Goal: Task Accomplishment & Management: Manage account settings

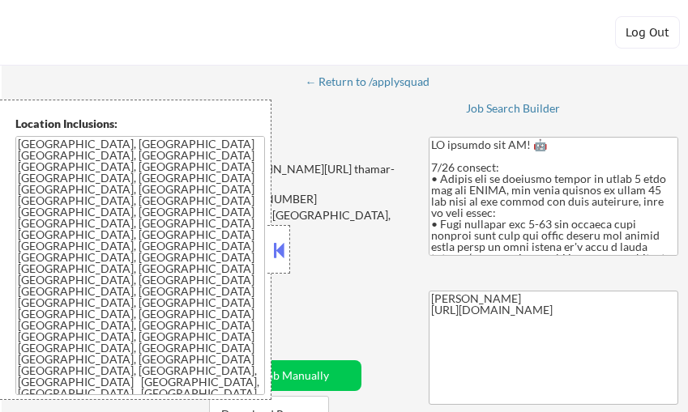
select select ""pending""
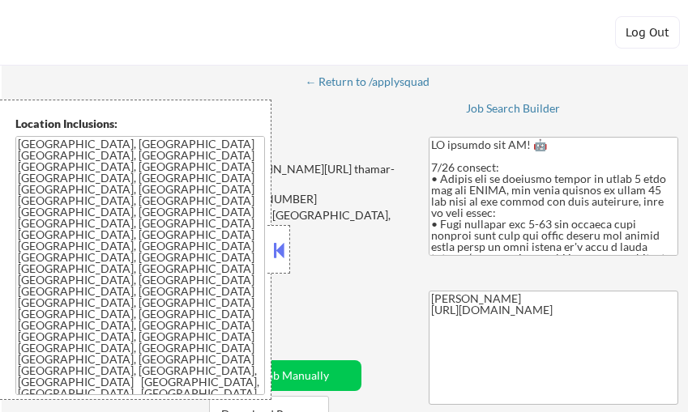
select select ""pending""
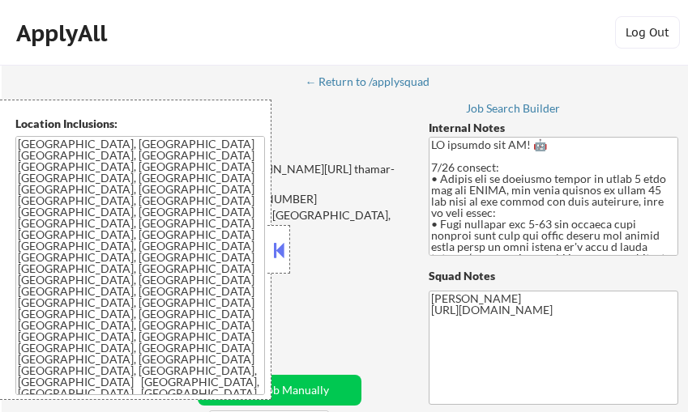
select select ""pending""
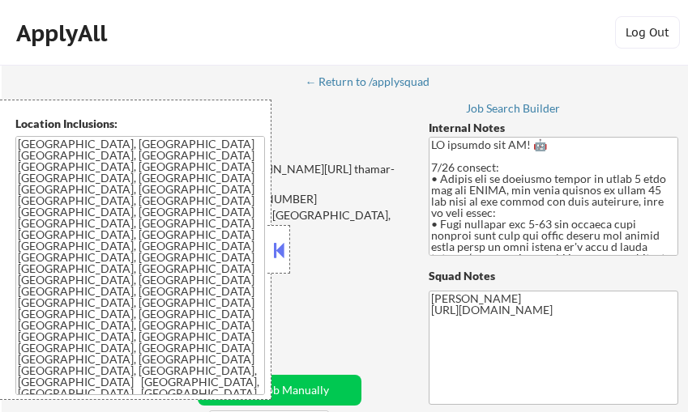
select select ""pending""
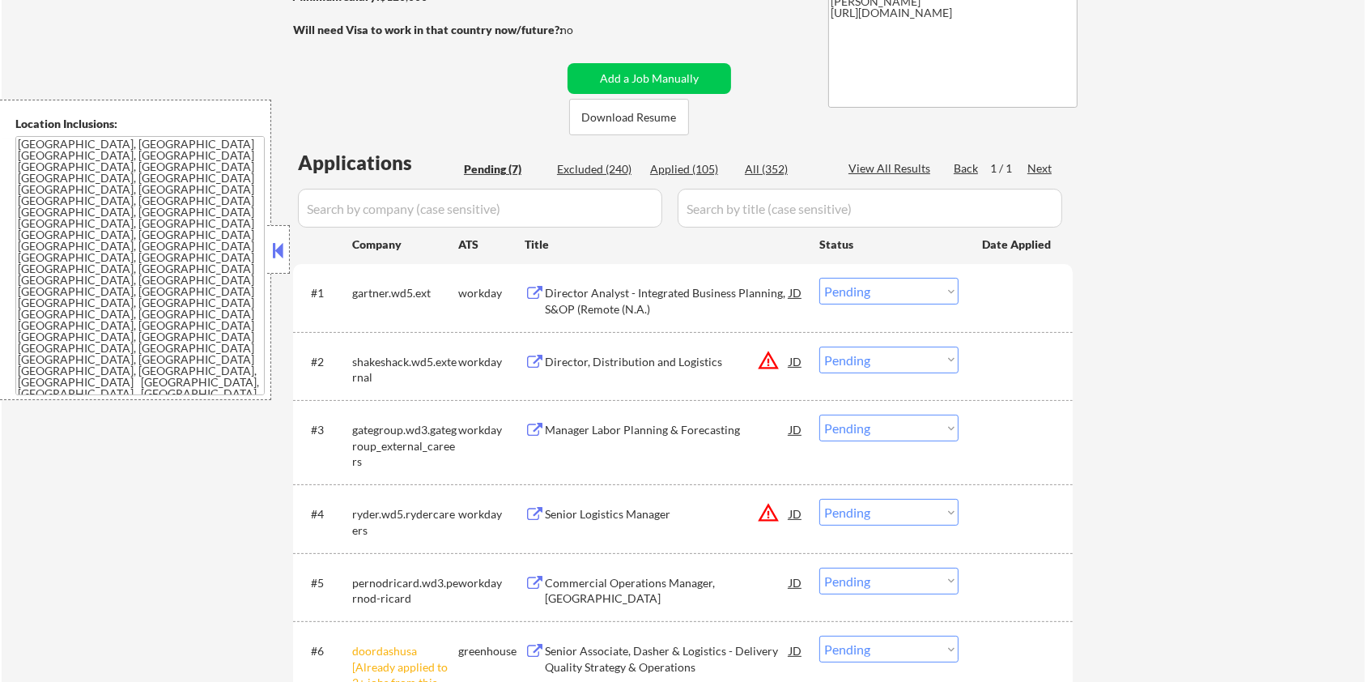
scroll to position [432, 0]
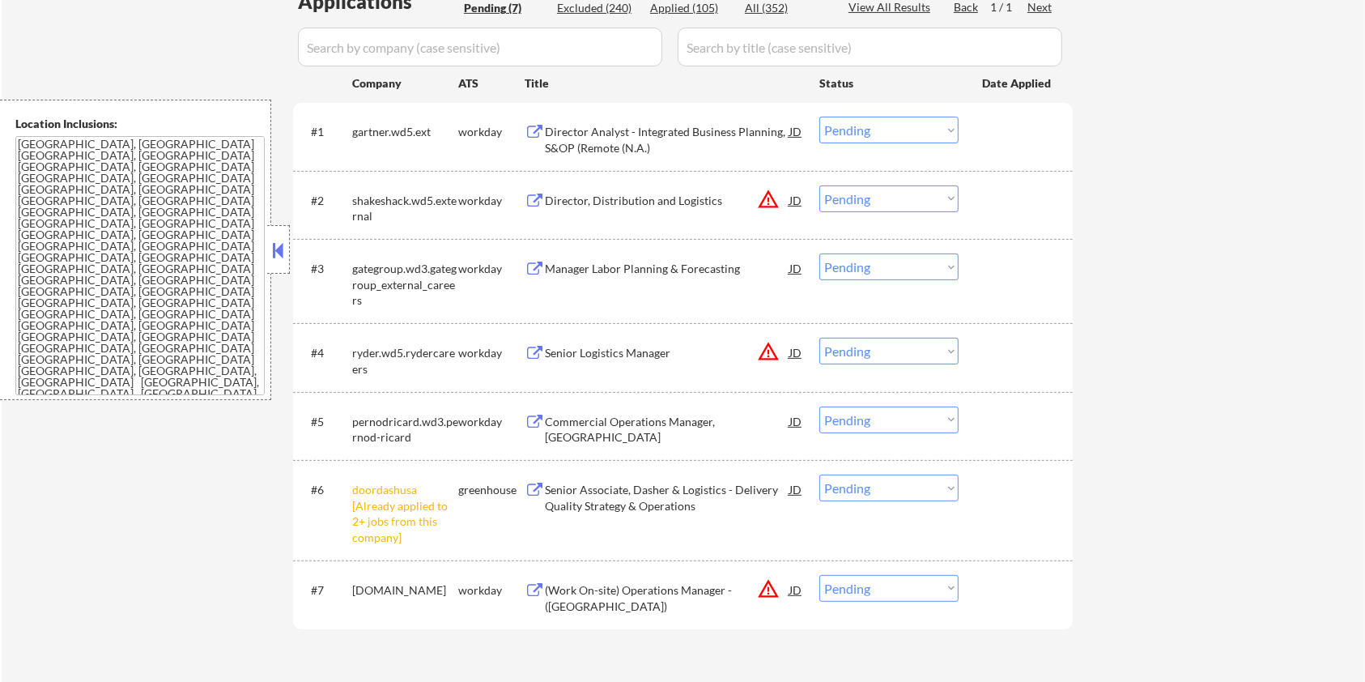
click at [564, 411] on div "Senior Associate, Dasher & Logistics - Delivery Quality Strategy & Operations" at bounding box center [667, 498] width 245 height 32
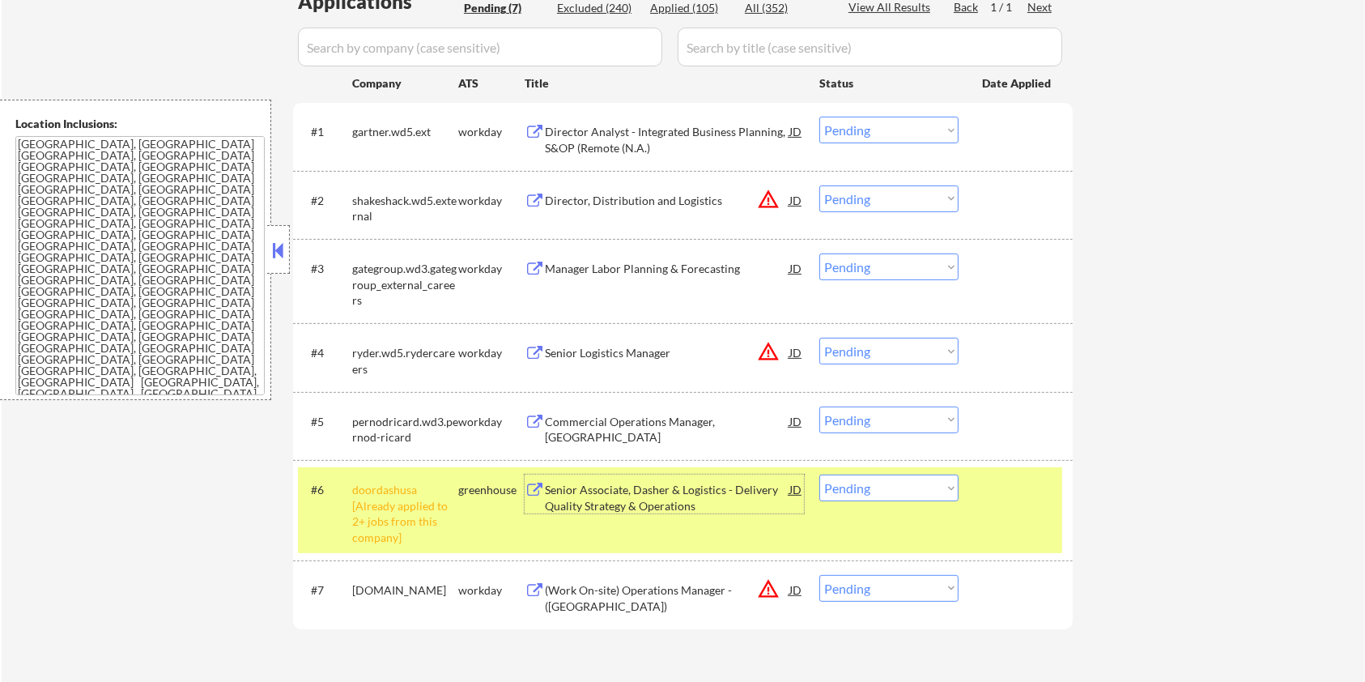
click at [687, 411] on select "Choose an option... Pending Applied Excluded (Questions) Excluded (Expired) Exc…" at bounding box center [889, 488] width 139 height 27
click at [630, 134] on div "Director Analyst - Integrated Business Planning, S&OP (Remote (N.A.)" at bounding box center [667, 140] width 245 height 32
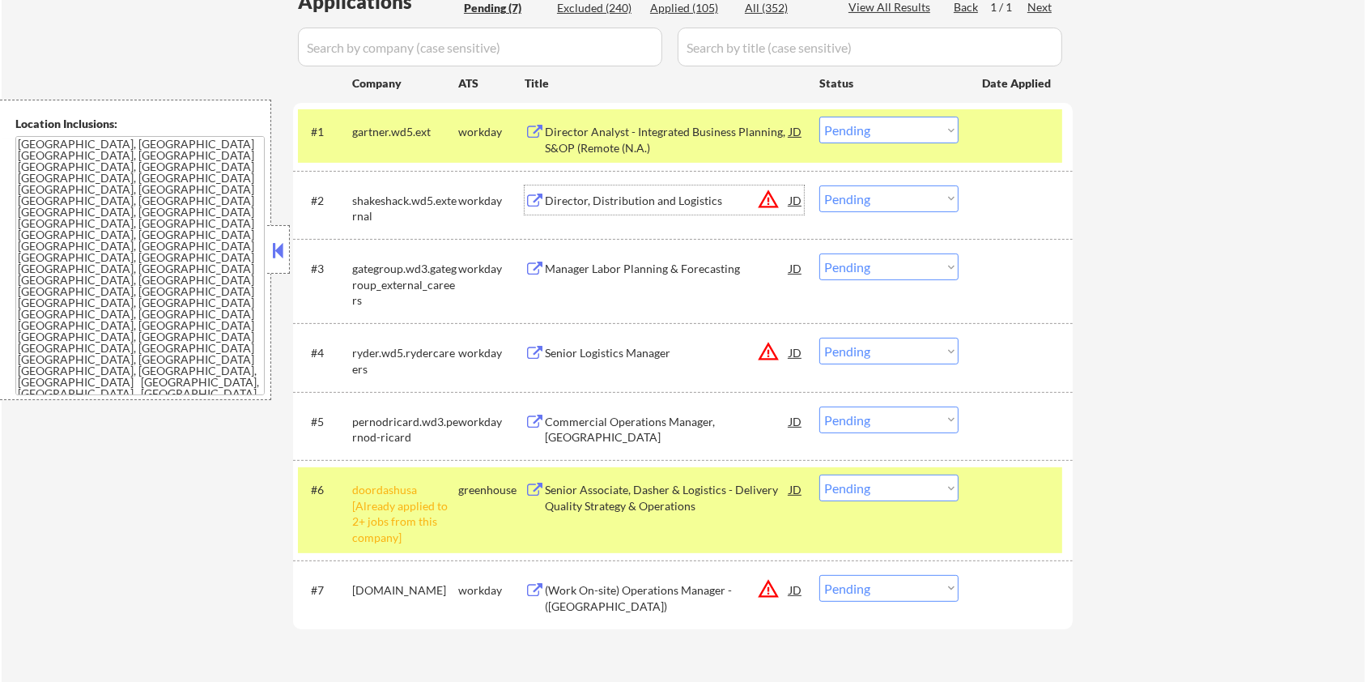
click at [582, 205] on div "Director, Distribution and Logistics" at bounding box center [667, 201] width 245 height 16
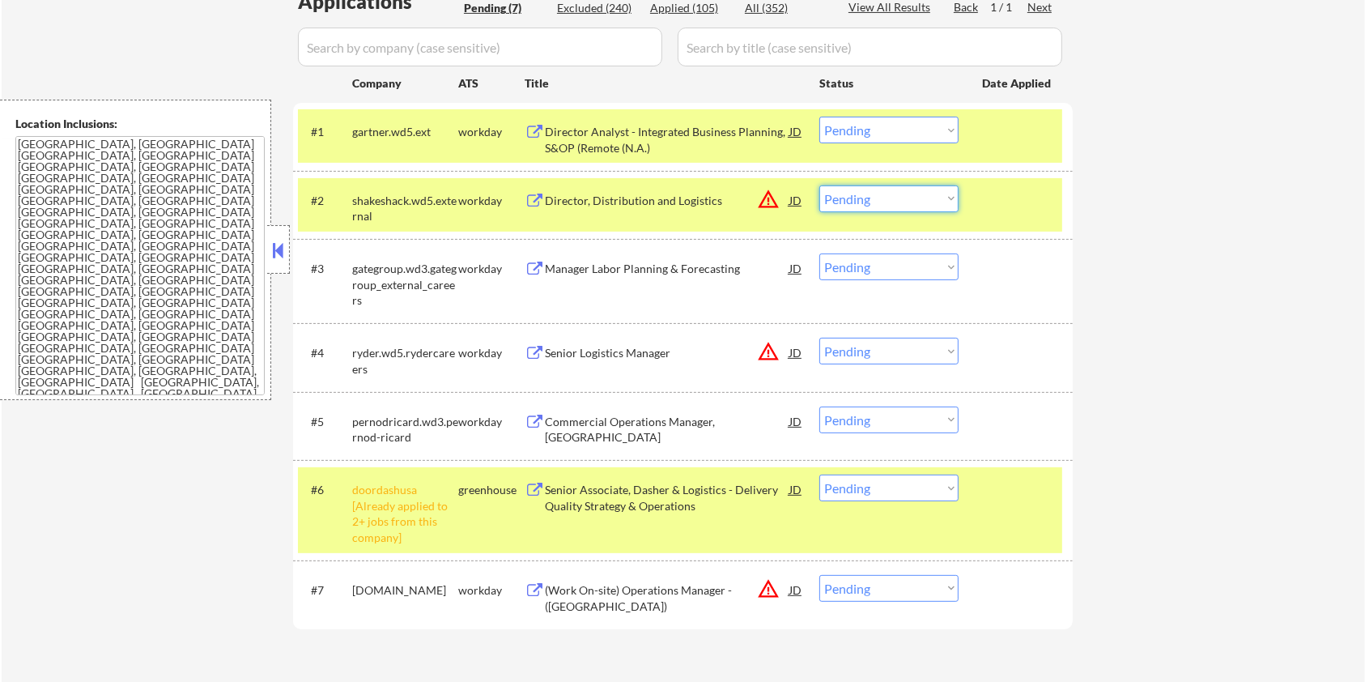
click at [687, 204] on select "Choose an option... Pending Applied Excluded (Questions) Excluded (Expired) Exc…" at bounding box center [889, 198] width 139 height 27
click at [687, 185] on select "Choose an option... Pending Applied Excluded (Questions) Excluded (Expired) Exc…" at bounding box center [889, 198] width 139 height 27
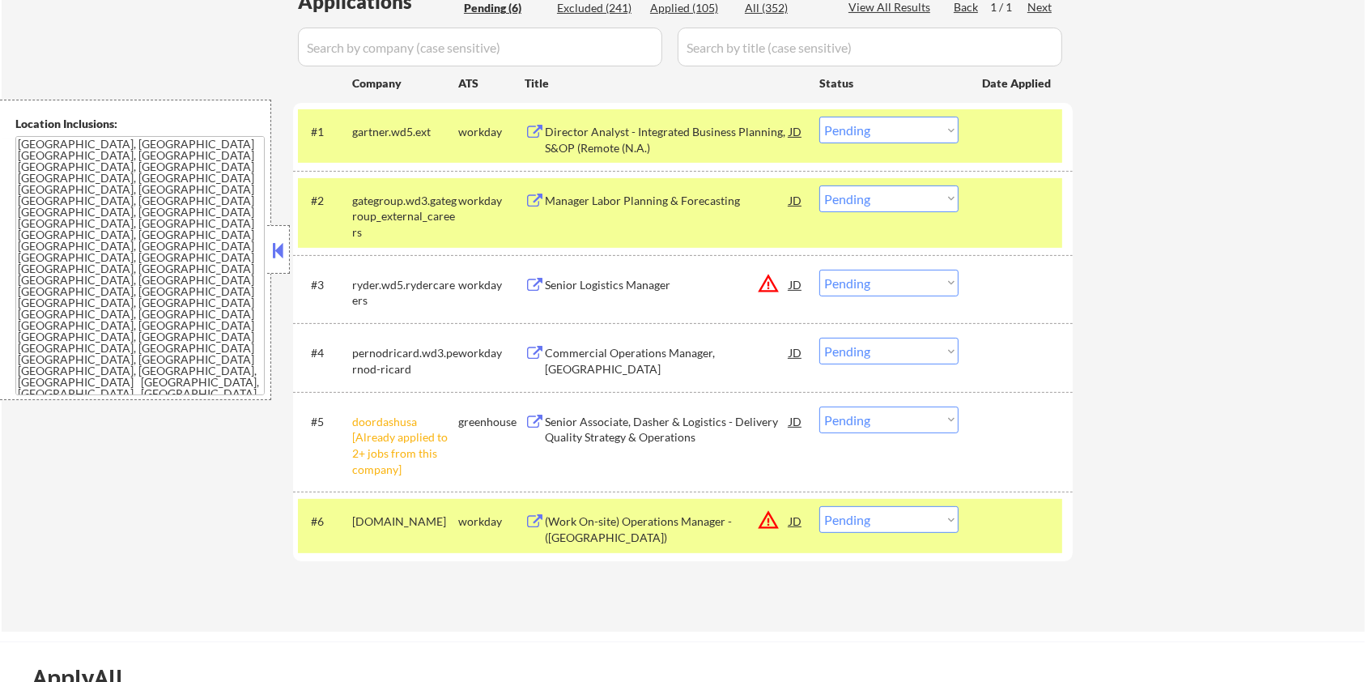
click at [613, 200] on div "Manager Labor Planning & Forecasting" at bounding box center [667, 201] width 245 height 16
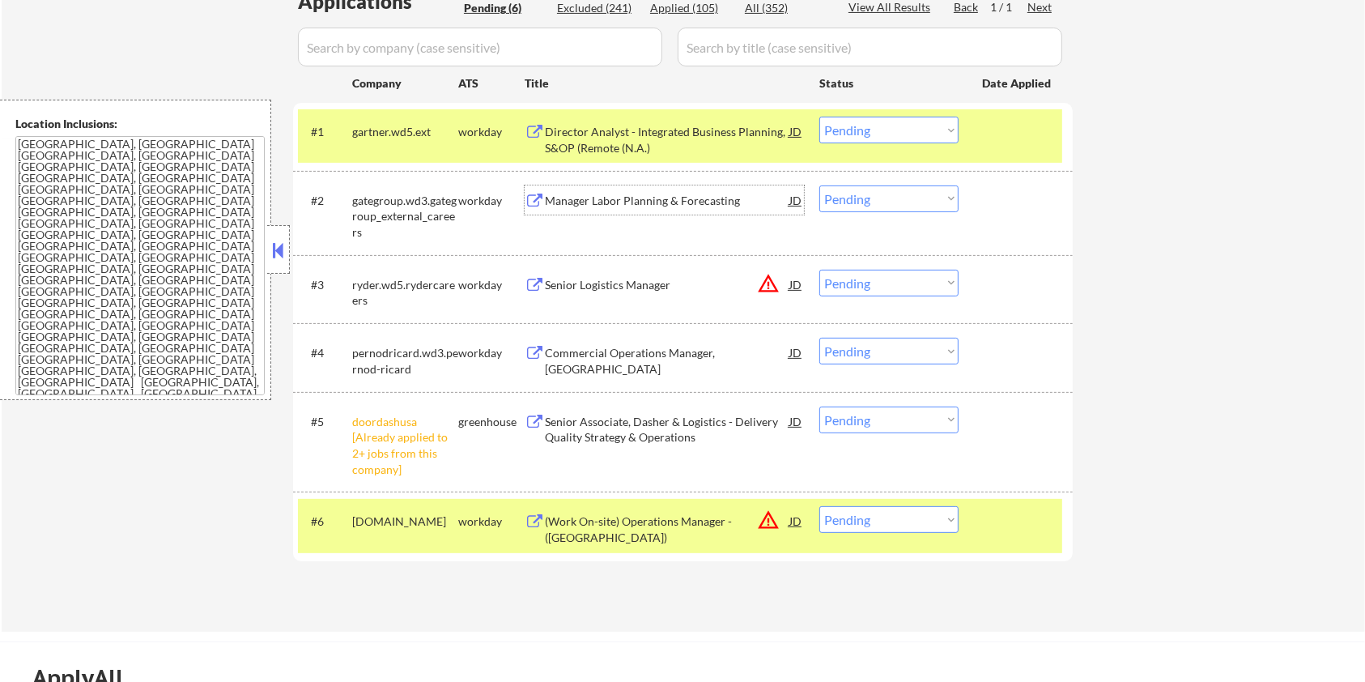
click at [687, 191] on select "Choose an option... Pending Applied Excluded (Questions) Excluded (Expired) Exc…" at bounding box center [889, 198] width 139 height 27
click at [687, 185] on select "Choose an option... Pending Applied Excluded (Questions) Excluded (Expired) Exc…" at bounding box center [889, 198] width 139 height 27
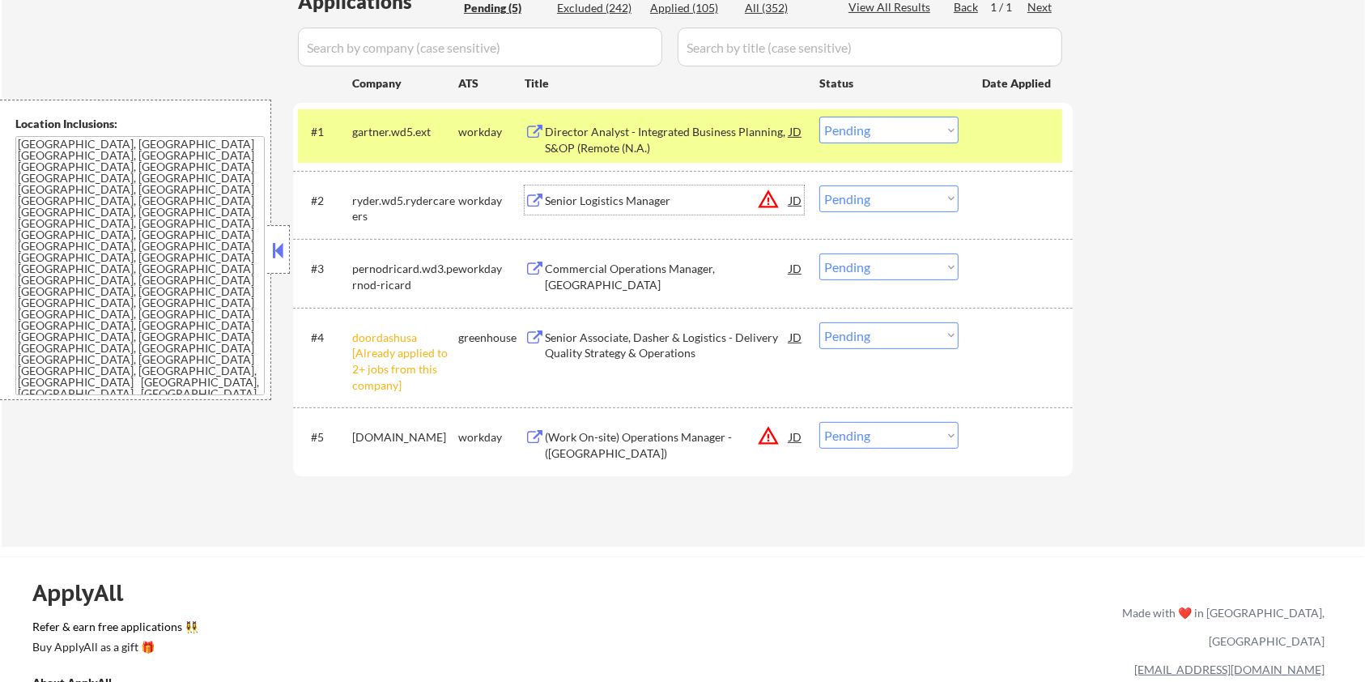
click at [625, 202] on div "Senior Logistics Manager" at bounding box center [667, 201] width 245 height 16
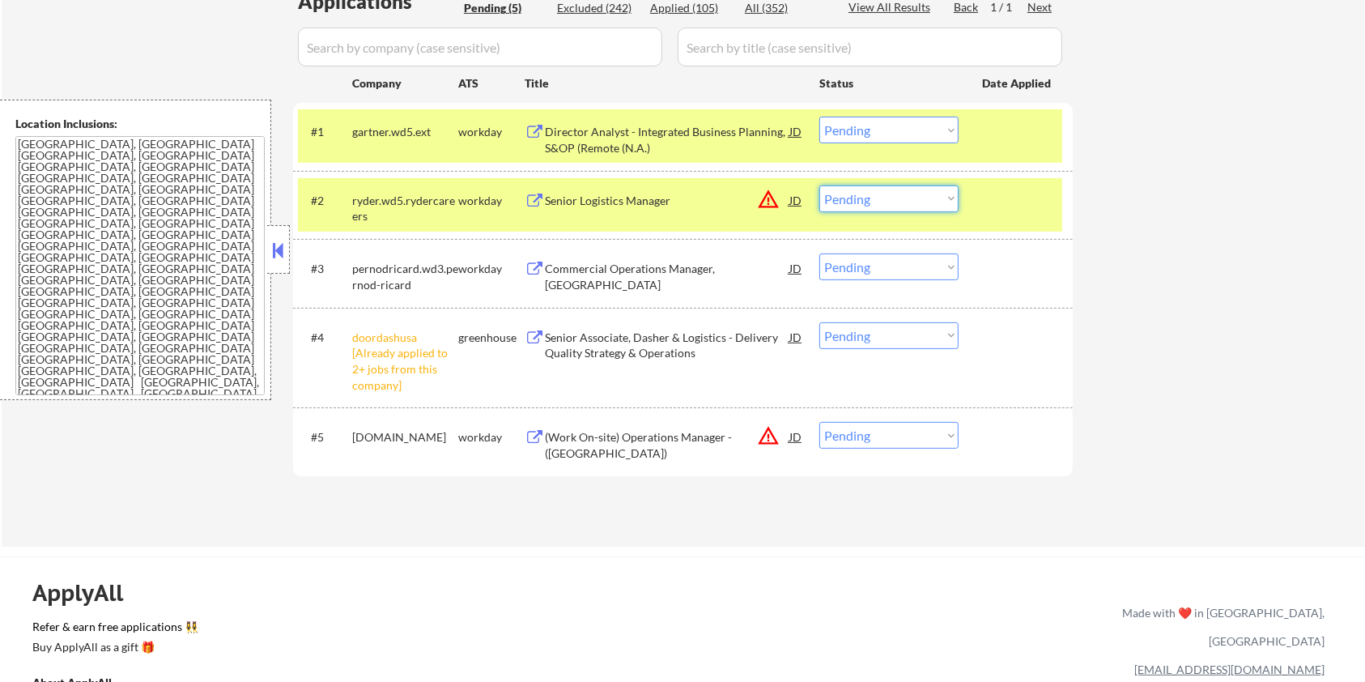
click at [687, 192] on select "Choose an option... Pending Applied Excluded (Questions) Excluded (Expired) Exc…" at bounding box center [889, 198] width 139 height 27
click at [687, 205] on select "Choose an option... Pending Applied Excluded (Questions) Excluded (Expired) Exc…" at bounding box center [889, 198] width 139 height 27
click at [687, 185] on select "Choose an option... Pending Applied Excluded (Questions) Excluded (Expired) Exc…" at bounding box center [889, 198] width 139 height 27
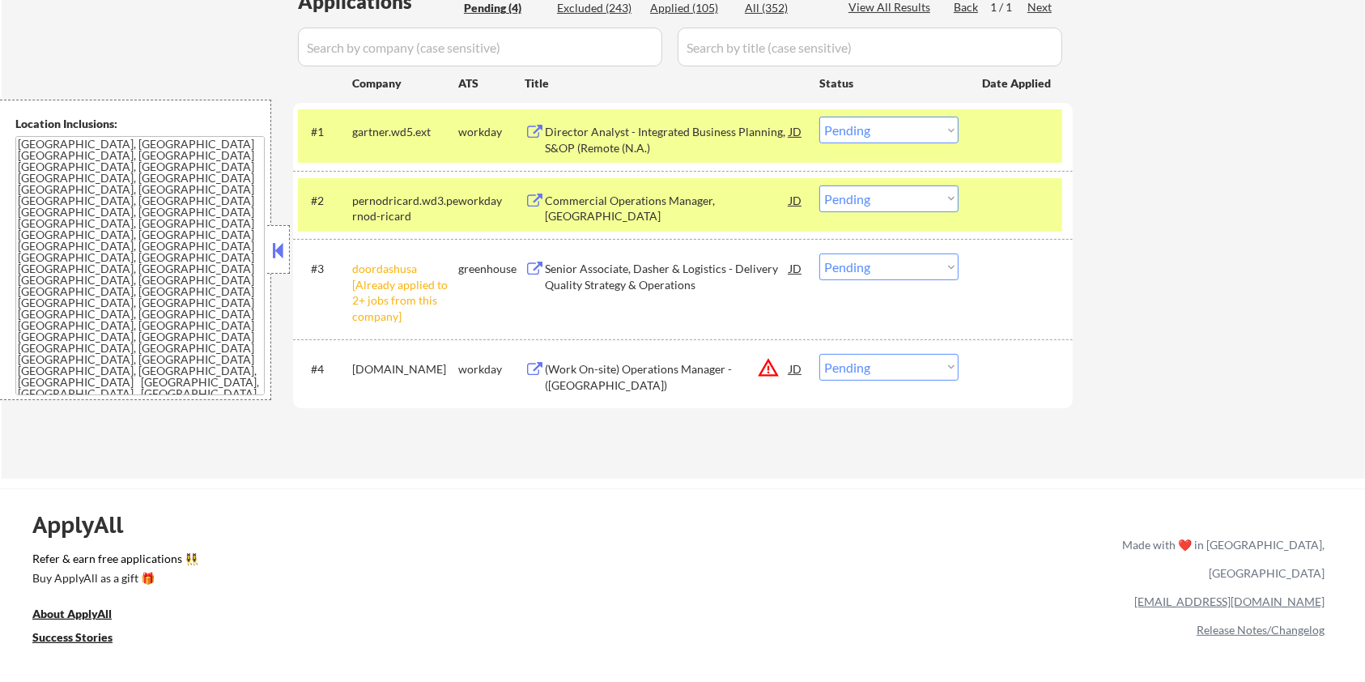
click at [618, 199] on div "Commercial Operations Manager, SGWS West" at bounding box center [667, 209] width 245 height 32
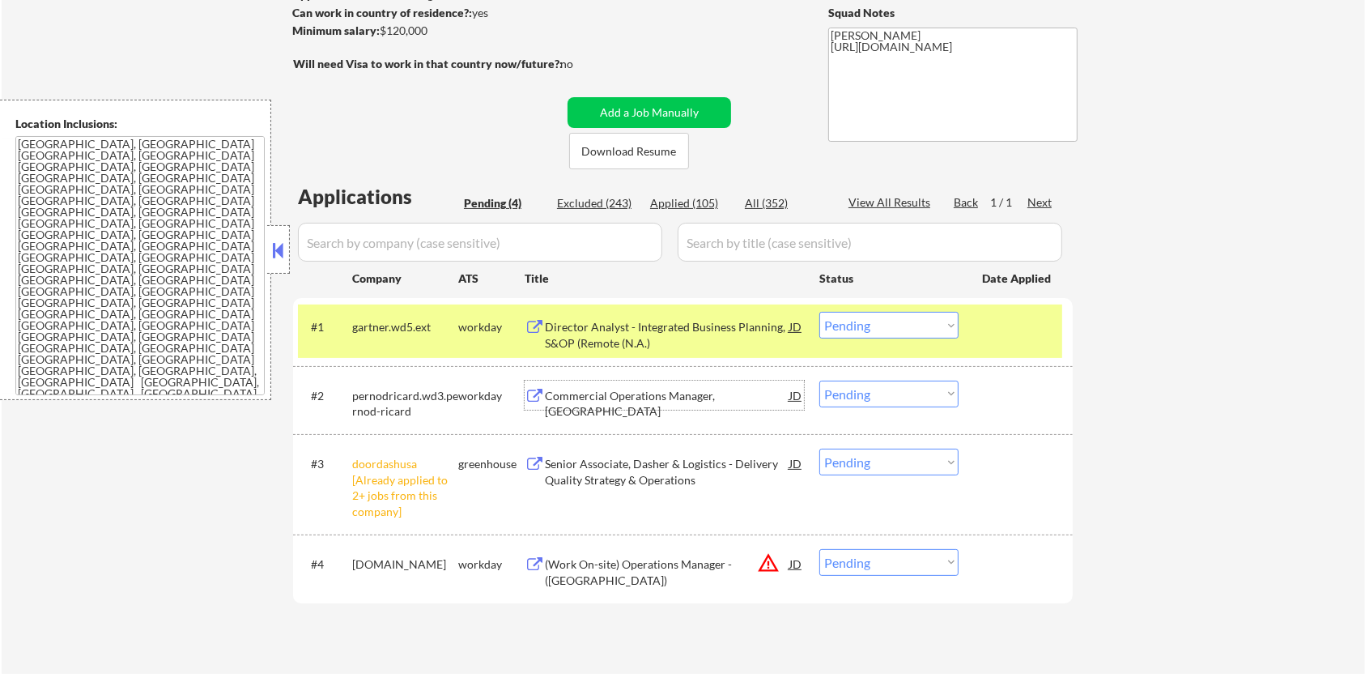
scroll to position [215, 0]
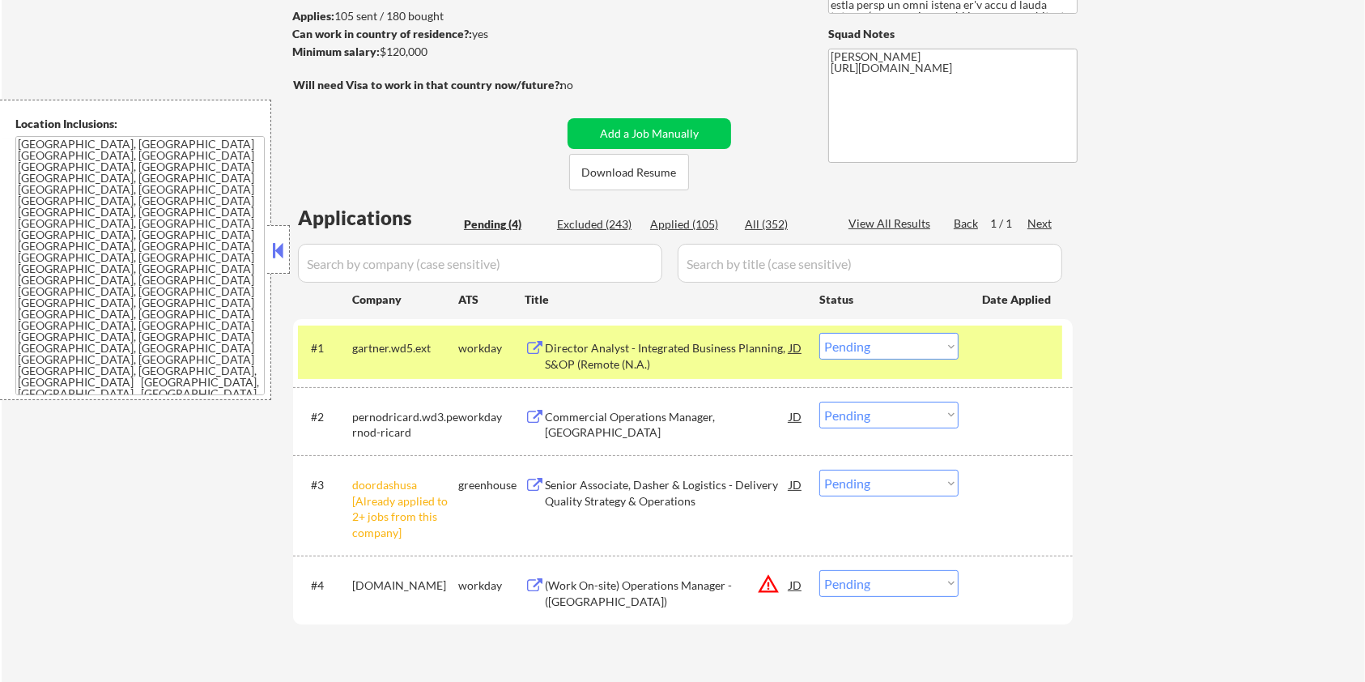
drag, startPoint x: 454, startPoint y: 52, endPoint x: 383, endPoint y: 50, distance: 70.5
click at [383, 50] on div "Minimum salary: $120,000" at bounding box center [427, 52] width 270 height 16
copy div "$120,000"
click at [687, 411] on select "Choose an option... Pending Applied Excluded (Questions) Excluded (Expired) Exc…" at bounding box center [889, 415] width 139 height 27
click at [687, 402] on select "Choose an option... Pending Applied Excluded (Questions) Excluded (Expired) Exc…" at bounding box center [889, 415] width 139 height 27
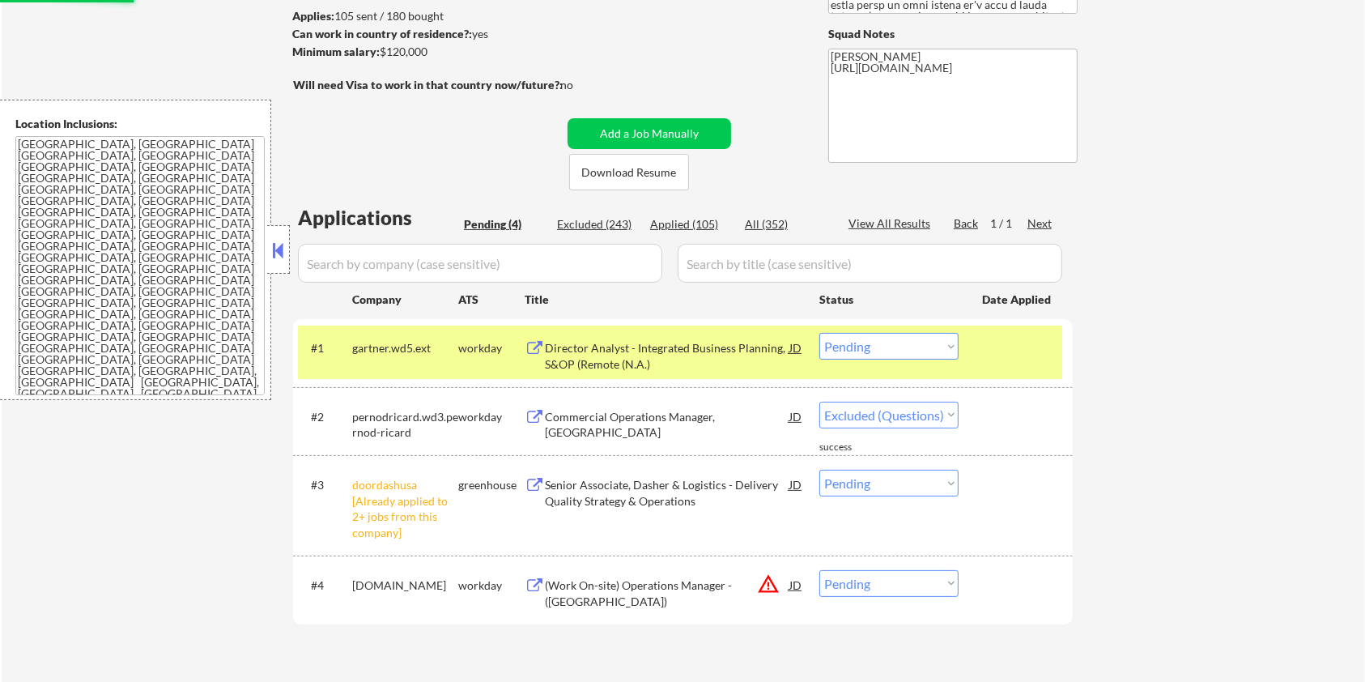
select select ""pending""
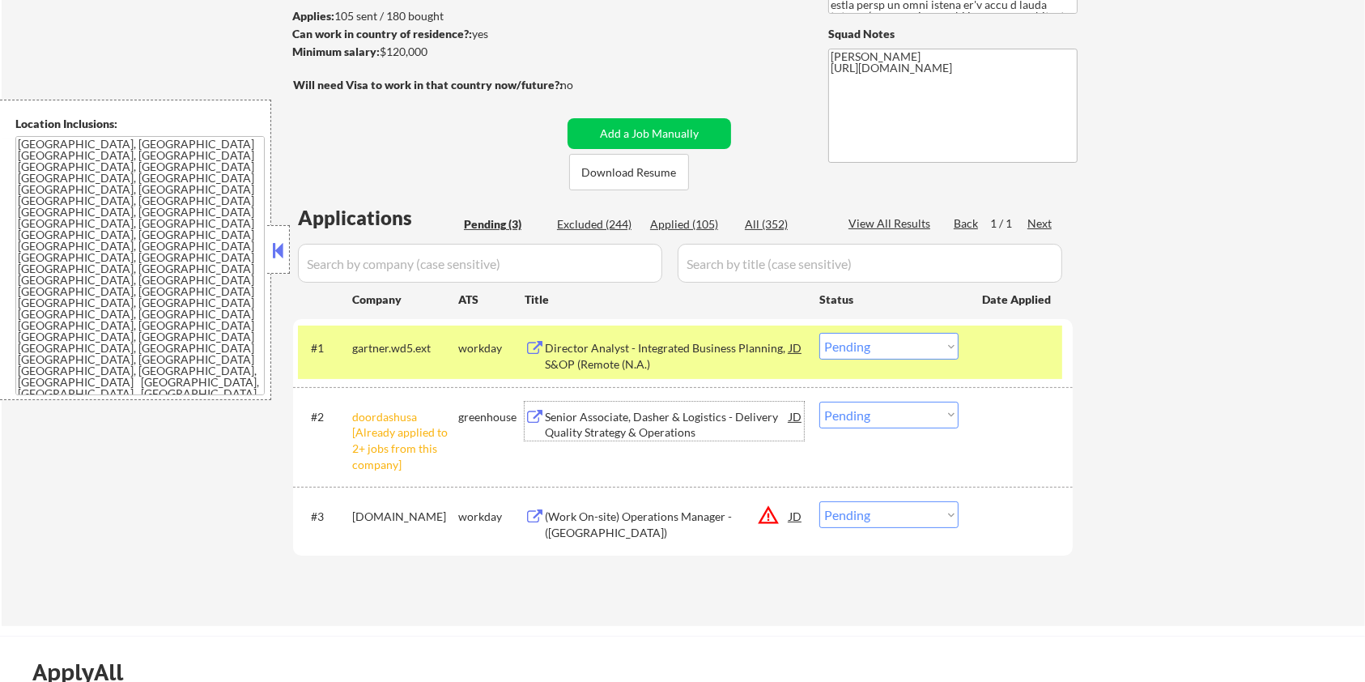
click at [607, 411] on div "Senior Associate, Dasher & Logistics - Delivery Quality Strategy & Operations" at bounding box center [667, 425] width 245 height 32
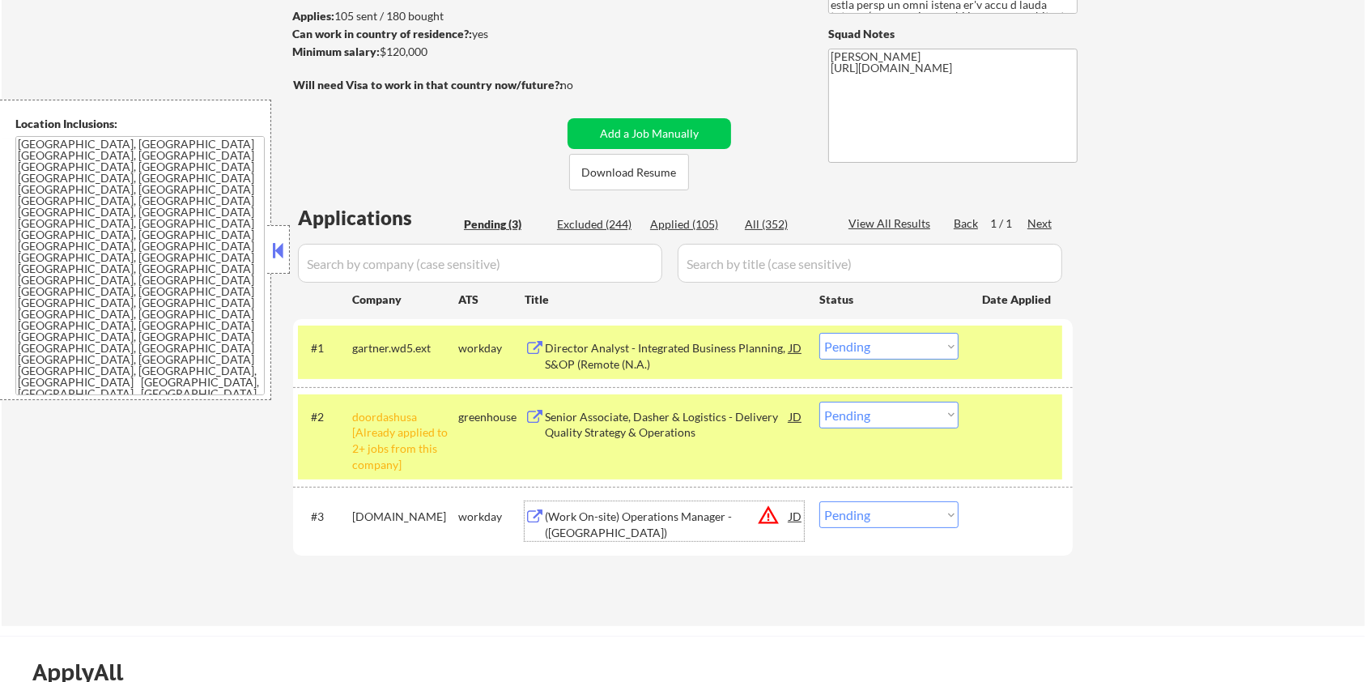
click at [607, 411] on div "(Work On-site) Operations Manager - (Miami & Orlando)" at bounding box center [667, 525] width 245 height 32
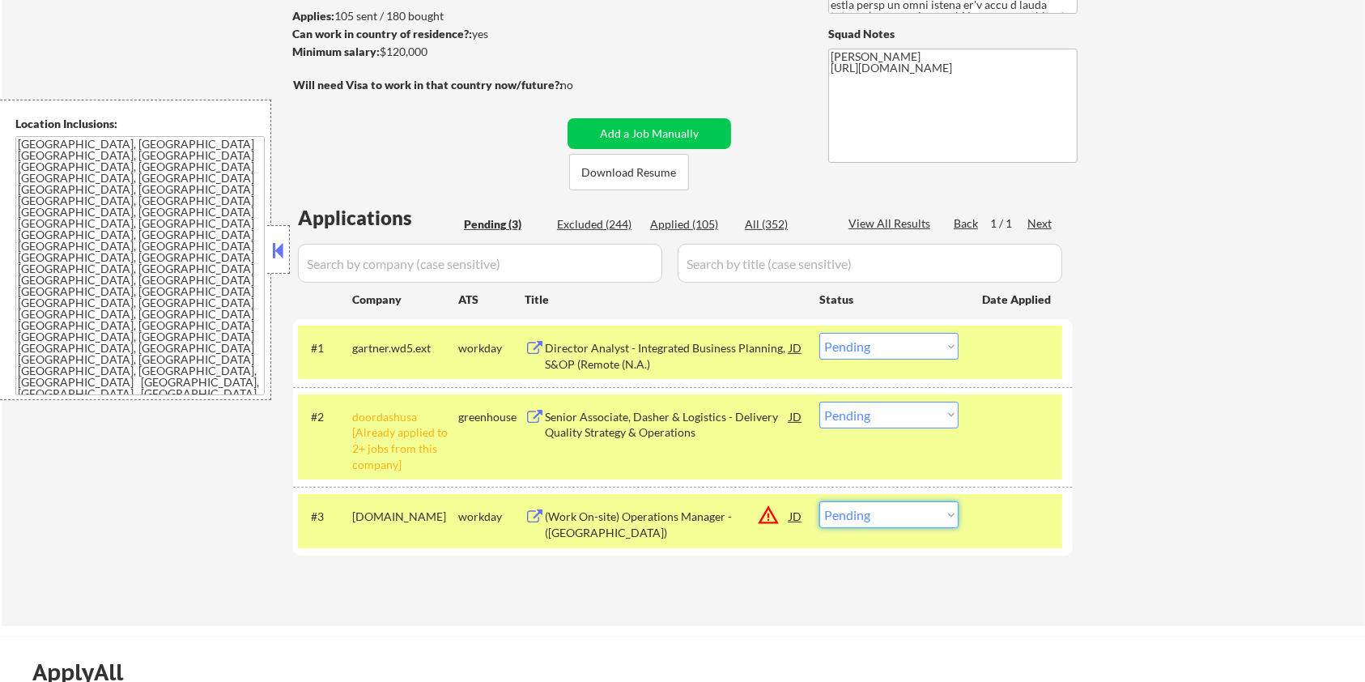
click at [687, 411] on select "Choose an option... Pending Applied Excluded (Questions) Excluded (Expired) Exc…" at bounding box center [889, 514] width 139 height 27
select select ""excluded__bad_match_""
click at [687, 411] on select "Choose an option... Pending Applied Excluded (Questions) Excluded (Expired) Exc…" at bounding box center [889, 514] width 139 height 27
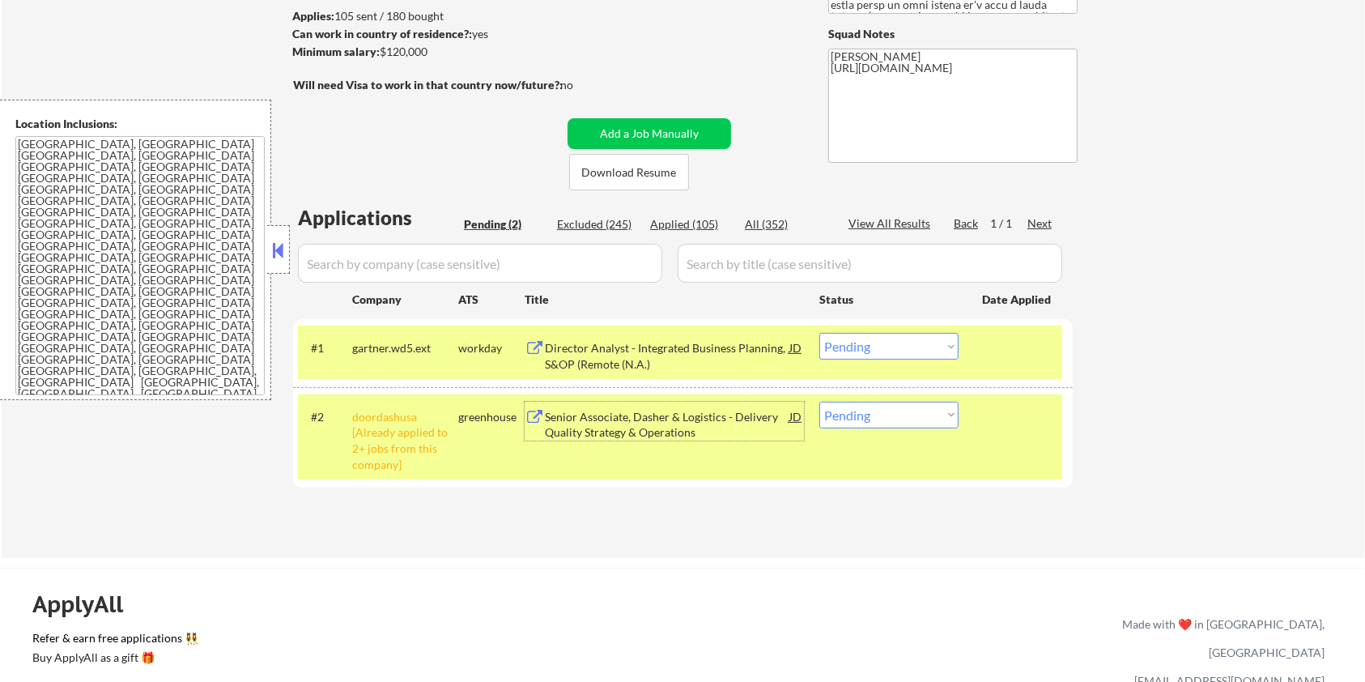
click at [662, 411] on div "Senior Associate, Dasher & Logistics - Delivery Quality Strategy & Operations" at bounding box center [667, 425] width 245 height 32
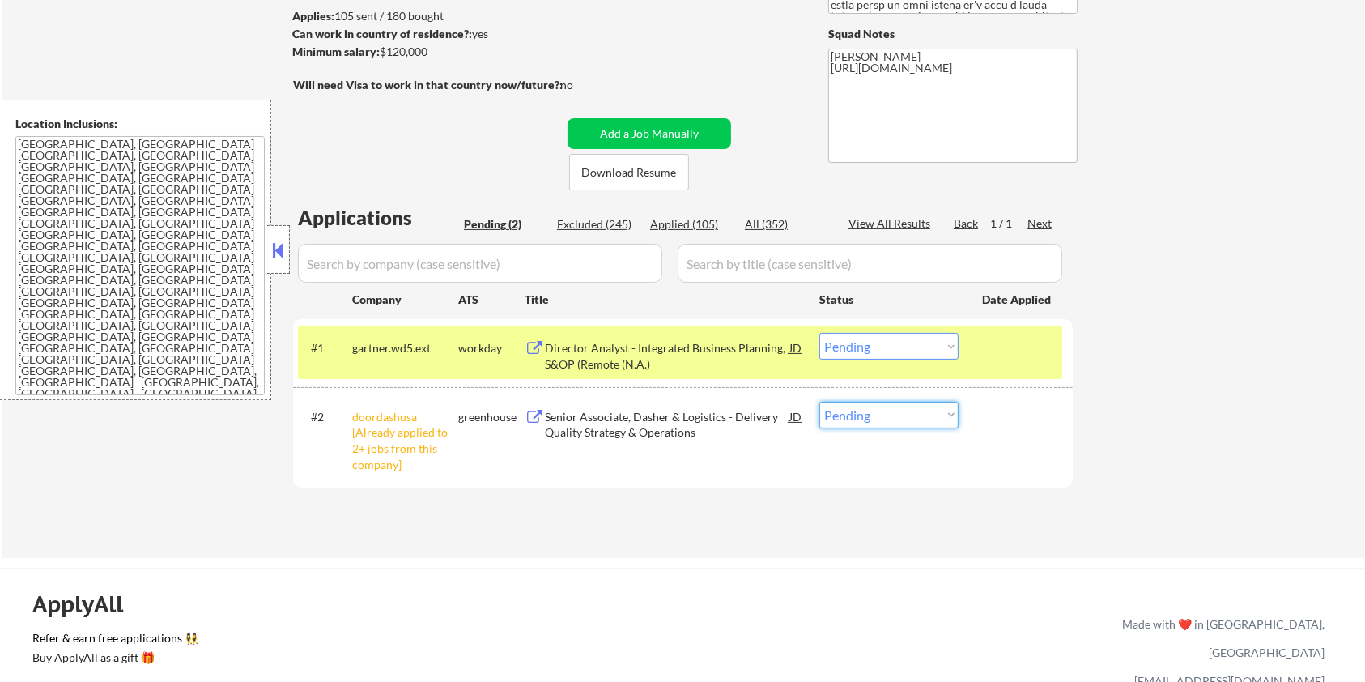
click at [687, 411] on select "Choose an option... Pending Applied Excluded (Questions) Excluded (Expired) Exc…" at bounding box center [889, 415] width 139 height 27
select select ""excluded__salary_""
click at [687, 402] on select "Choose an option... Pending Applied Excluded (Questions) Excluded (Expired) Exc…" at bounding box center [889, 415] width 139 height 27
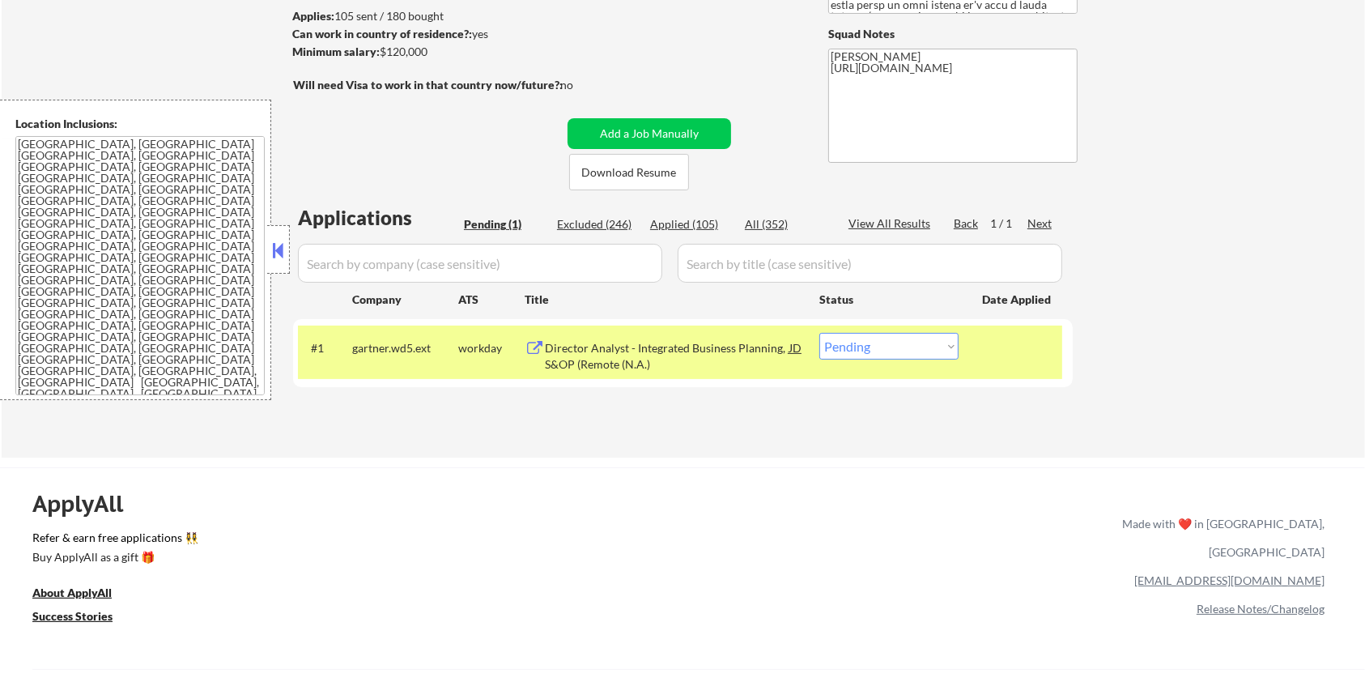
click at [626, 351] on div "Director Analyst - Integrated Business Planning, S&OP (Remote (N.A.)" at bounding box center [667, 356] width 245 height 32
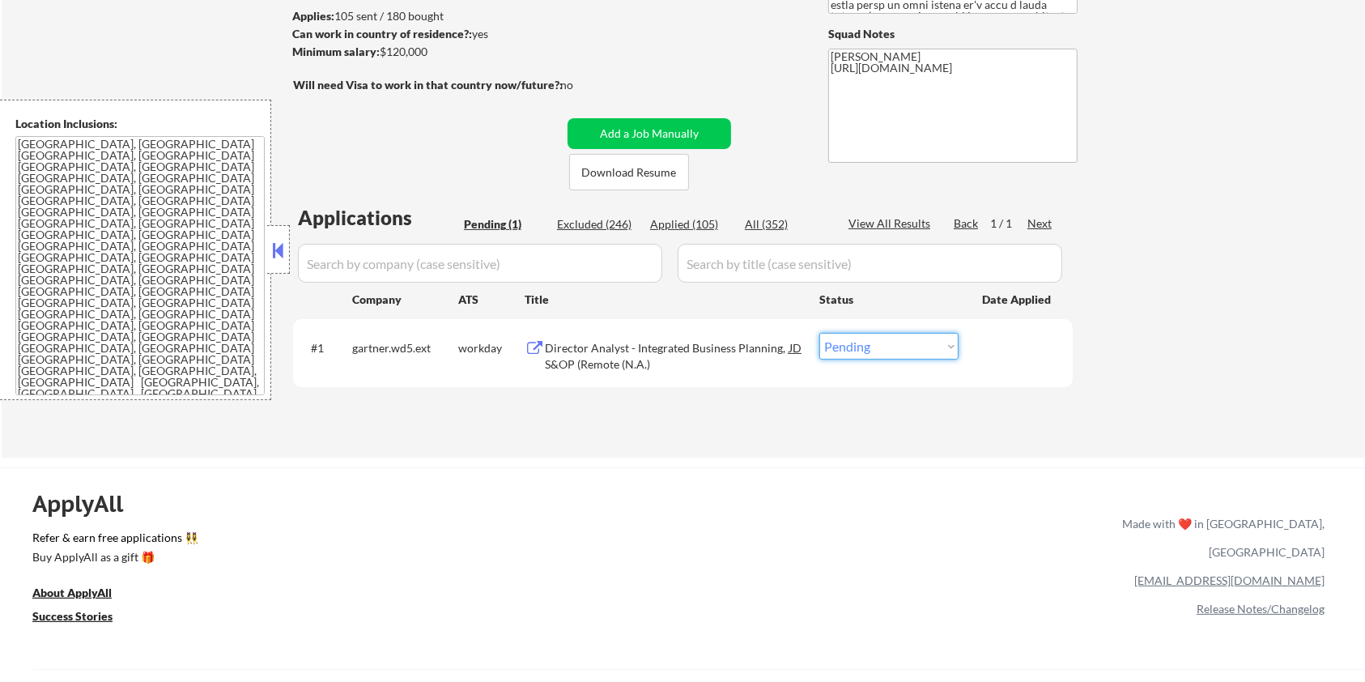
click at [687, 343] on select "Choose an option... Pending Applied Excluded (Questions) Excluded (Expired) Exc…" at bounding box center [889, 346] width 139 height 27
select select ""applied""
click at [687, 333] on select "Choose an option... Pending Applied Excluded (Questions) Excluded (Expired) Exc…" at bounding box center [889, 346] width 139 height 27
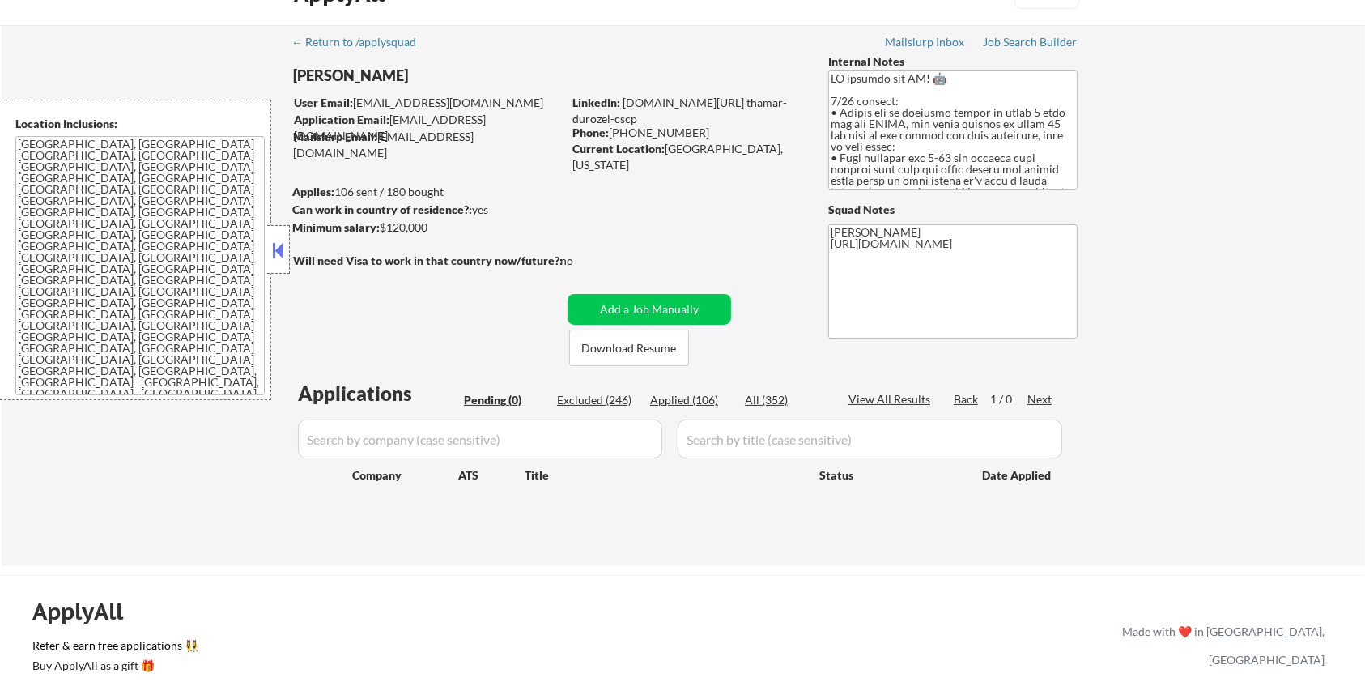
scroll to position [0, 0]
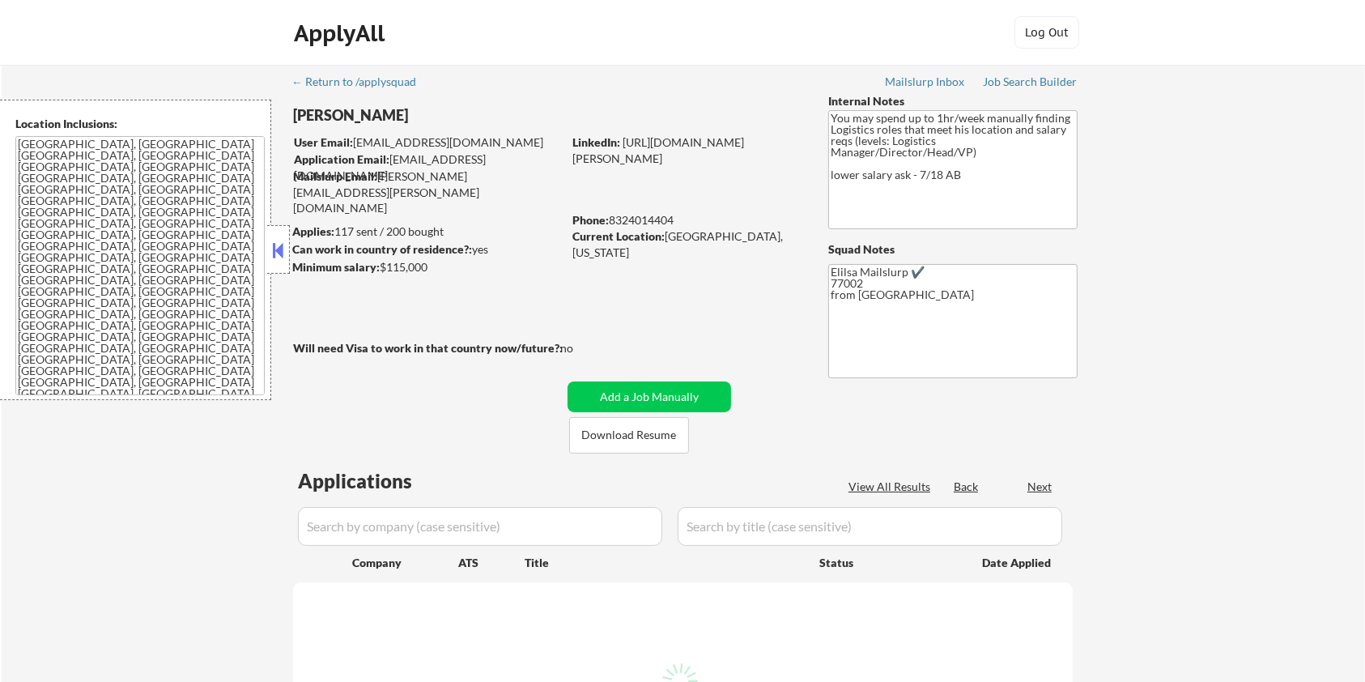
select select ""pending""
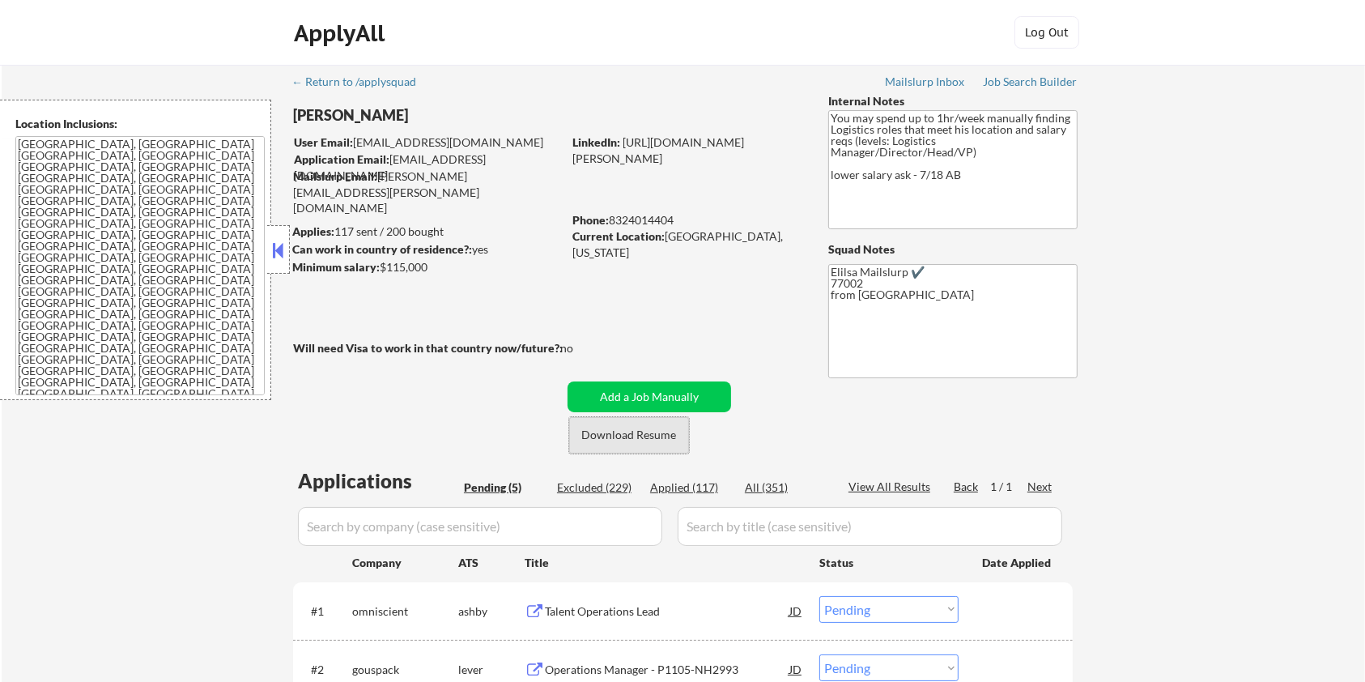
click at [641, 438] on button "Download Resume" at bounding box center [629, 435] width 120 height 36
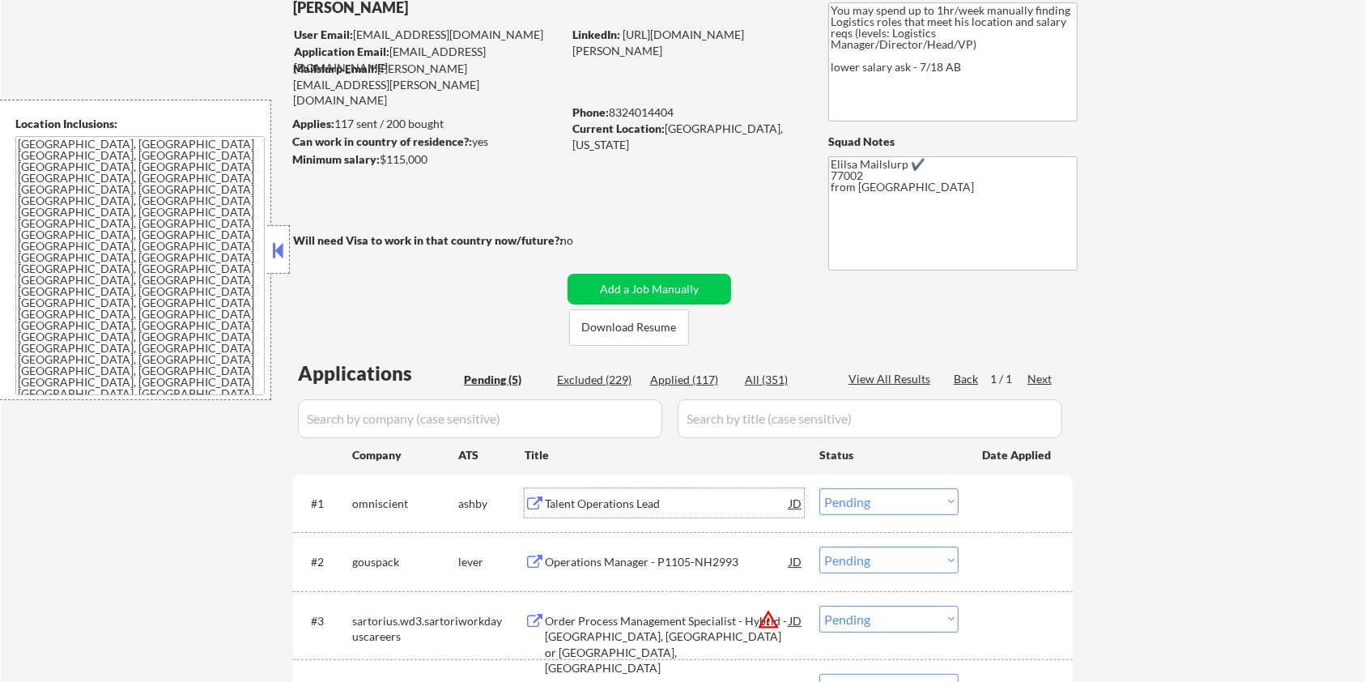
click at [573, 499] on div "Talent Operations Lead" at bounding box center [667, 504] width 245 height 16
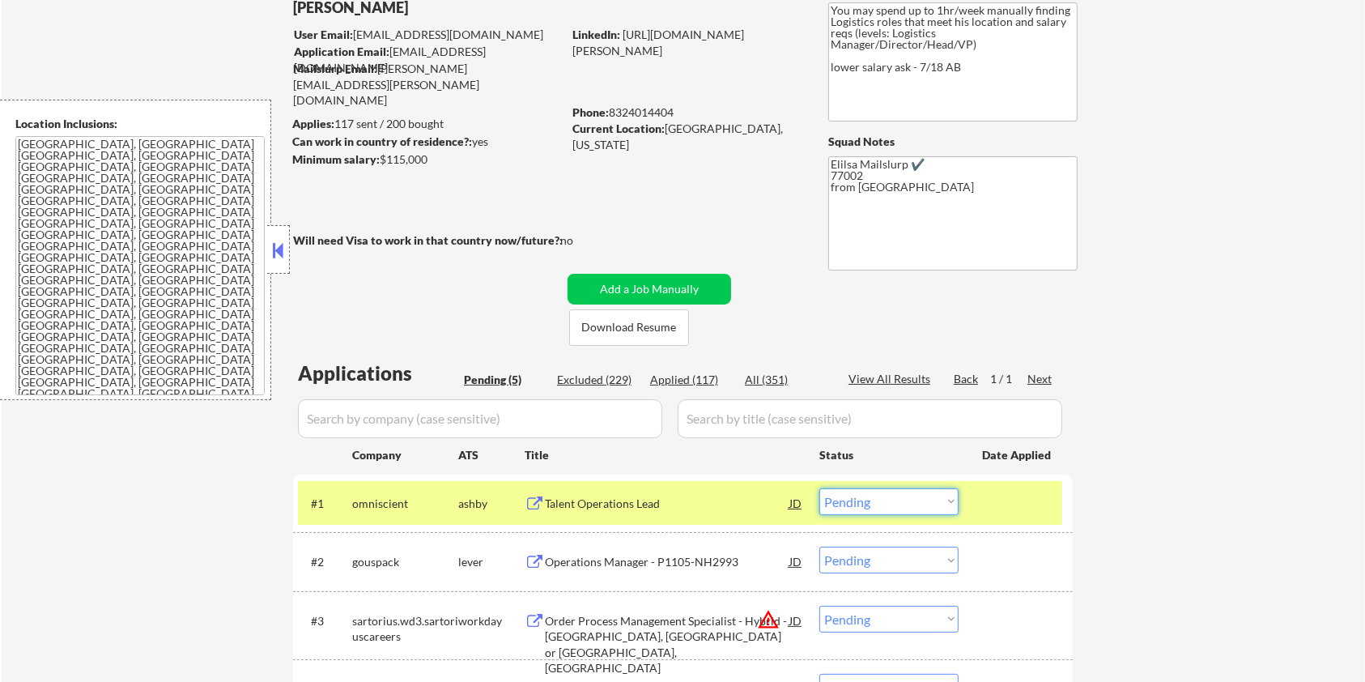
click at [906, 490] on select "Choose an option... Pending Applied Excluded (Questions) Excluded (Expired) Exc…" at bounding box center [889, 501] width 139 height 27
click at [820, 488] on select "Choose an option... Pending Applied Excluded (Questions) Excluded (Expired) Exc…" at bounding box center [889, 501] width 139 height 27
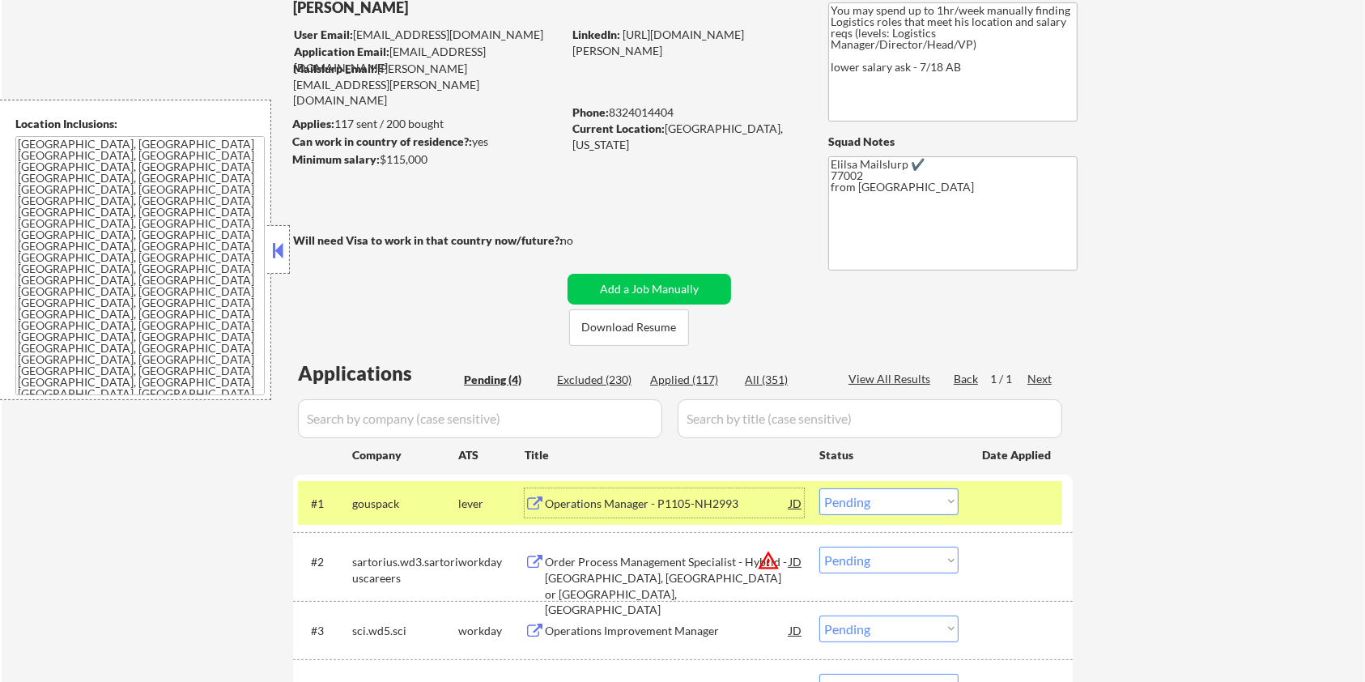
click at [633, 499] on div "Operations Manager - P1105-NH2993" at bounding box center [667, 504] width 245 height 16
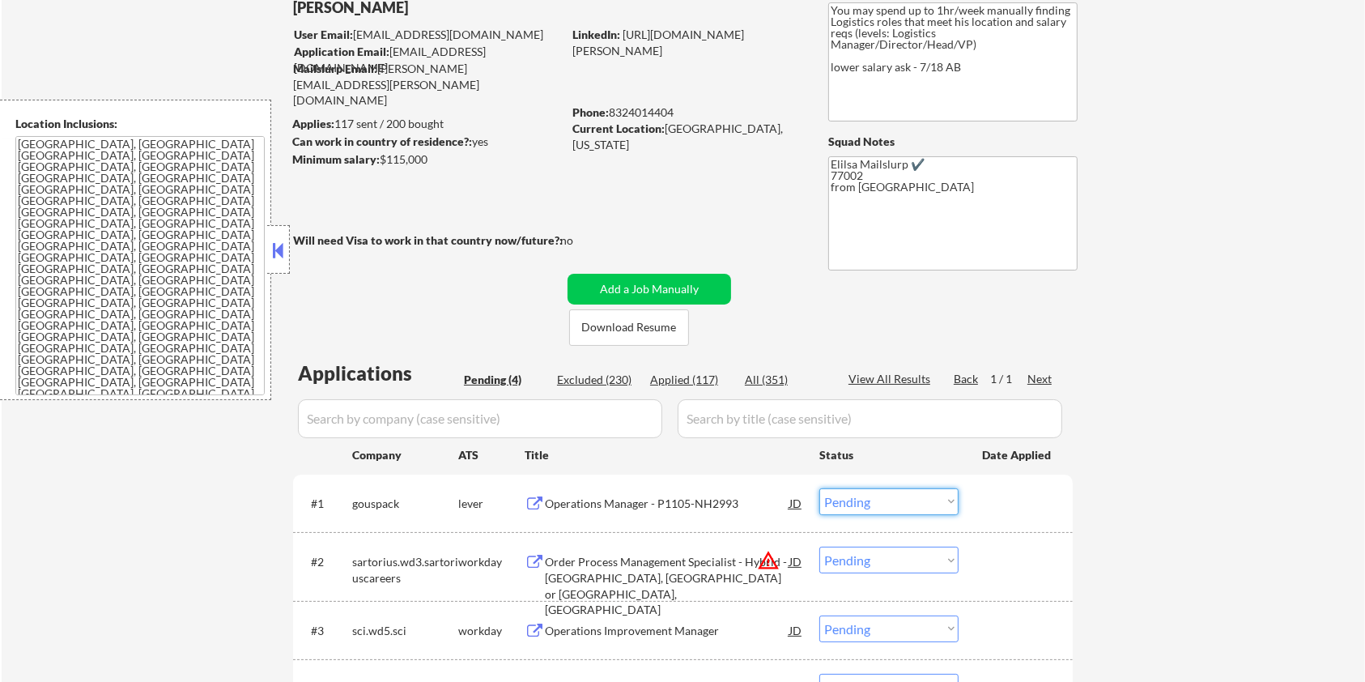
click at [875, 501] on select "Choose an option... Pending Applied Excluded (Questions) Excluded (Expired) Exc…" at bounding box center [889, 501] width 139 height 27
click at [820, 488] on select "Choose an option... Pending Applied Excluded (Questions) Excluded (Expired) Exc…" at bounding box center [889, 501] width 139 height 27
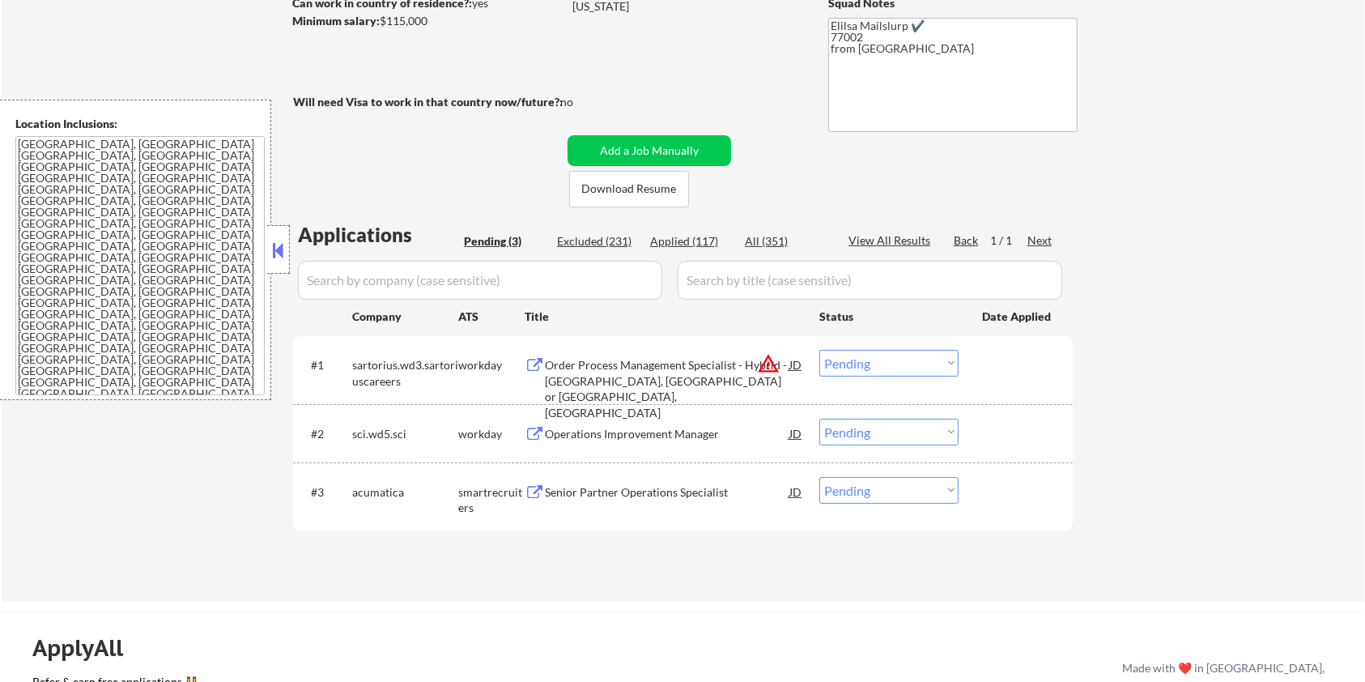
scroll to position [324, 0]
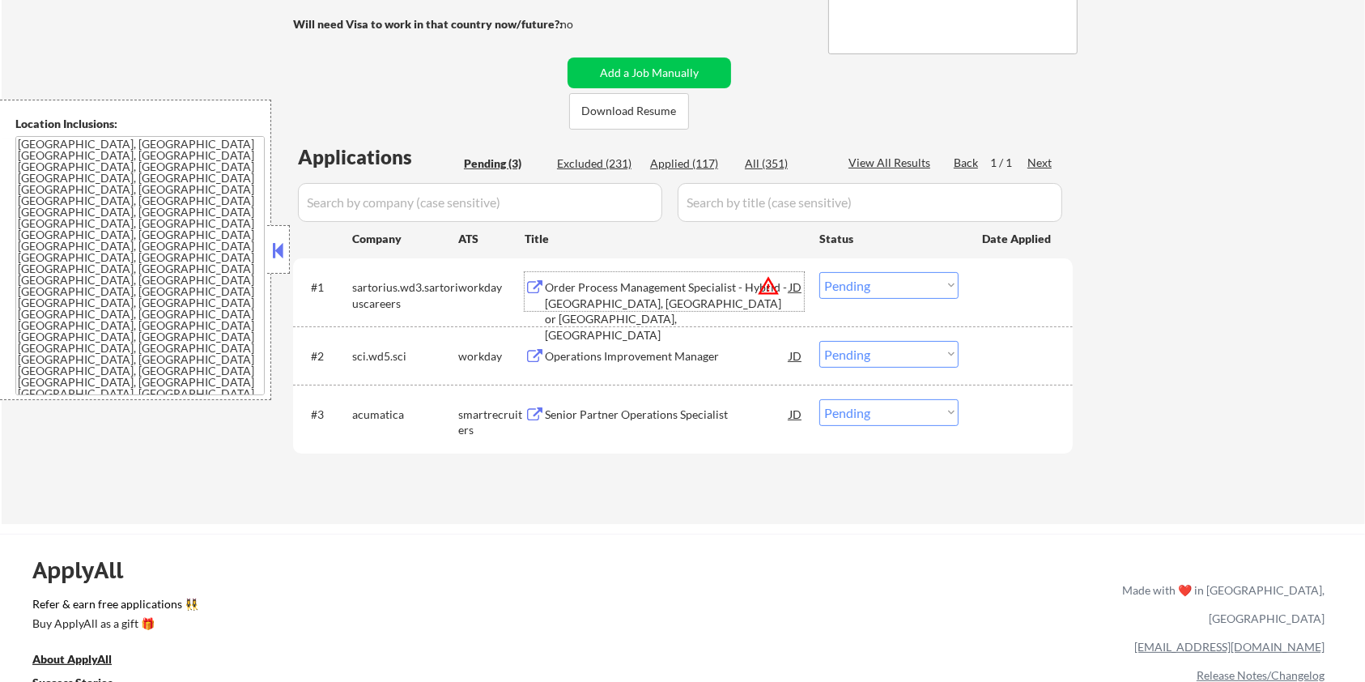
click at [637, 295] on div "Order Process Management Specialist - Hybrid - Bohemia, NY or Marlborough, MA" at bounding box center [667, 310] width 245 height 63
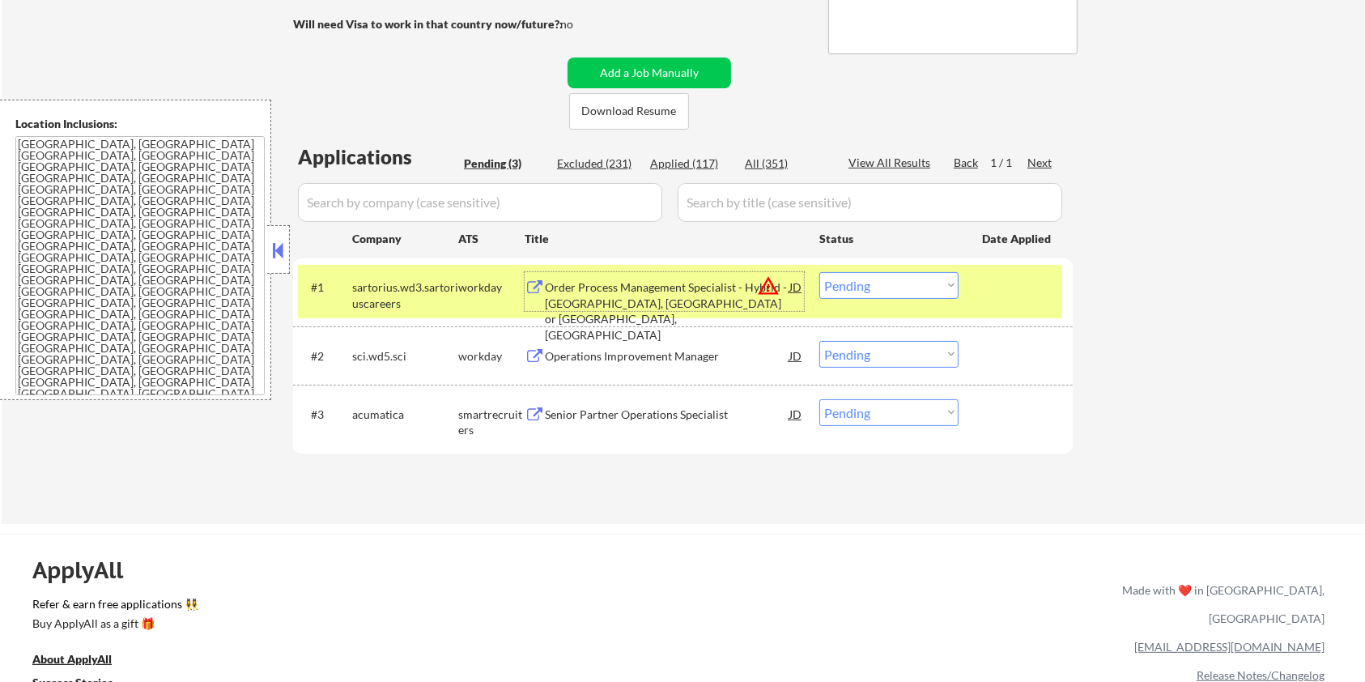
click at [888, 281] on select "Choose an option... Pending Applied Excluded (Questions) Excluded (Expired) Exc…" at bounding box center [889, 285] width 139 height 27
click at [820, 272] on select "Choose an option... Pending Applied Excluded (Questions) Excluded (Expired) Exc…" at bounding box center [889, 285] width 139 height 27
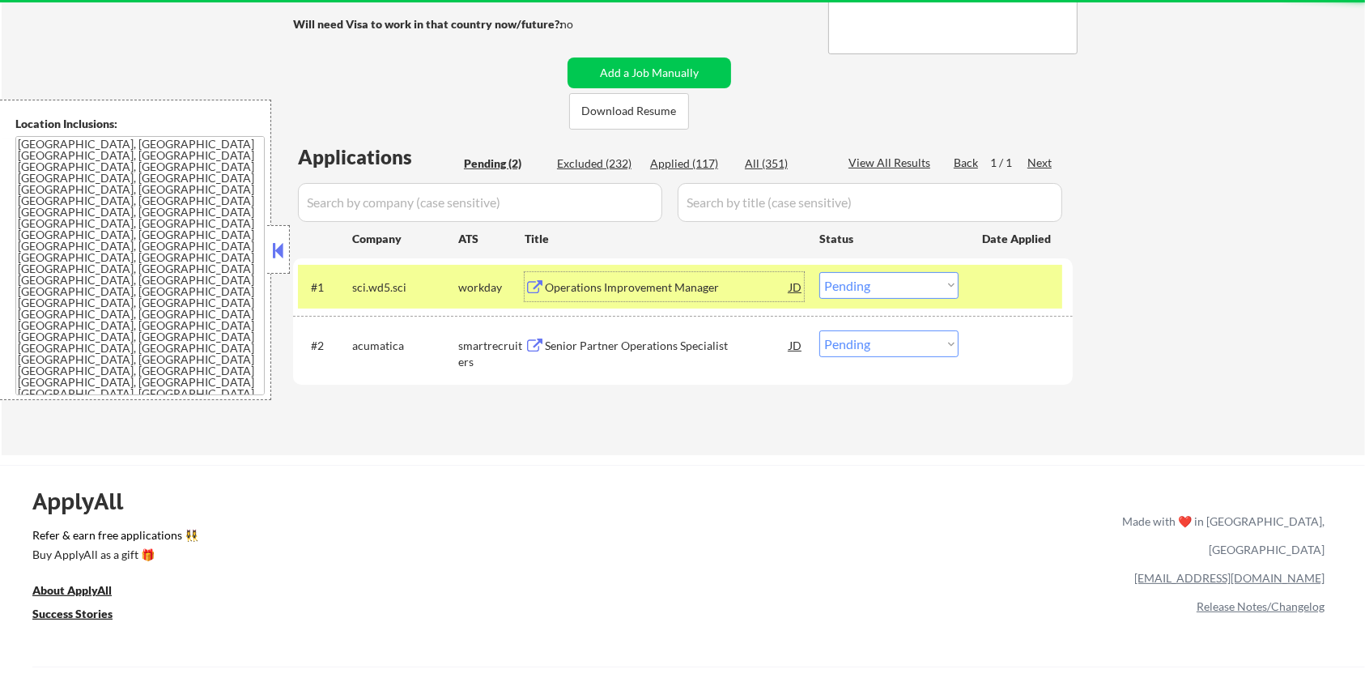
click at [630, 283] on div "Operations Improvement Manager ​" at bounding box center [667, 287] width 245 height 16
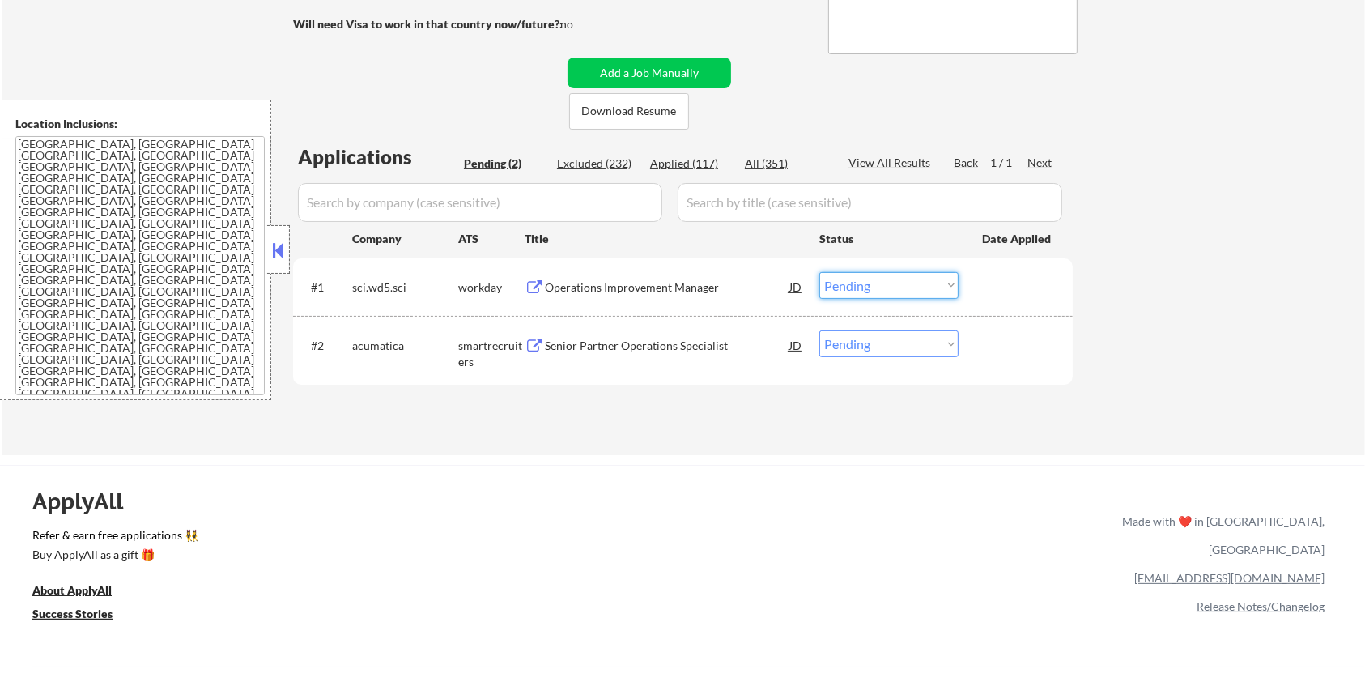
click at [926, 283] on select "Choose an option... Pending Applied Excluded (Questions) Excluded (Expired) Exc…" at bounding box center [889, 285] width 139 height 27
click at [820, 272] on select "Choose an option... Pending Applied Excluded (Questions) Excluded (Expired) Exc…" at bounding box center [889, 285] width 139 height 27
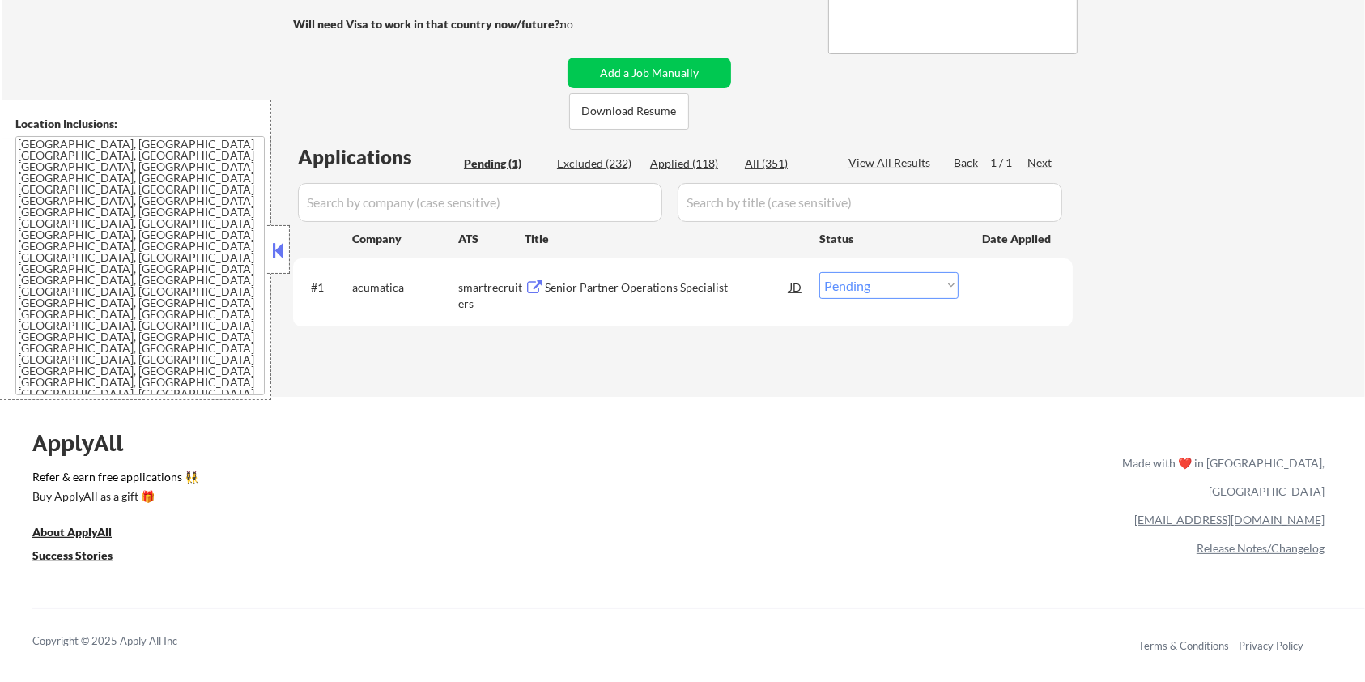
click at [550, 277] on div "Senior Partner Operations Specialist" at bounding box center [667, 286] width 245 height 29
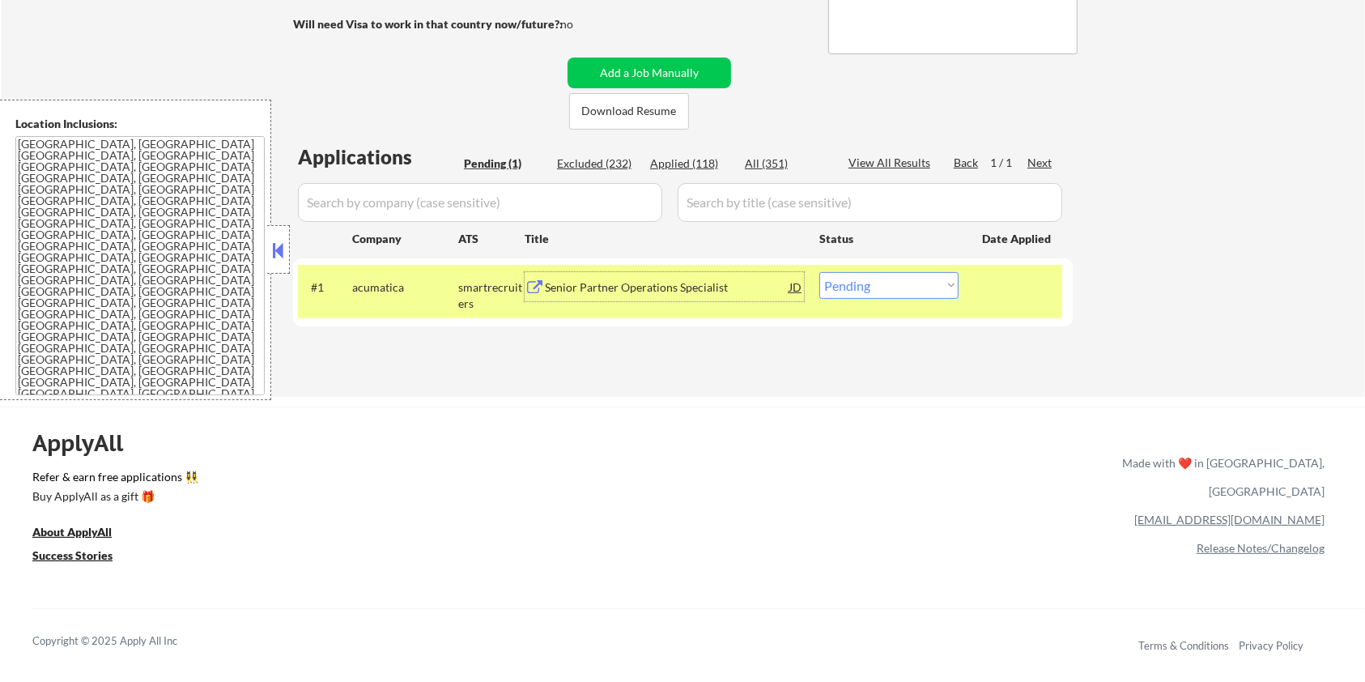
click at [896, 294] on select "Choose an option... Pending Applied Excluded (Questions) Excluded (Expired) Exc…" at bounding box center [889, 285] width 139 height 27
select select ""excluded__bad_match_""
click at [820, 272] on select "Choose an option... Pending Applied Excluded (Questions) Excluded (Expired) Exc…" at bounding box center [889, 285] width 139 height 27
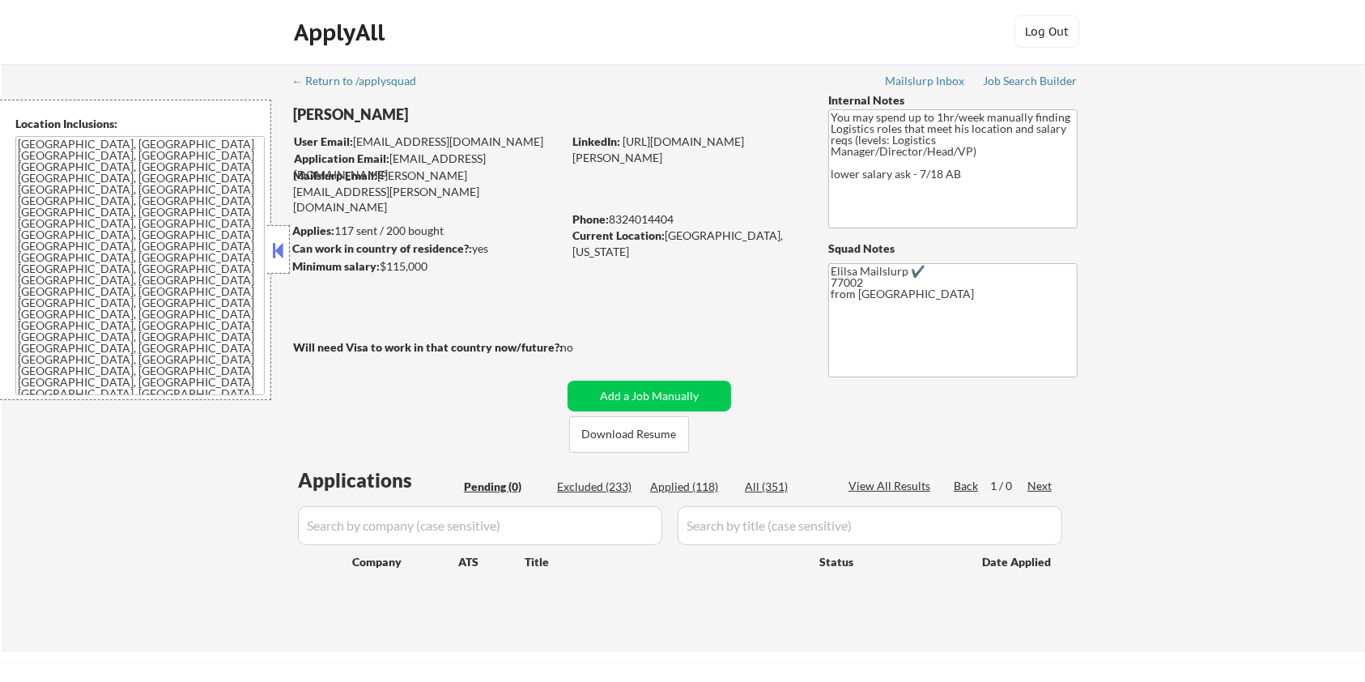
scroll to position [0, 0]
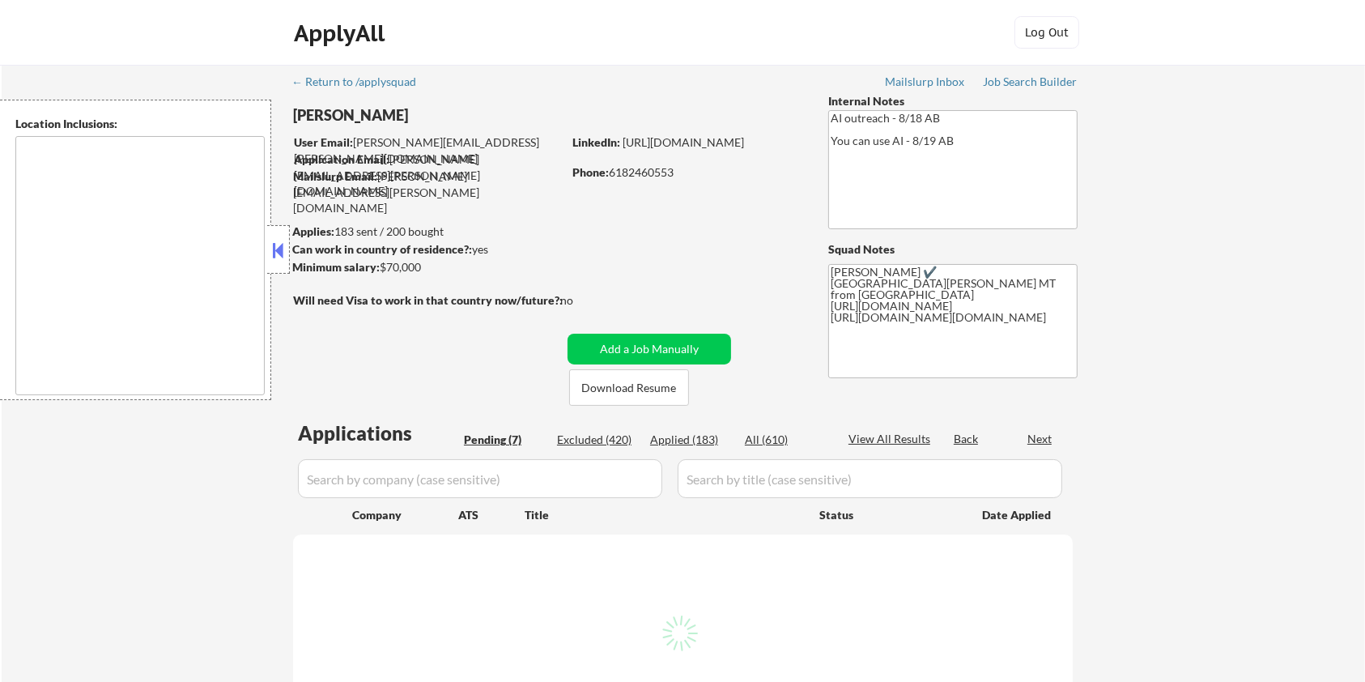
select select ""pending""
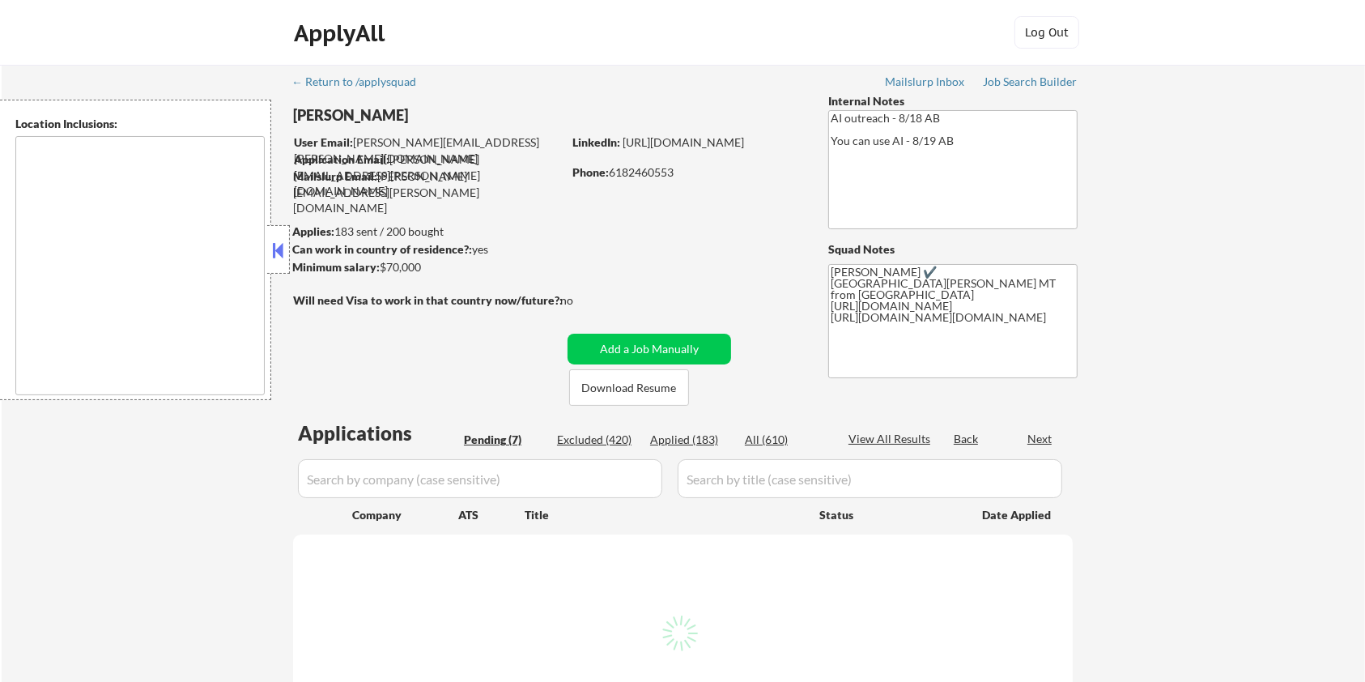
select select ""pending""
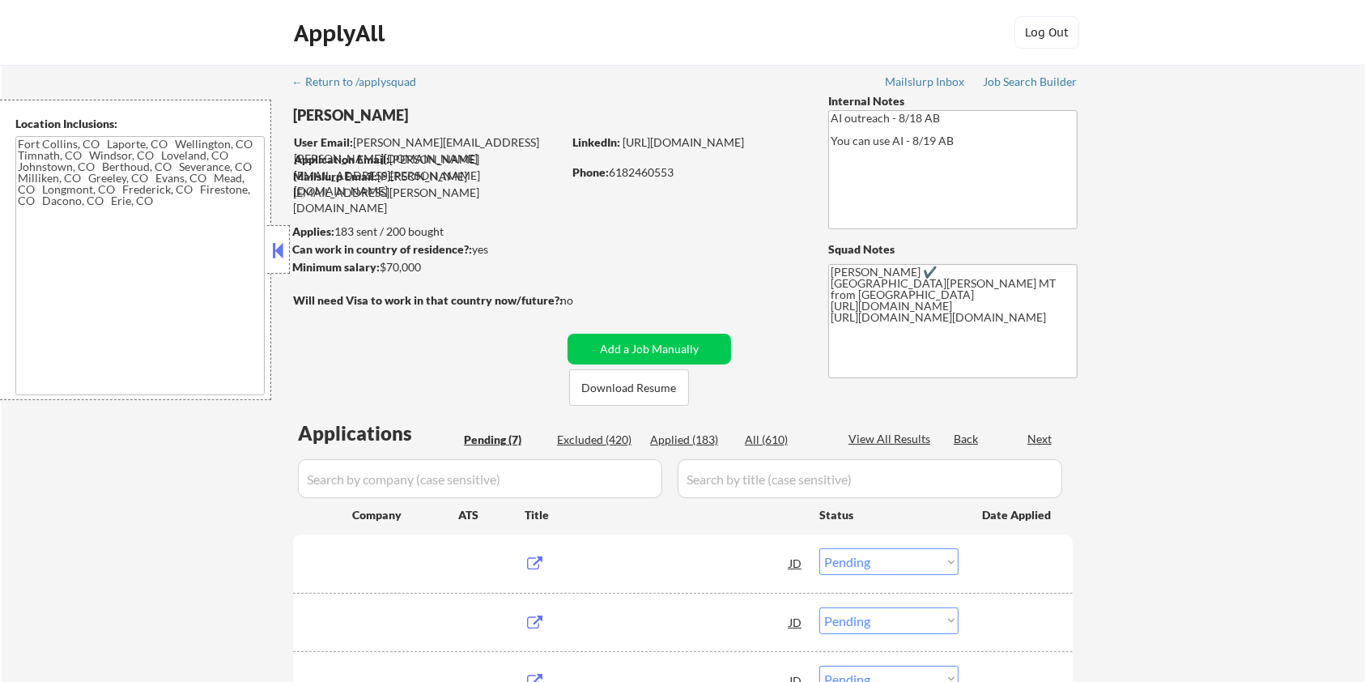
type textarea "Fort Collins, CO Laporte, CO Wellington, CO Timnath, CO Windsor, CO Loveland, C…"
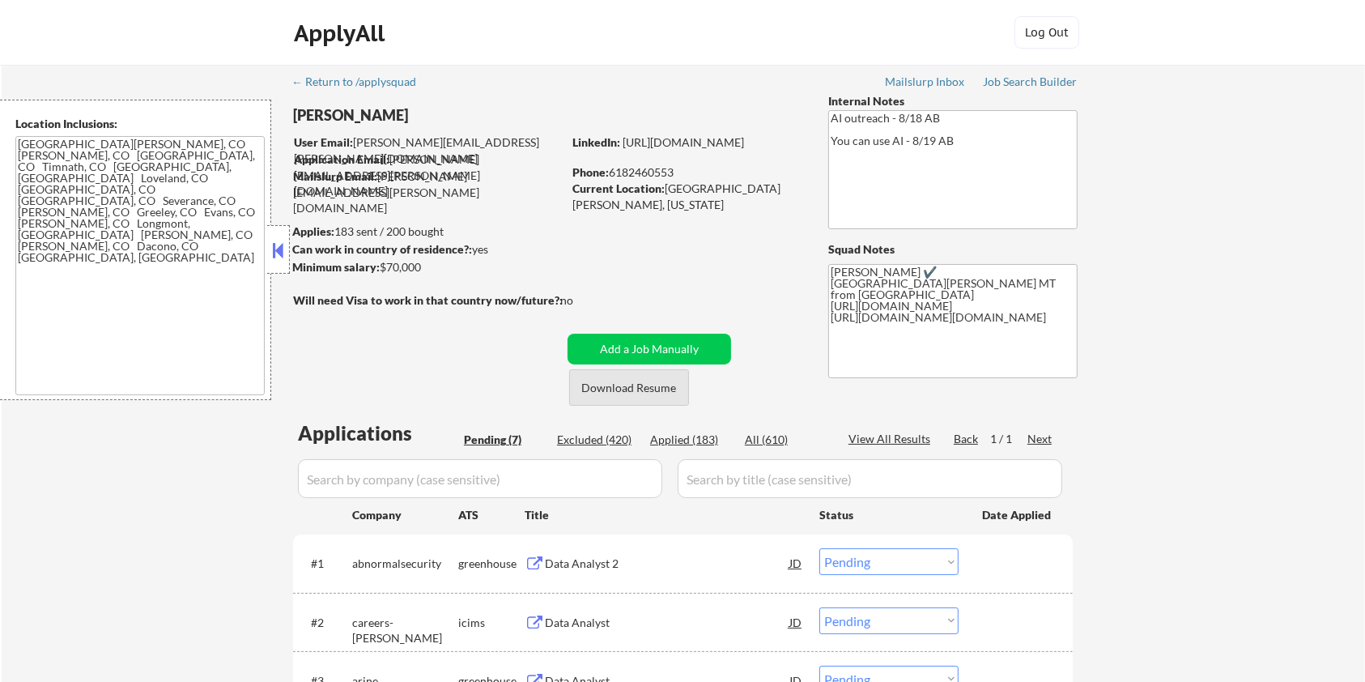
click at [602, 390] on button "Download Resume" at bounding box center [629, 387] width 120 height 36
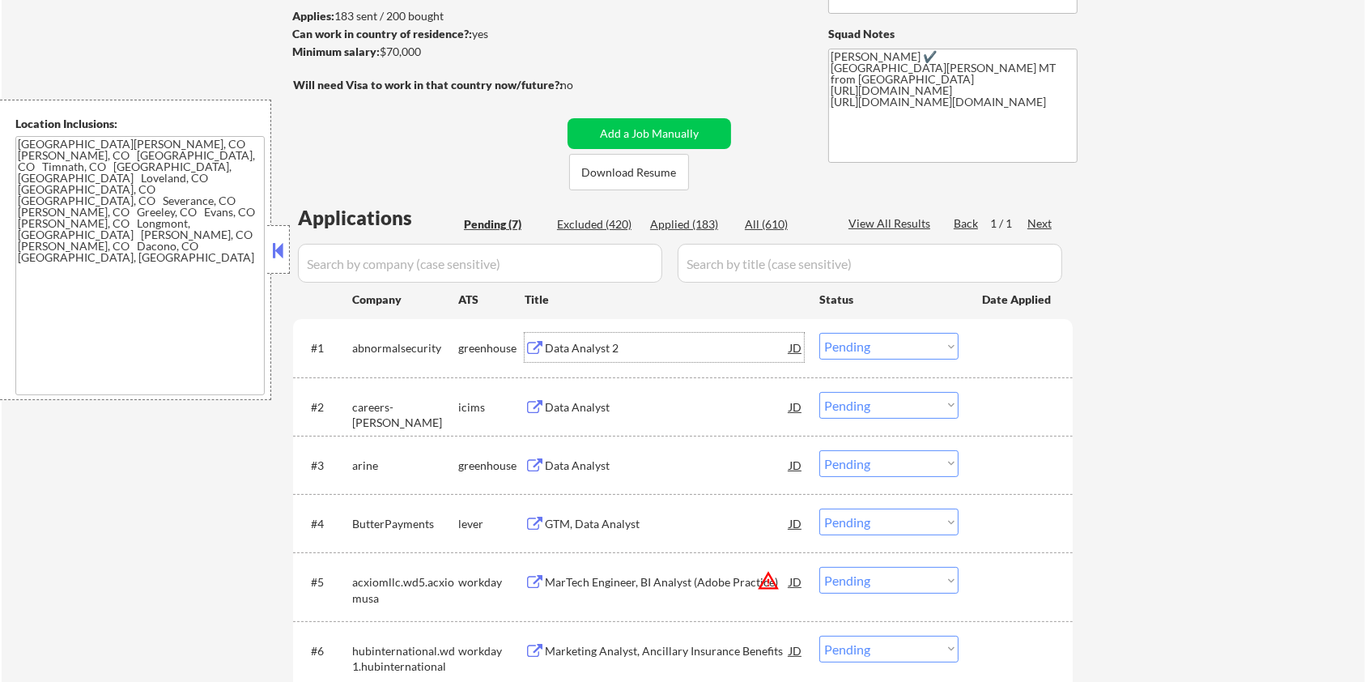
click at [586, 351] on div "Data Analyst 2" at bounding box center [667, 348] width 245 height 16
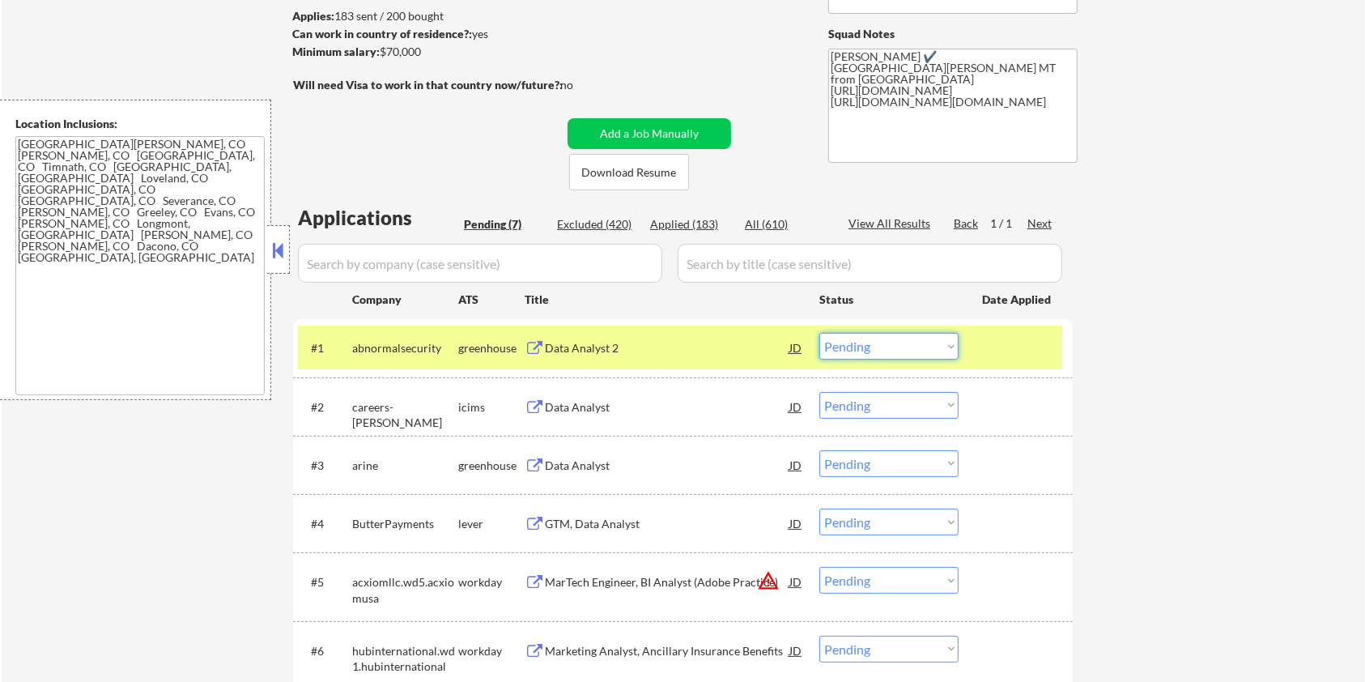
click at [846, 346] on select "Choose an option... Pending Applied Excluded (Questions) Excluded (Expired) Exc…" at bounding box center [889, 346] width 139 height 27
click at [820, 333] on select "Choose an option... Pending Applied Excluded (Questions) Excluded (Expired) Exc…" at bounding box center [889, 346] width 139 height 27
select select ""pending""
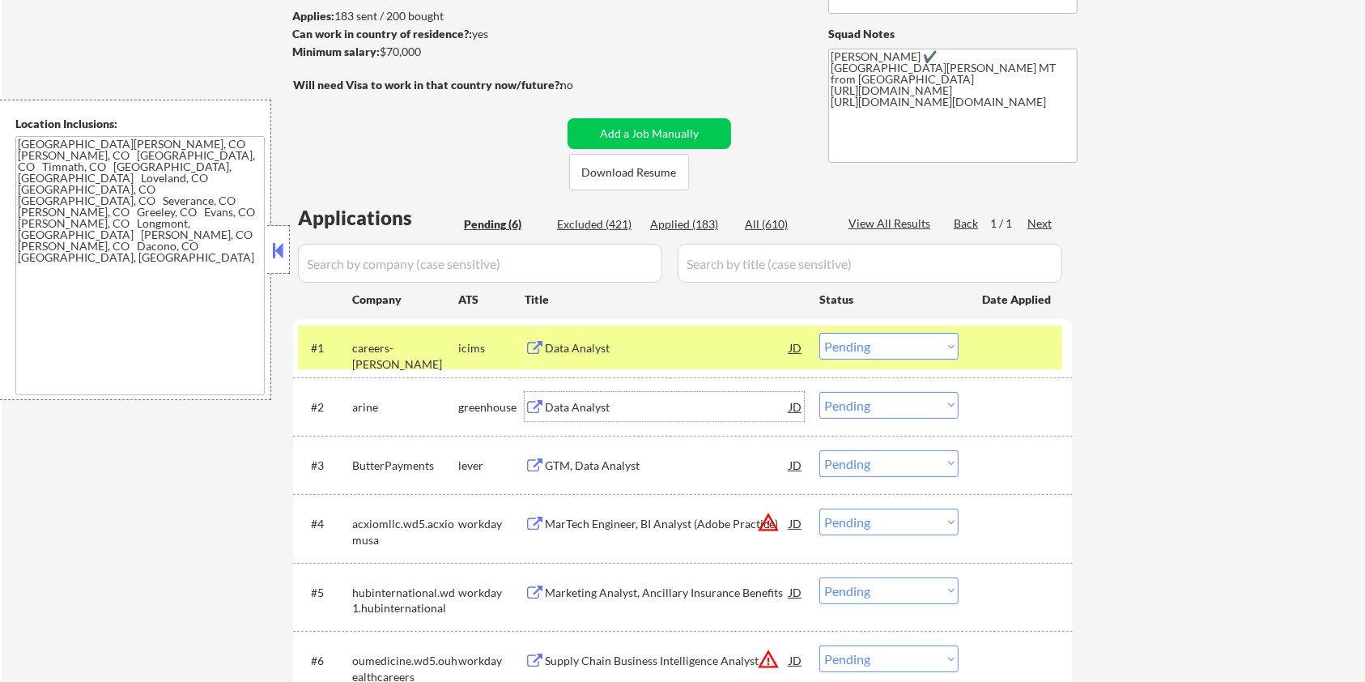
click at [583, 406] on div "Data Analyst" at bounding box center [667, 407] width 245 height 16
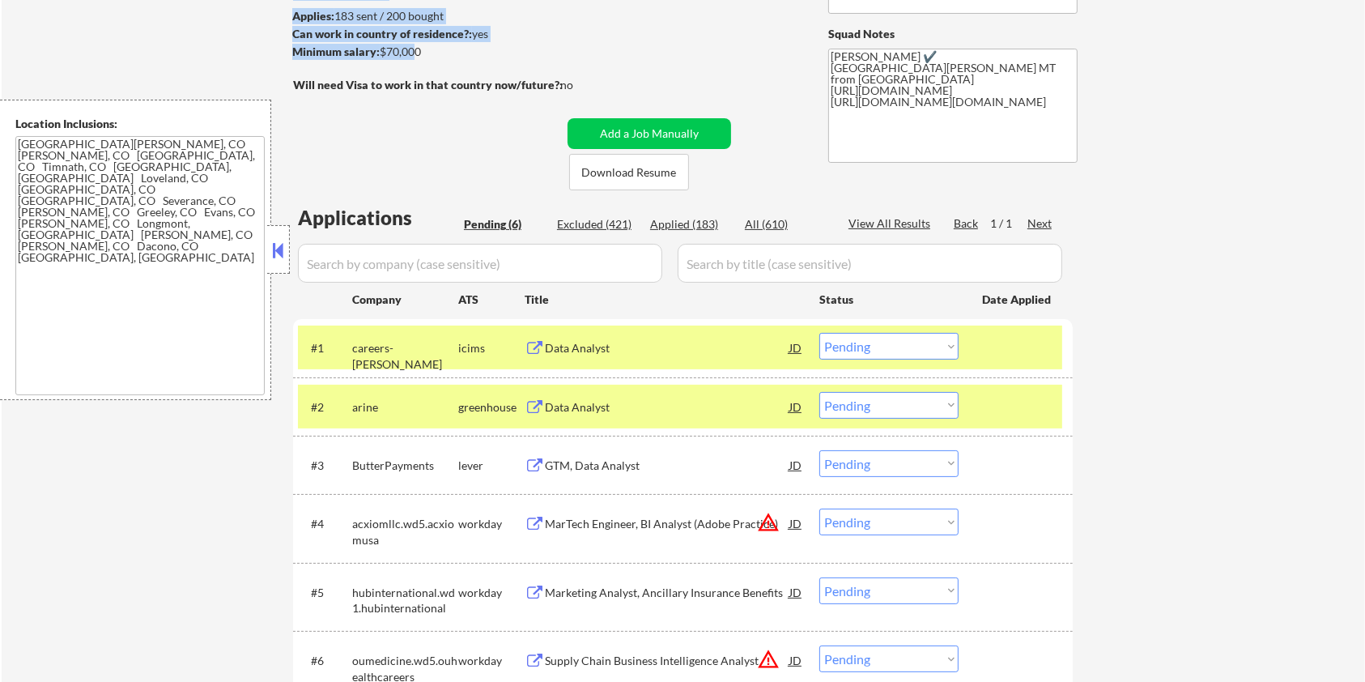
drag, startPoint x: 434, startPoint y: 62, endPoint x: 411, endPoint y: 53, distance: 24.4
click at [411, 53] on div "← Return to /applysquad Mailslurp Inbox Job Search Builder Quinn Krug User Emai…" at bounding box center [683, 303] width 808 height 908
click at [434, 57] on div "Minimum salary: $70,000" at bounding box center [427, 52] width 270 height 16
drag, startPoint x: 383, startPoint y: 49, endPoint x: 422, endPoint y: 49, distance: 38.9
click at [422, 49] on div "Minimum salary: $70,000" at bounding box center [427, 52] width 270 height 16
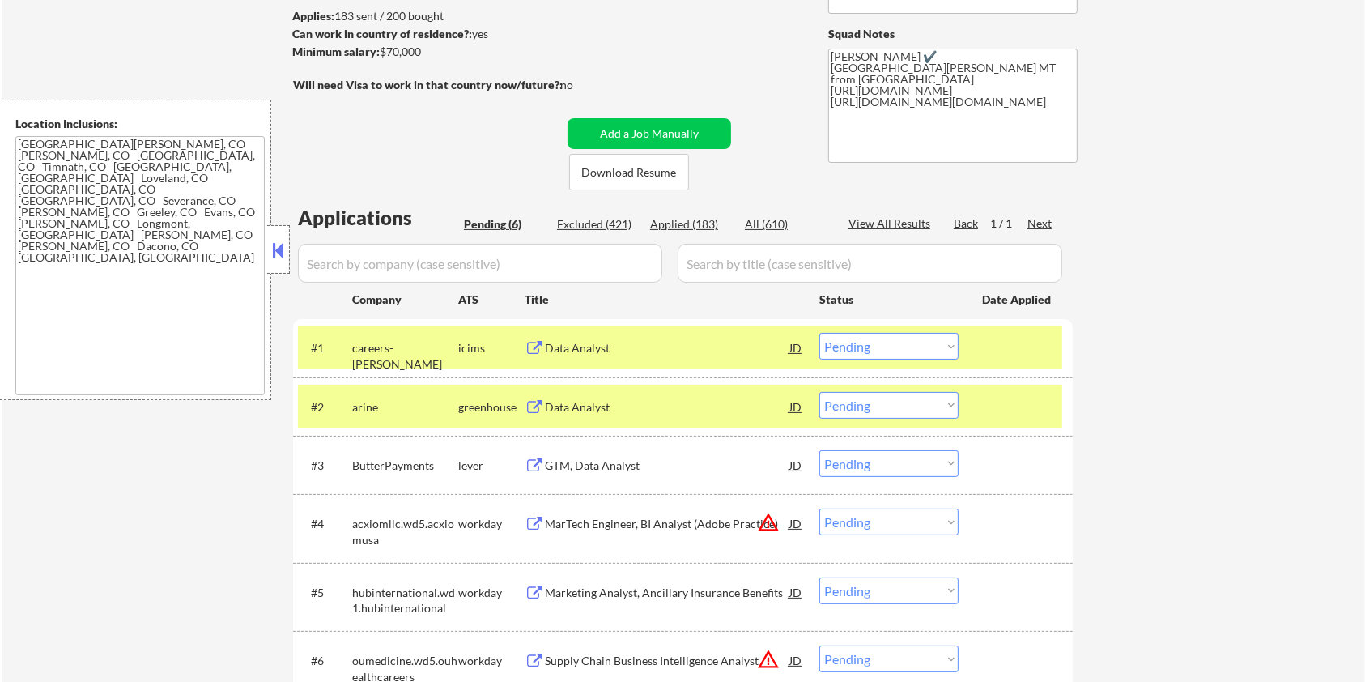
copy div "$70,000"
click at [885, 401] on select "Choose an option... Pending Applied Excluded (Questions) Excluded (Expired) Exc…" at bounding box center [889, 405] width 139 height 27
click at [820, 392] on select "Choose an option... Pending Applied Excluded (Questions) Excluded (Expired) Exc…" at bounding box center [889, 405] width 139 height 27
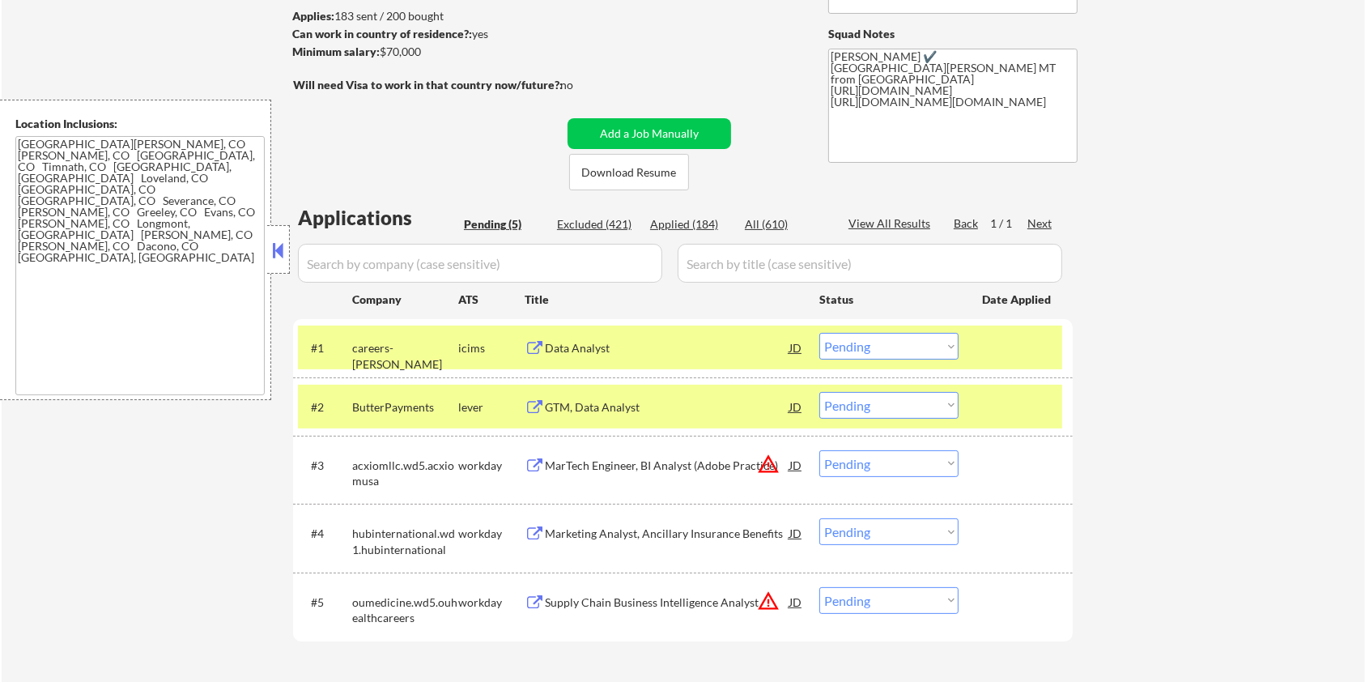
click at [621, 404] on div "GTM, Data Analyst" at bounding box center [667, 407] width 245 height 16
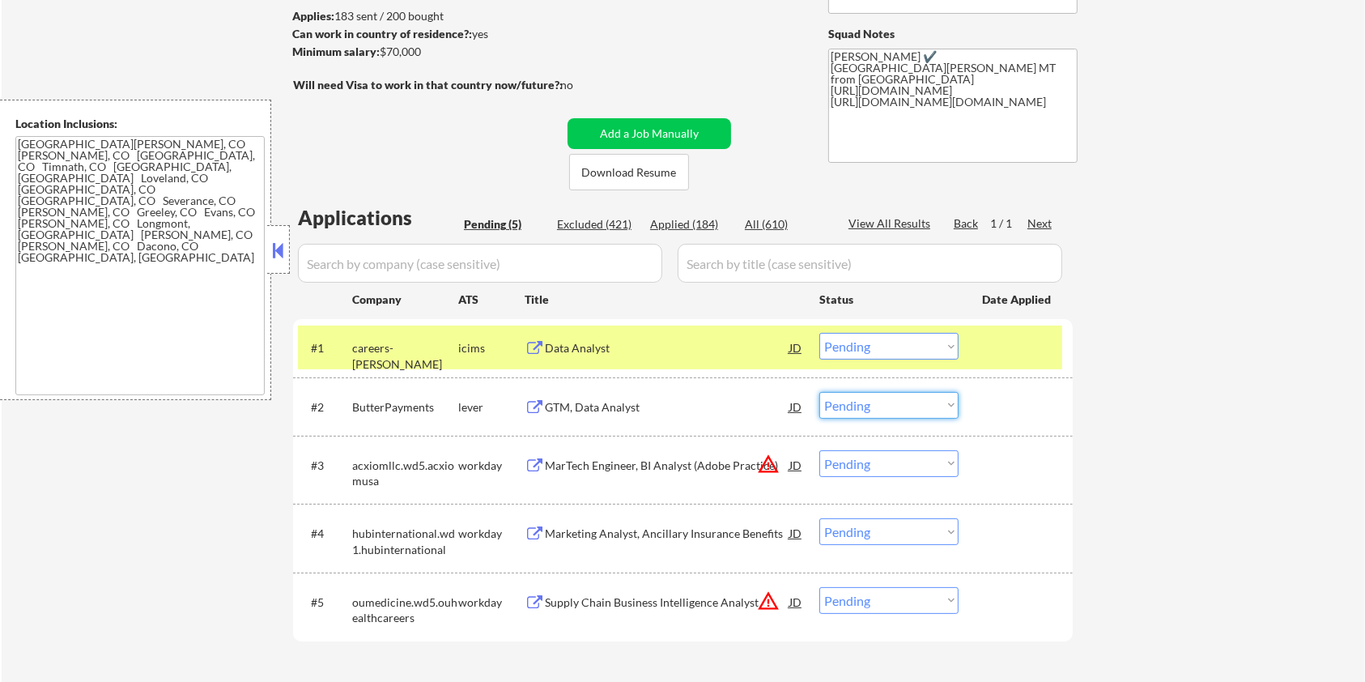
click at [914, 405] on select "Choose an option... Pending Applied Excluded (Questions) Excluded (Expired) Exc…" at bounding box center [889, 405] width 139 height 27
click at [820, 392] on select "Choose an option... Pending Applied Excluded (Questions) Excluded (Expired) Exc…" at bounding box center [889, 405] width 139 height 27
select select ""pending""
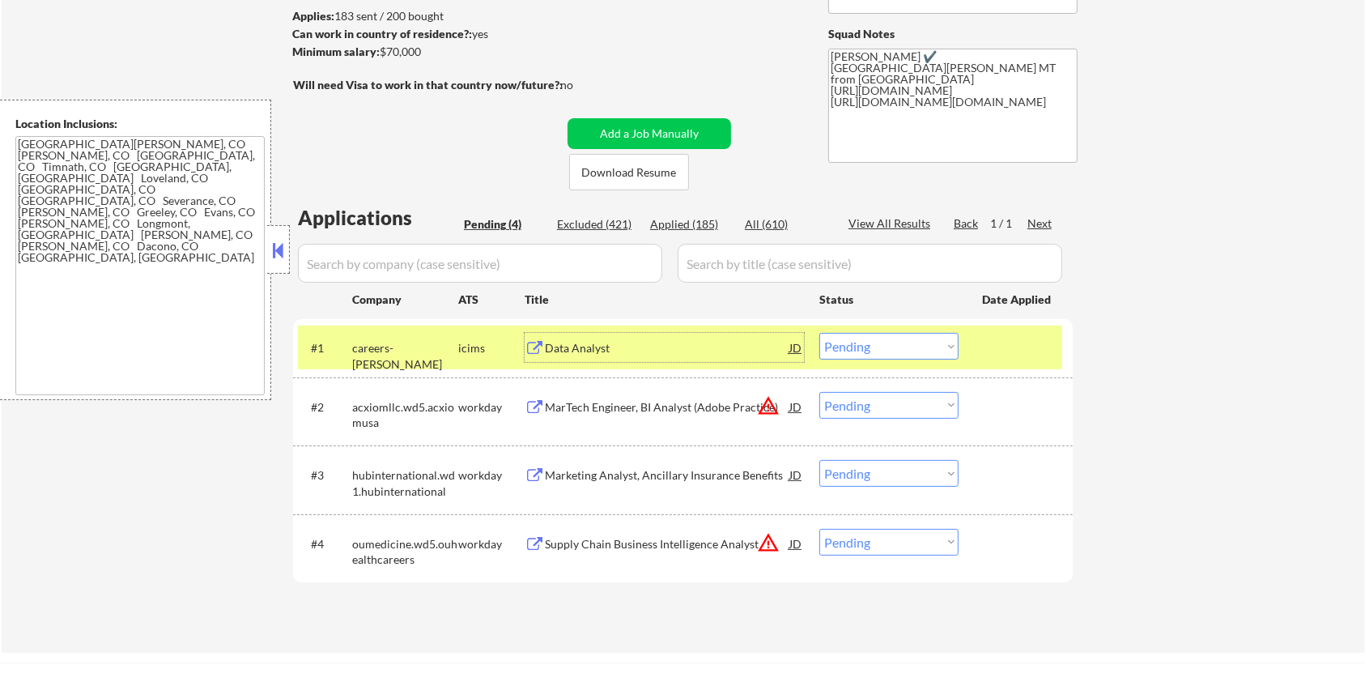
click at [603, 340] on div "Data Analyst" at bounding box center [667, 348] width 245 height 16
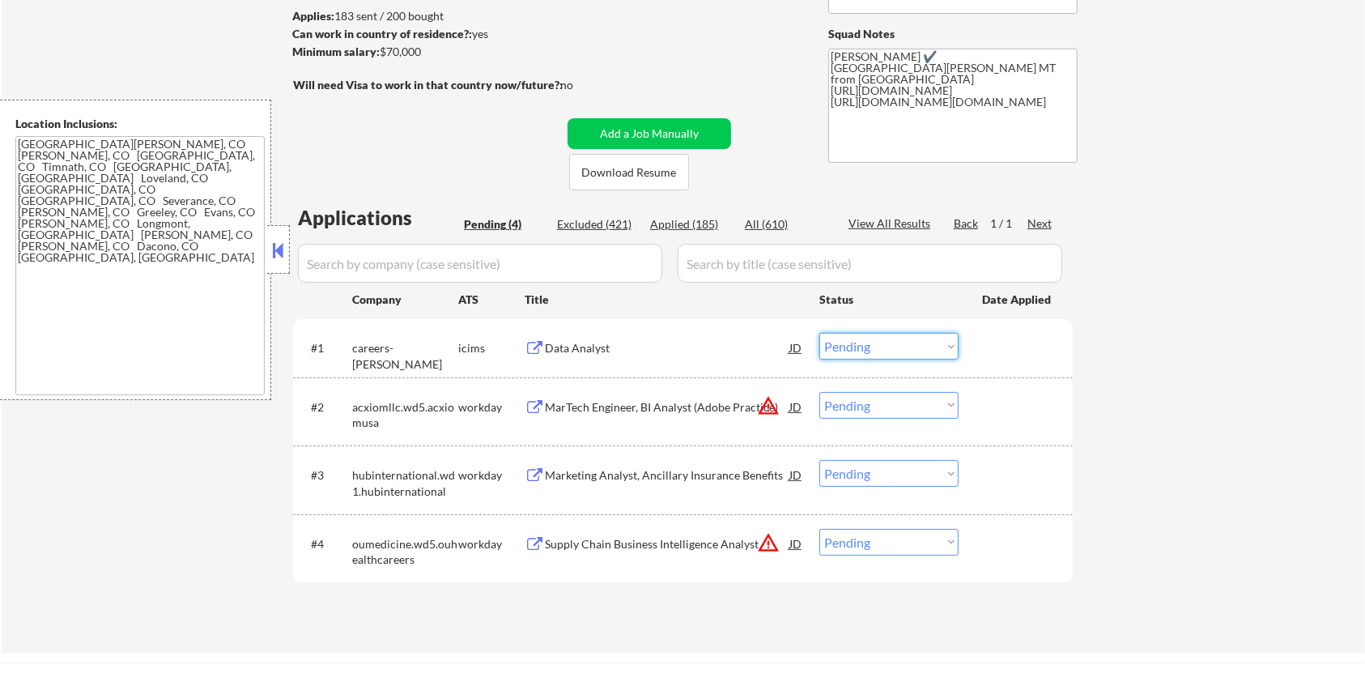
click at [922, 352] on select "Choose an option... Pending Applied Excluded (Questions) Excluded (Expired) Exc…" at bounding box center [889, 346] width 139 height 27
click at [820, 333] on select "Choose an option... Pending Applied Excluded (Questions) Excluded (Expired) Exc…" at bounding box center [889, 346] width 139 height 27
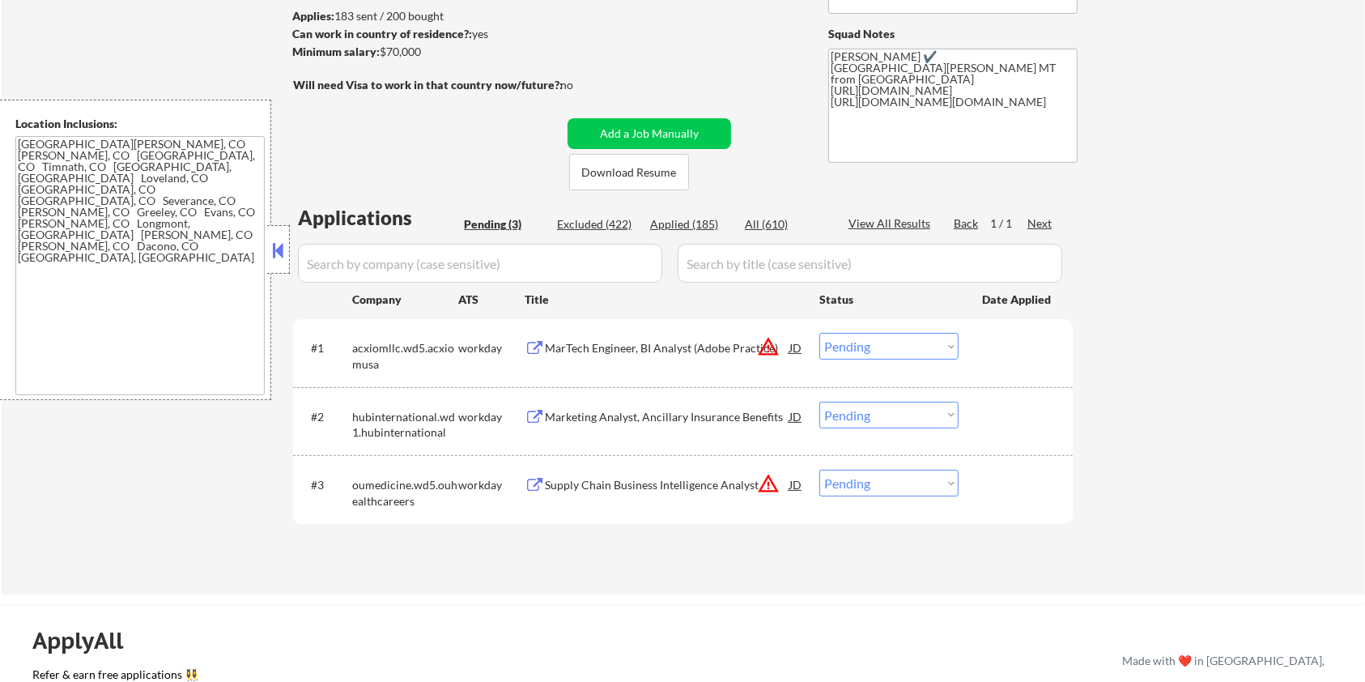
click at [577, 351] on div "MarTech Engineer, BI Analyst (Adobe Practice)" at bounding box center [667, 348] width 245 height 16
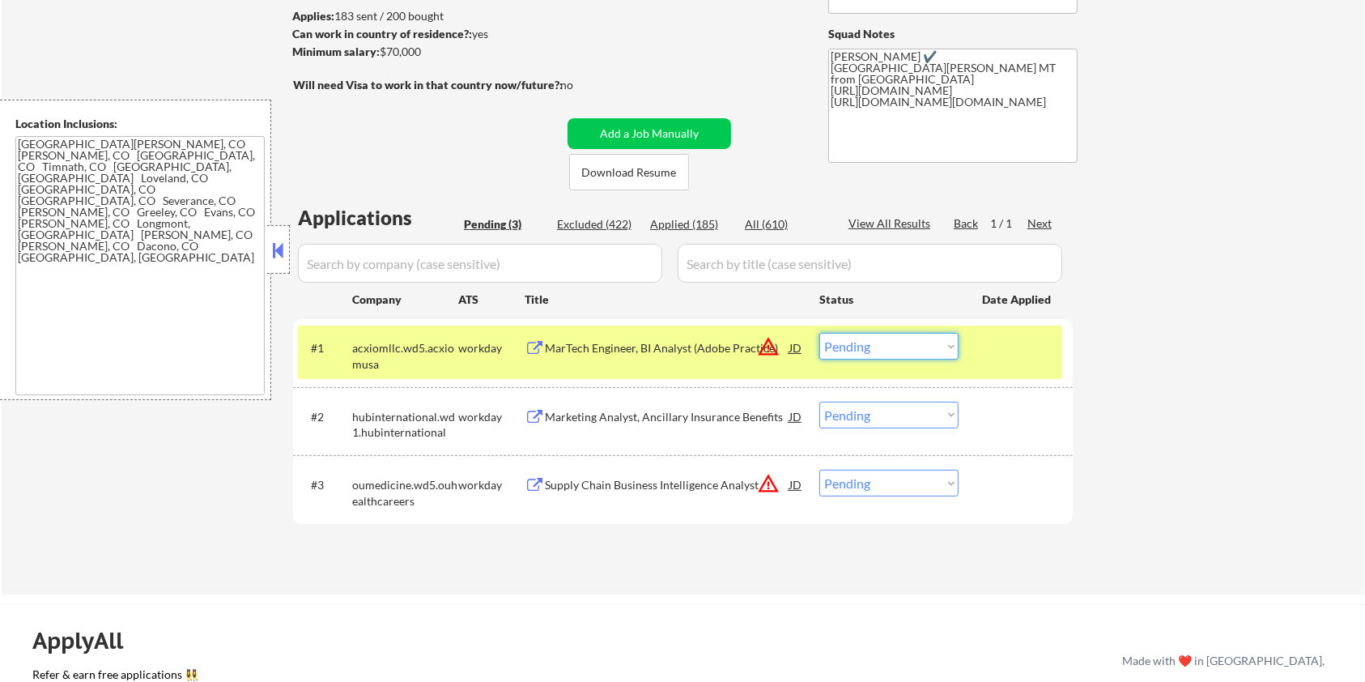
click at [903, 341] on select "Choose an option... Pending Applied Excluded (Questions) Excluded (Expired) Exc…" at bounding box center [889, 346] width 139 height 27
click at [820, 333] on select "Choose an option... Pending Applied Excluded (Questions) Excluded (Expired) Exc…" at bounding box center [889, 346] width 139 height 27
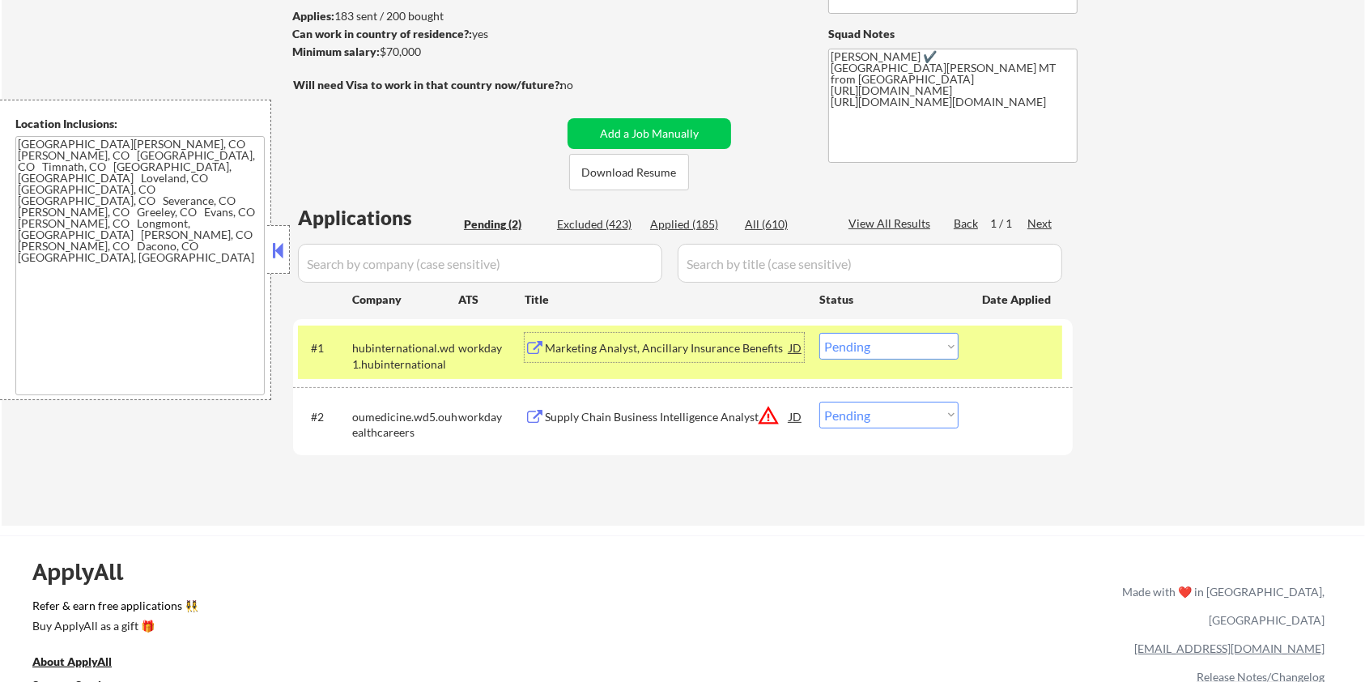
click at [648, 353] on div "Marketing Analyst, Ancillary Insurance Benefits" at bounding box center [667, 348] width 245 height 16
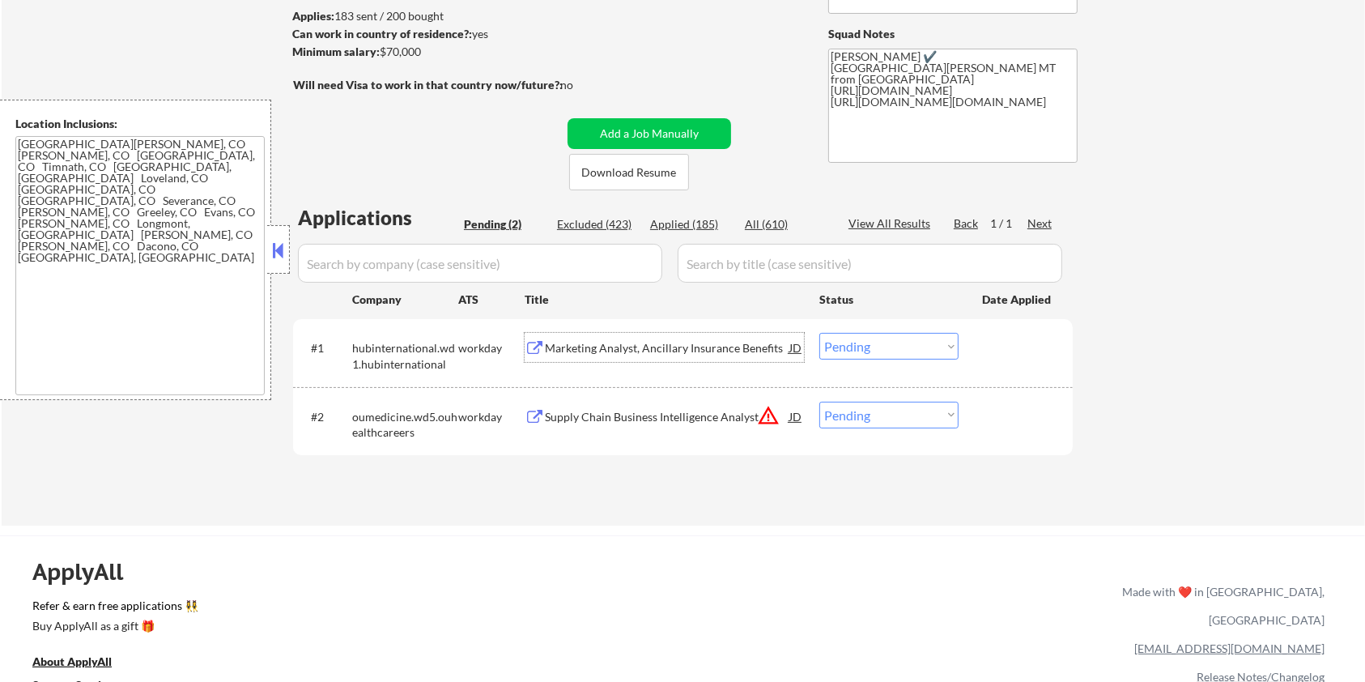
click at [895, 347] on select "Choose an option... Pending Applied Excluded (Questions) Excluded (Expired) Exc…" at bounding box center [889, 346] width 139 height 27
click at [820, 333] on select "Choose an option... Pending Applied Excluded (Questions) Excluded (Expired) Exc…" at bounding box center [889, 346] width 139 height 27
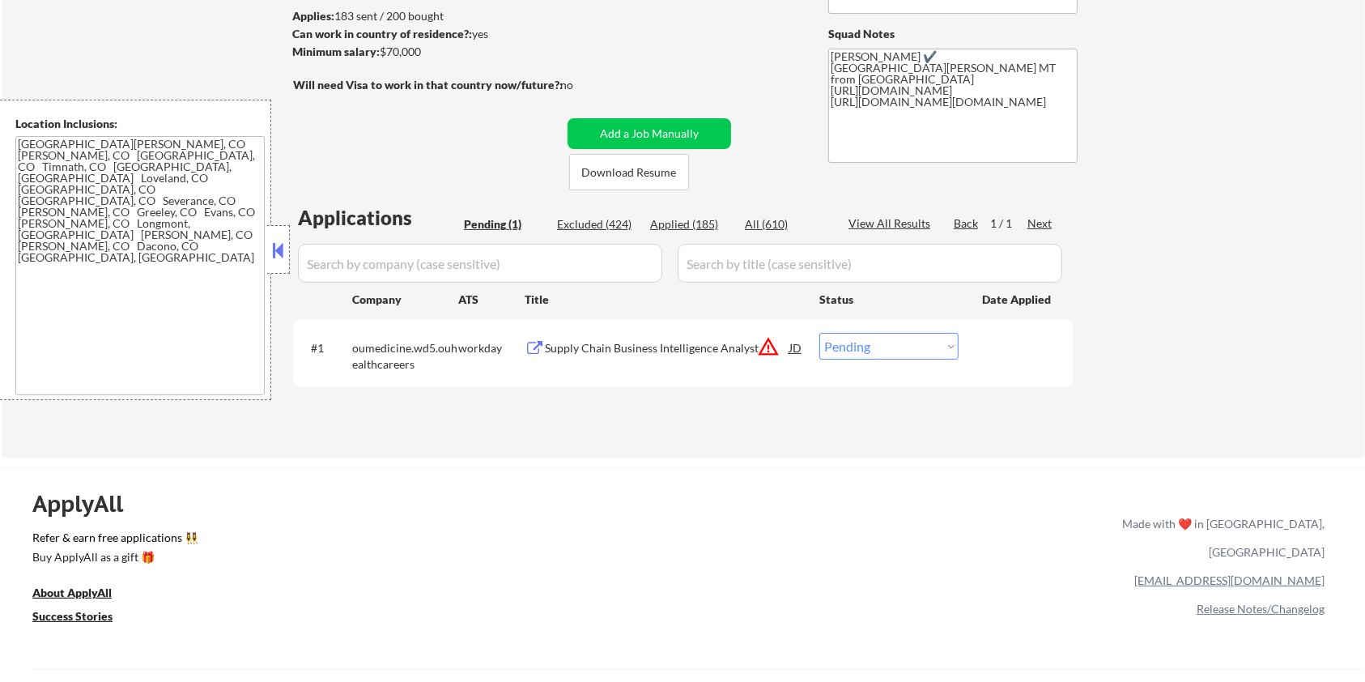
click at [583, 347] on div "Supply Chain Business Intelligence Analyst" at bounding box center [667, 348] width 245 height 16
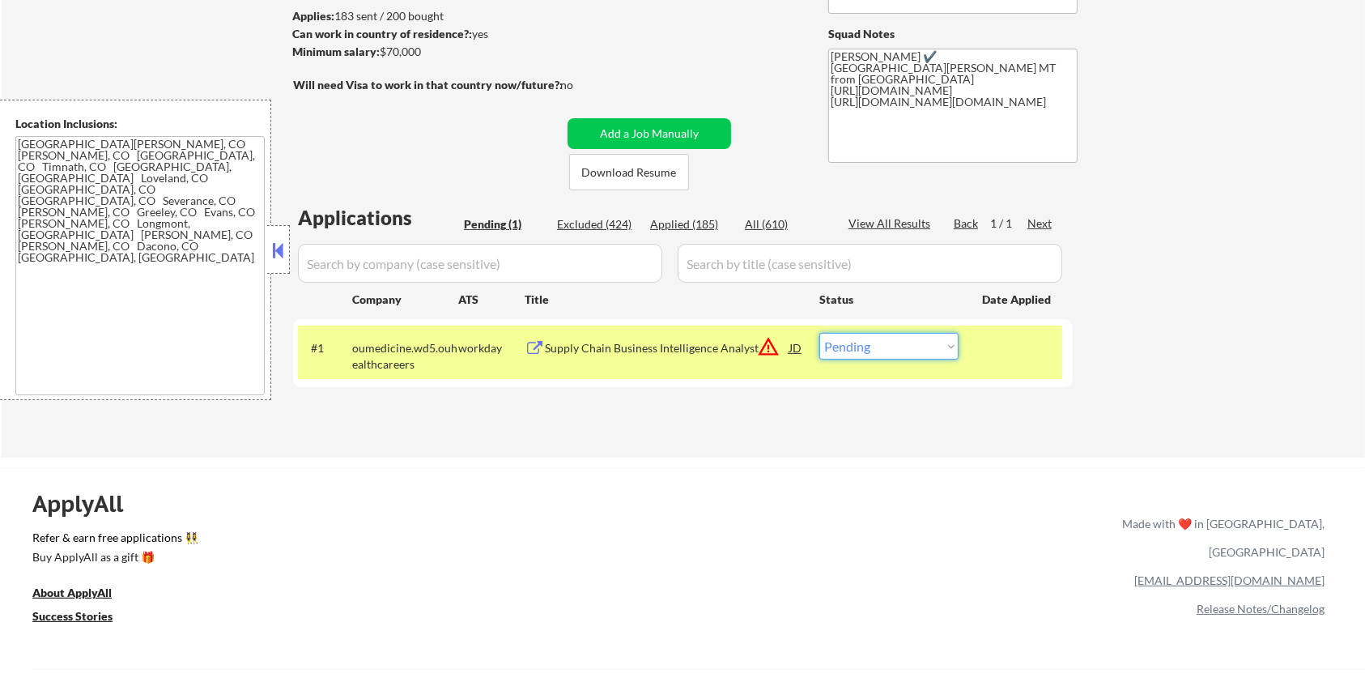
click at [937, 343] on select "Choose an option... Pending Applied Excluded (Questions) Excluded (Expired) Exc…" at bounding box center [889, 346] width 139 height 27
select select ""excluded__expired_""
click at [820, 333] on select "Choose an option... Pending Applied Excluded (Questions) Excluded (Expired) Exc…" at bounding box center [889, 346] width 139 height 27
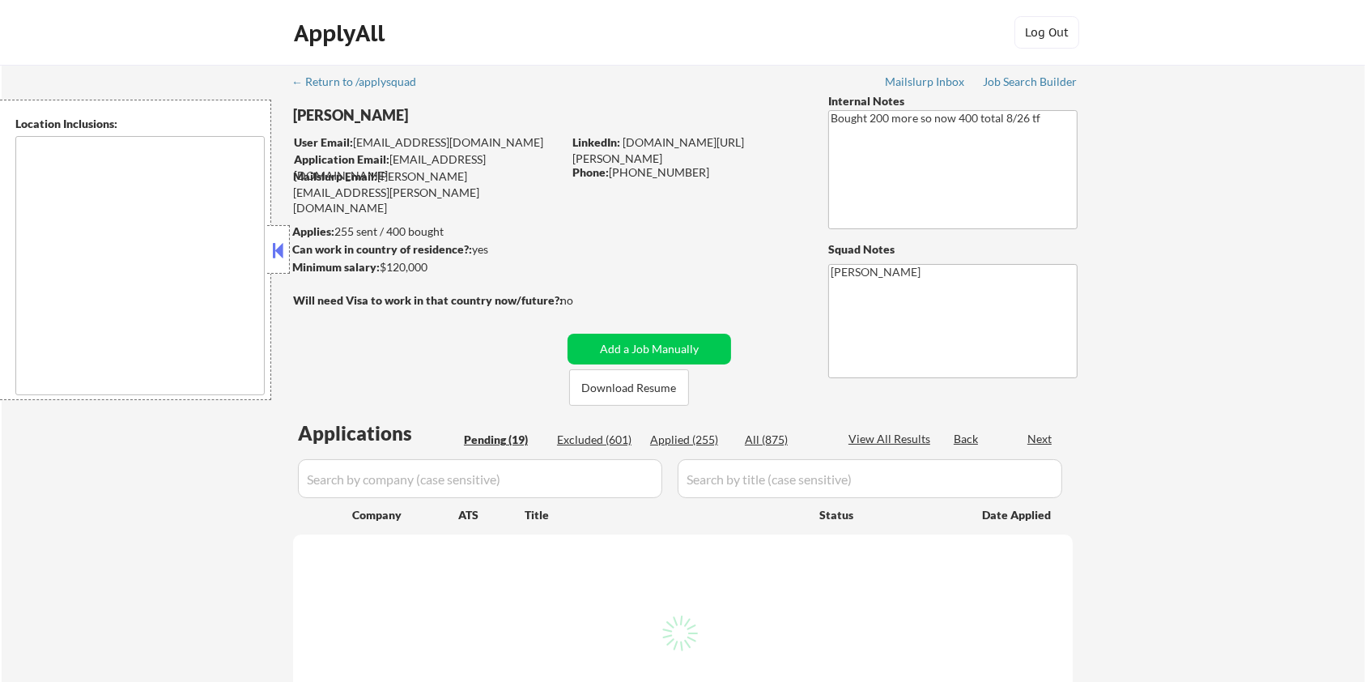
select select ""pending""
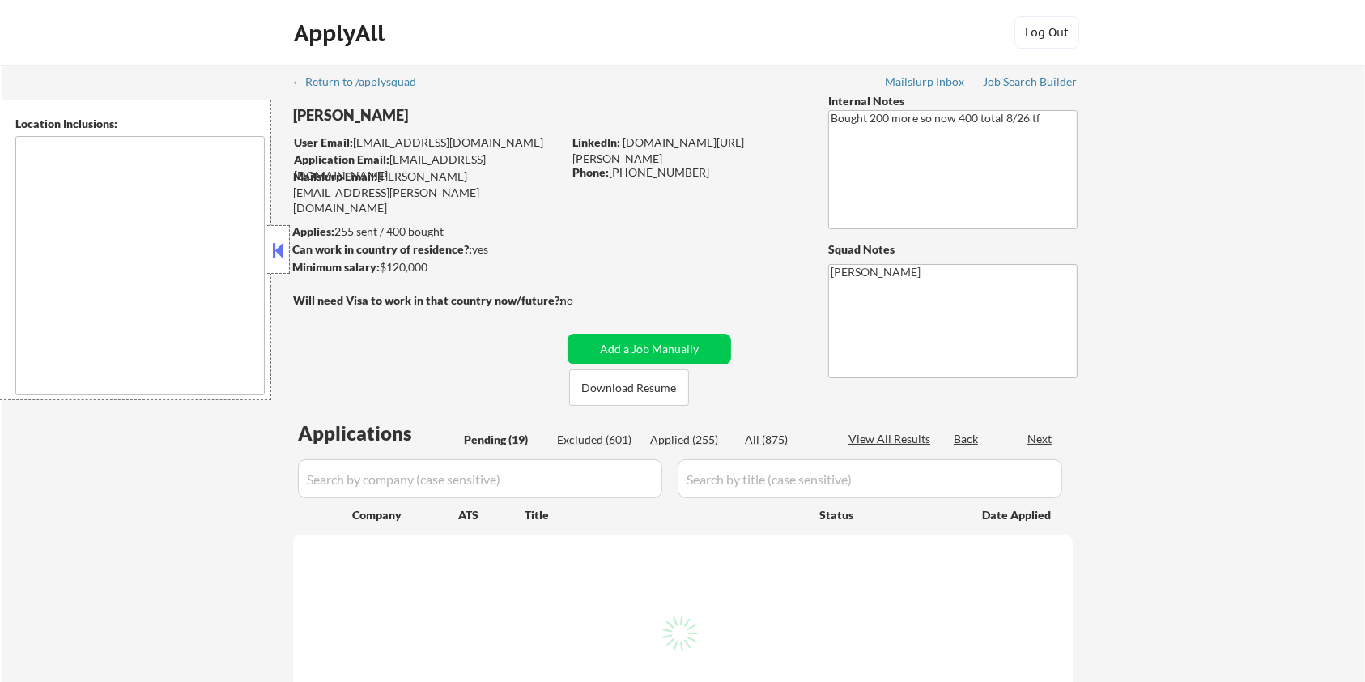
select select ""pending""
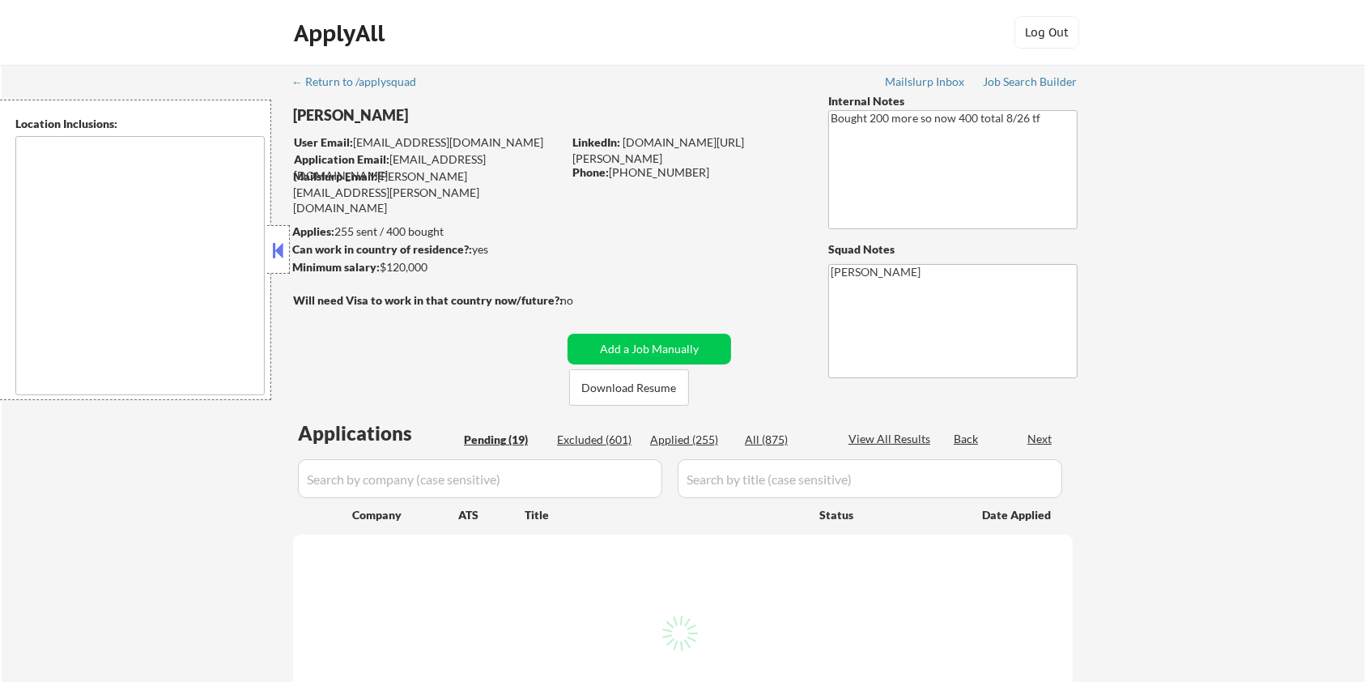
select select ""pending""
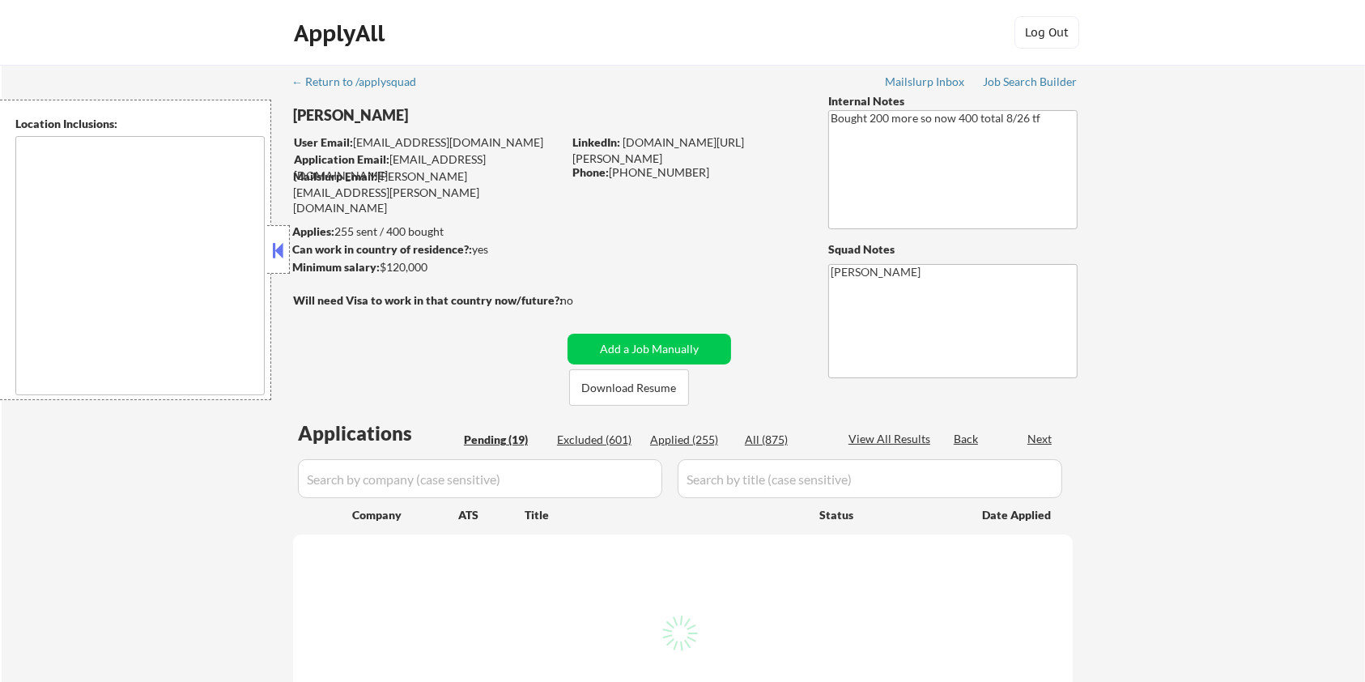
select select ""pending""
type textarea "Seattle, WA Mercer Island, WA Shoreline, WA Tukwila, WA Burien, WA SeaTac, WA W…"
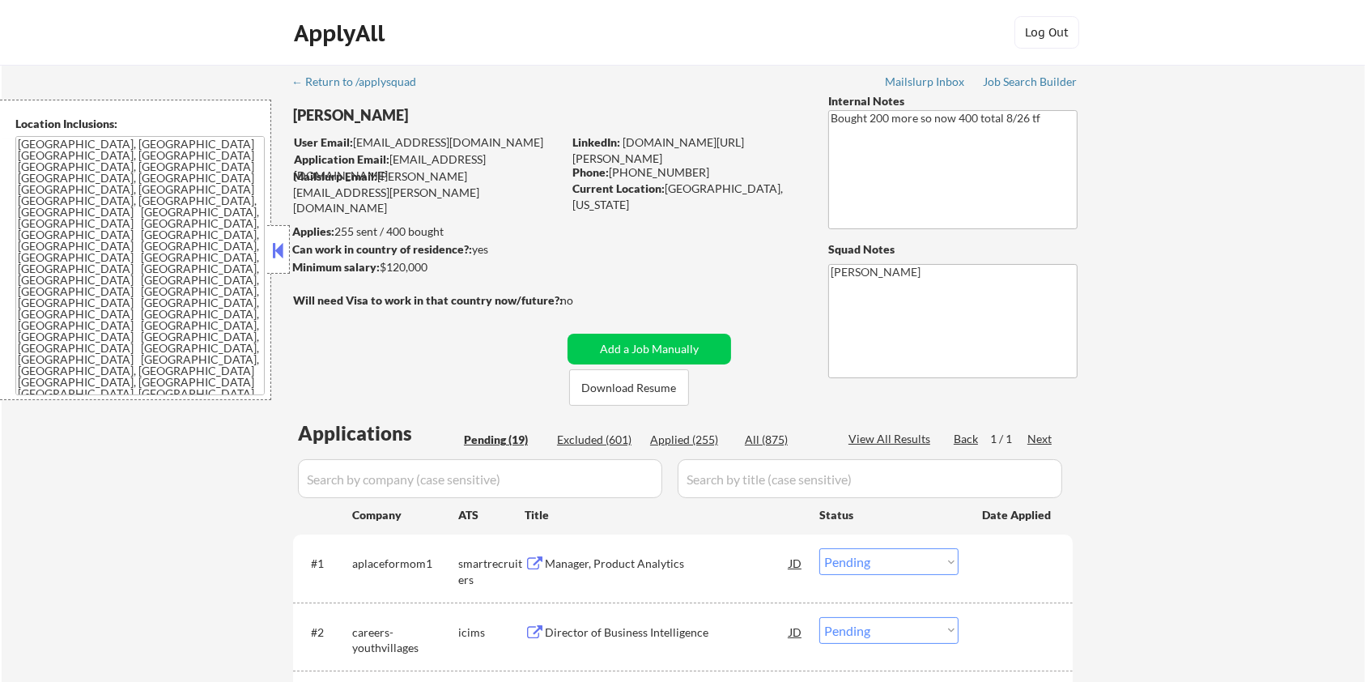
click at [675, 436] on div "Applied (255)" at bounding box center [690, 440] width 81 height 16
select select ""applied""
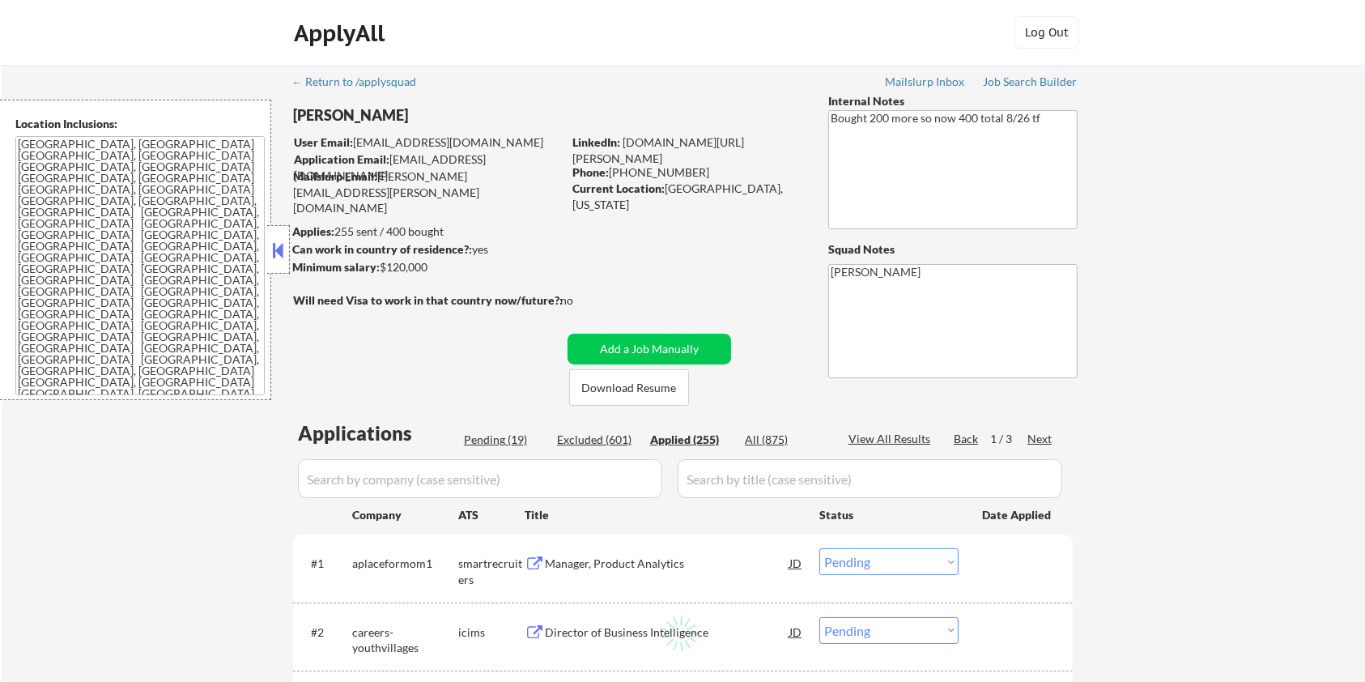
select select ""applied""
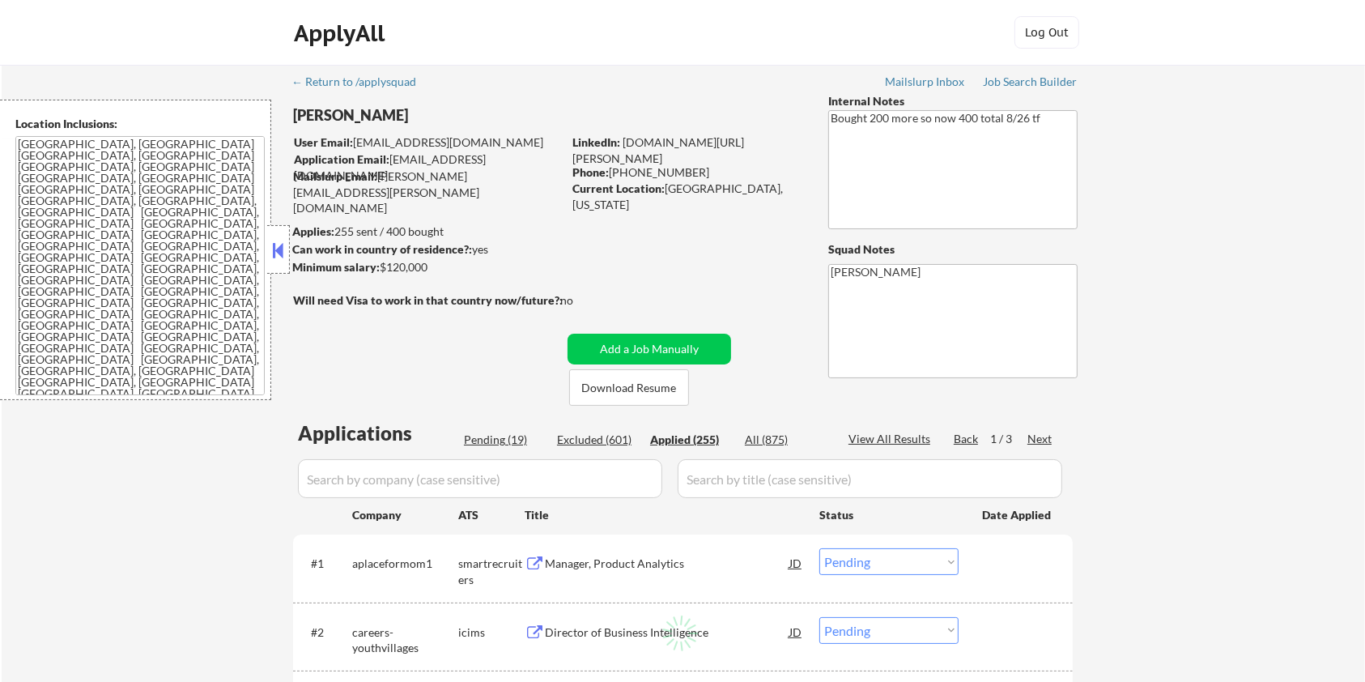
select select ""applied""
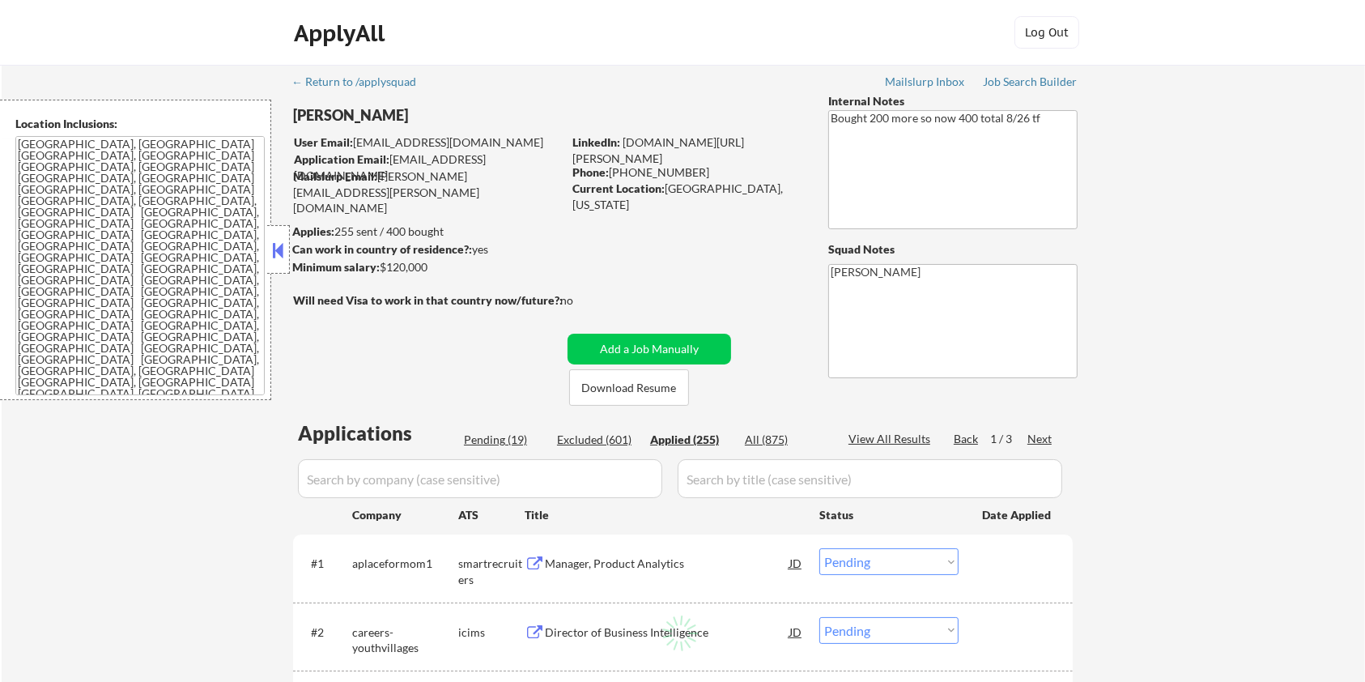
select select ""applied""
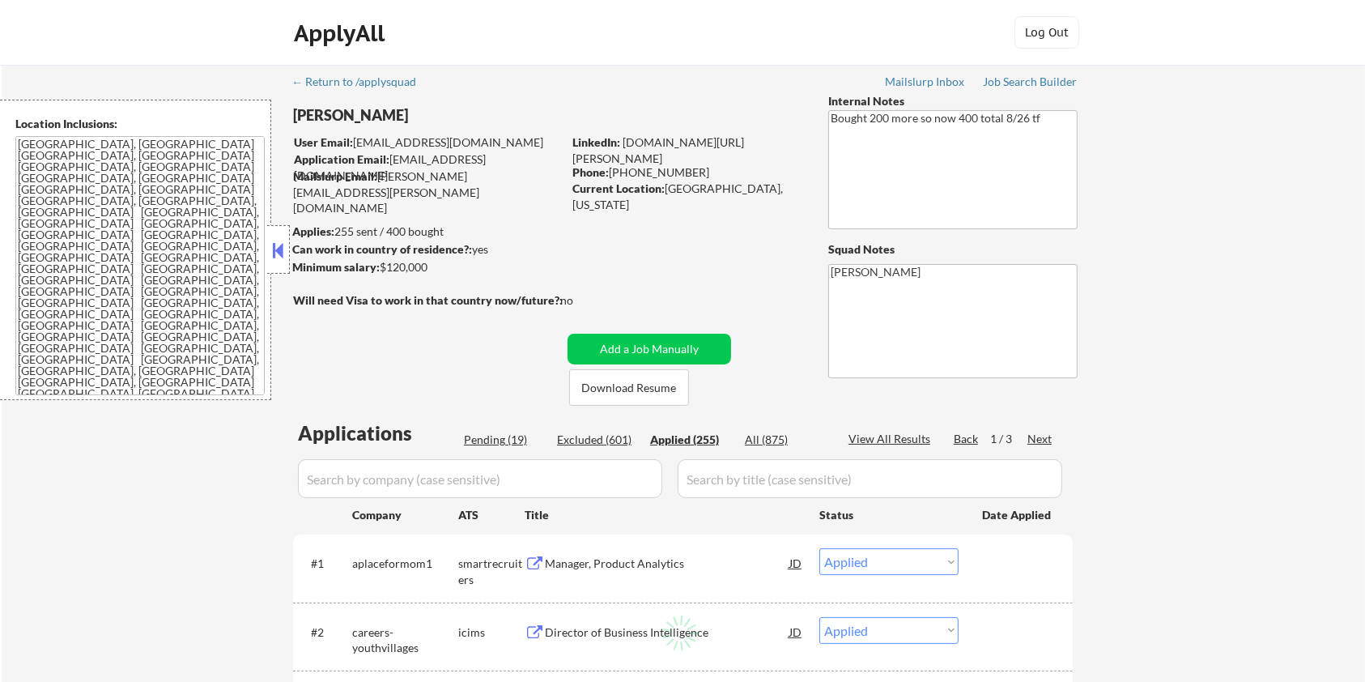
select select ""applied""
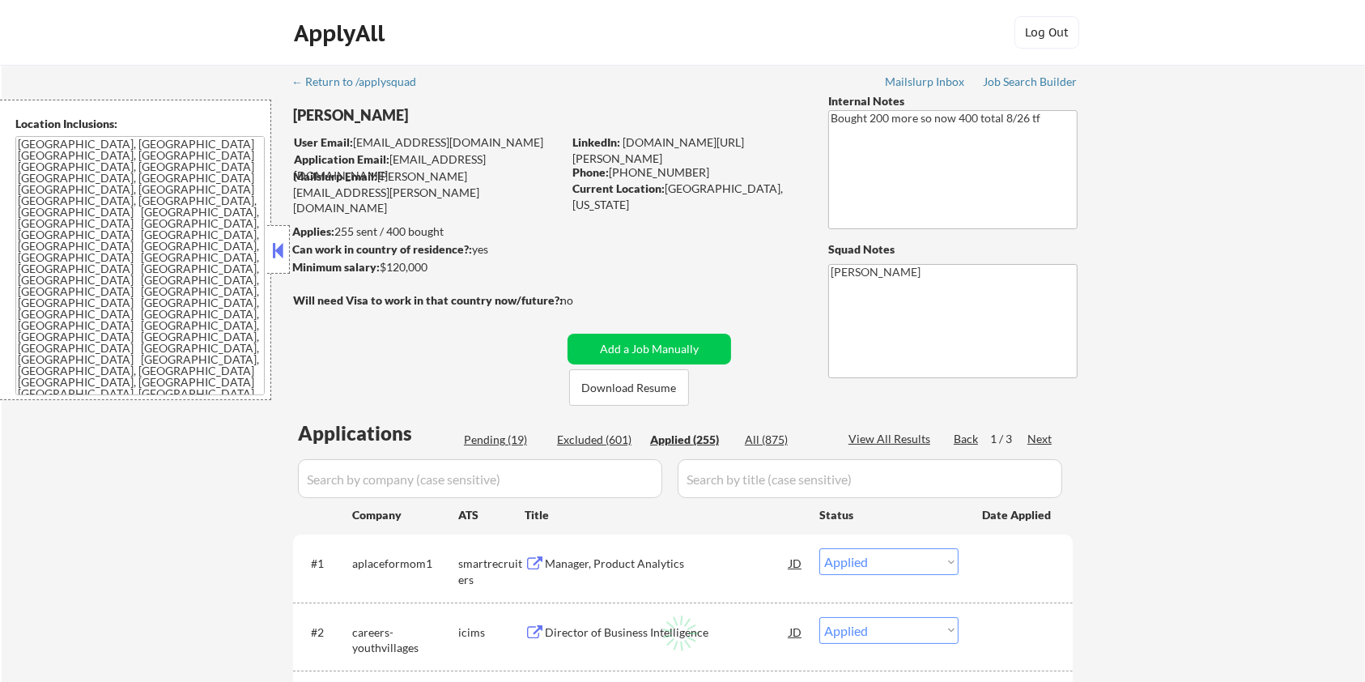
select select ""applied""
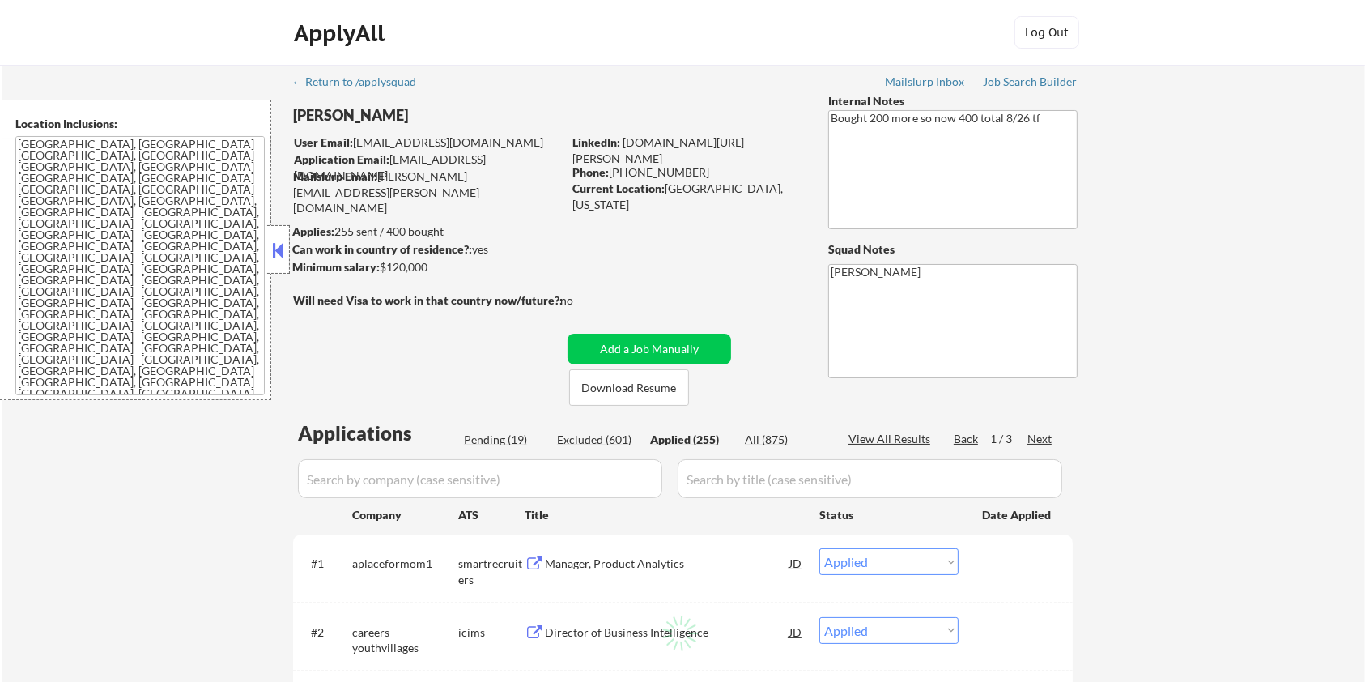
select select ""applied""
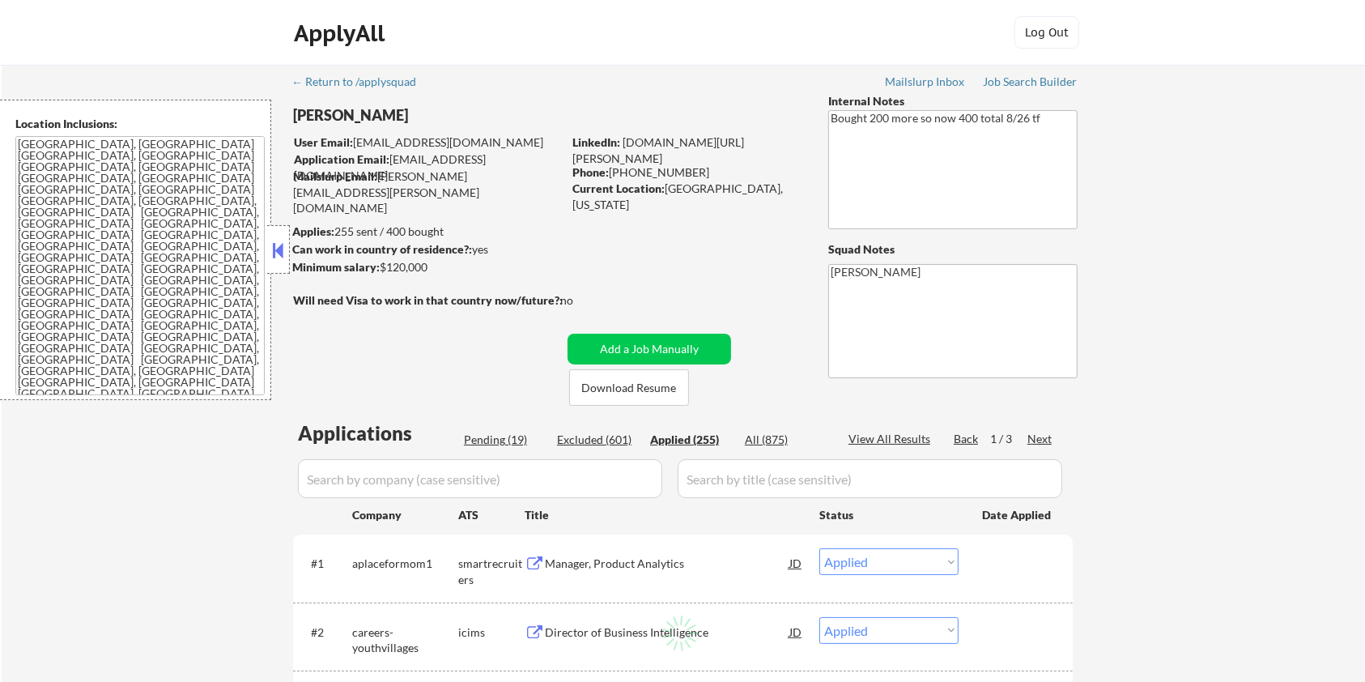
select select ""applied""
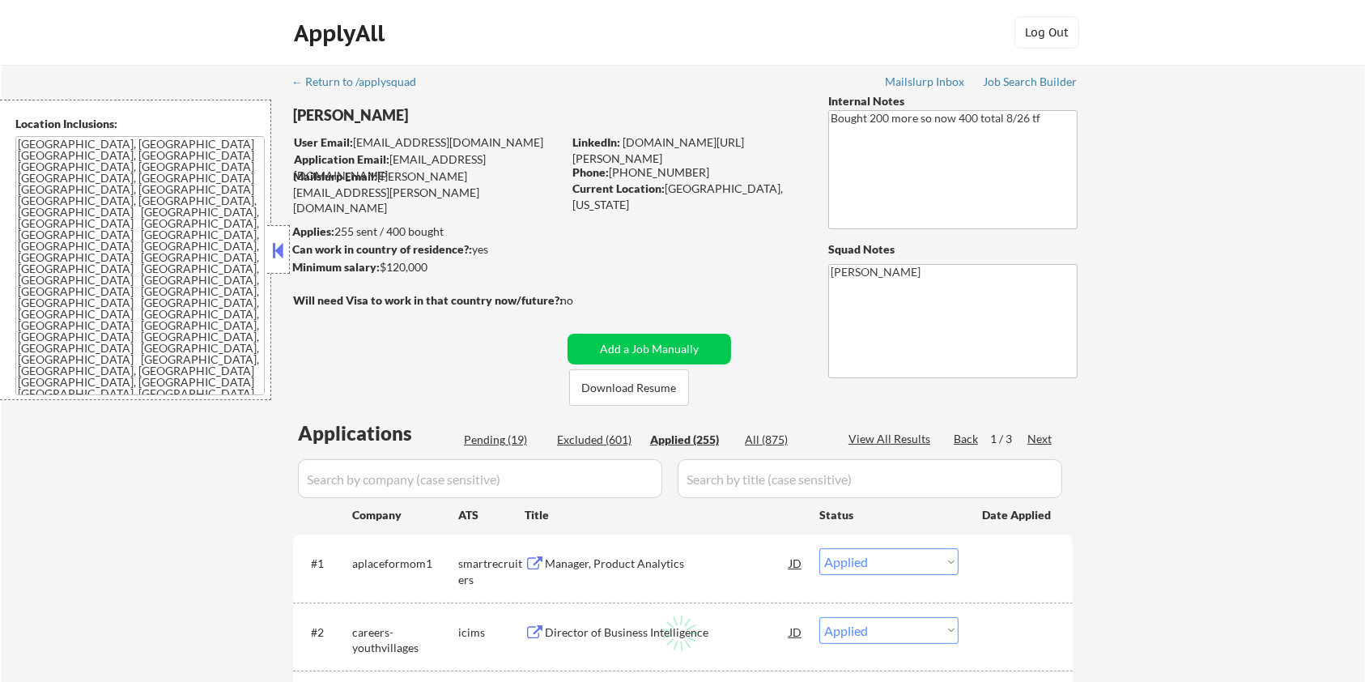
select select ""applied""
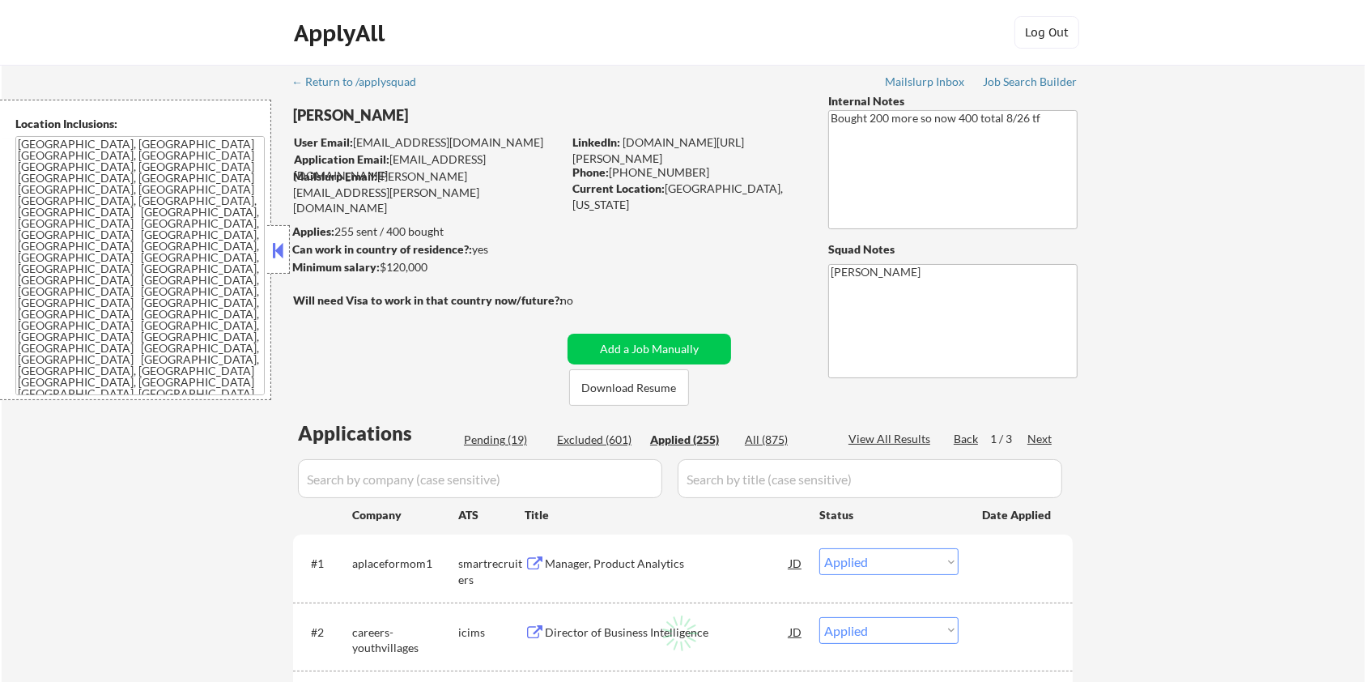
select select ""applied""
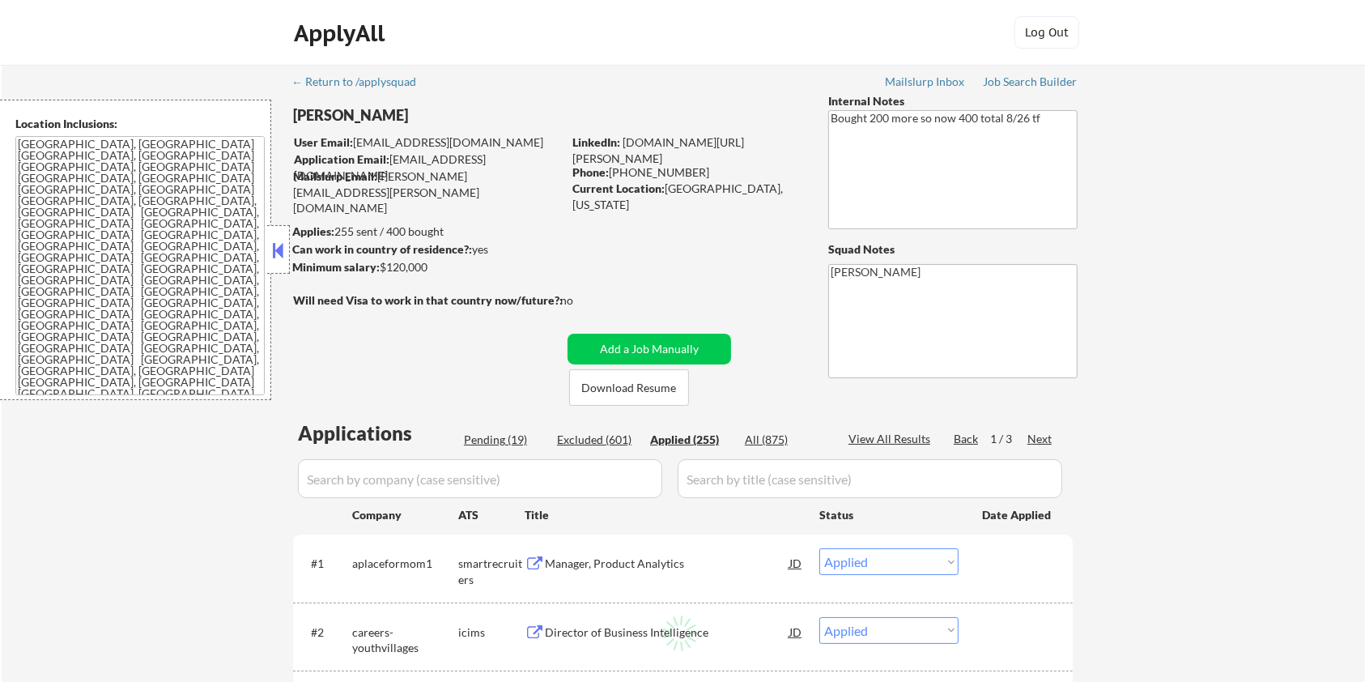
select select ""applied""
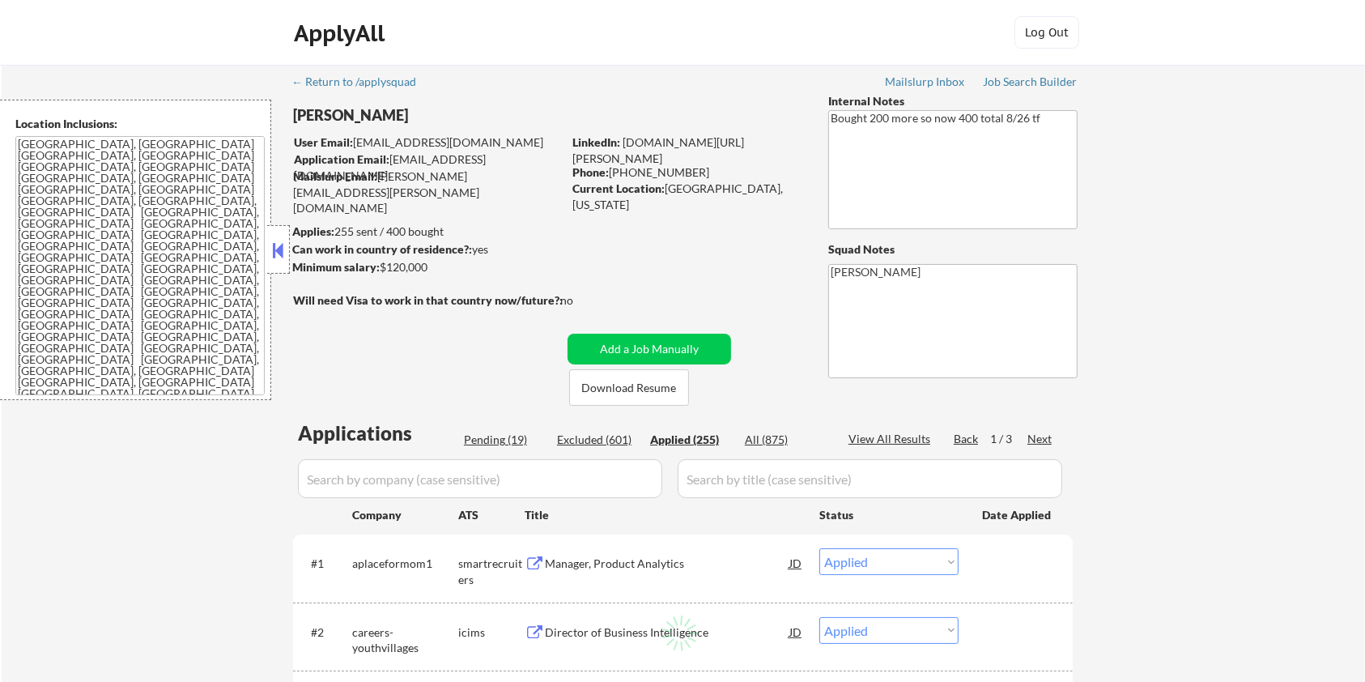
select select ""applied""
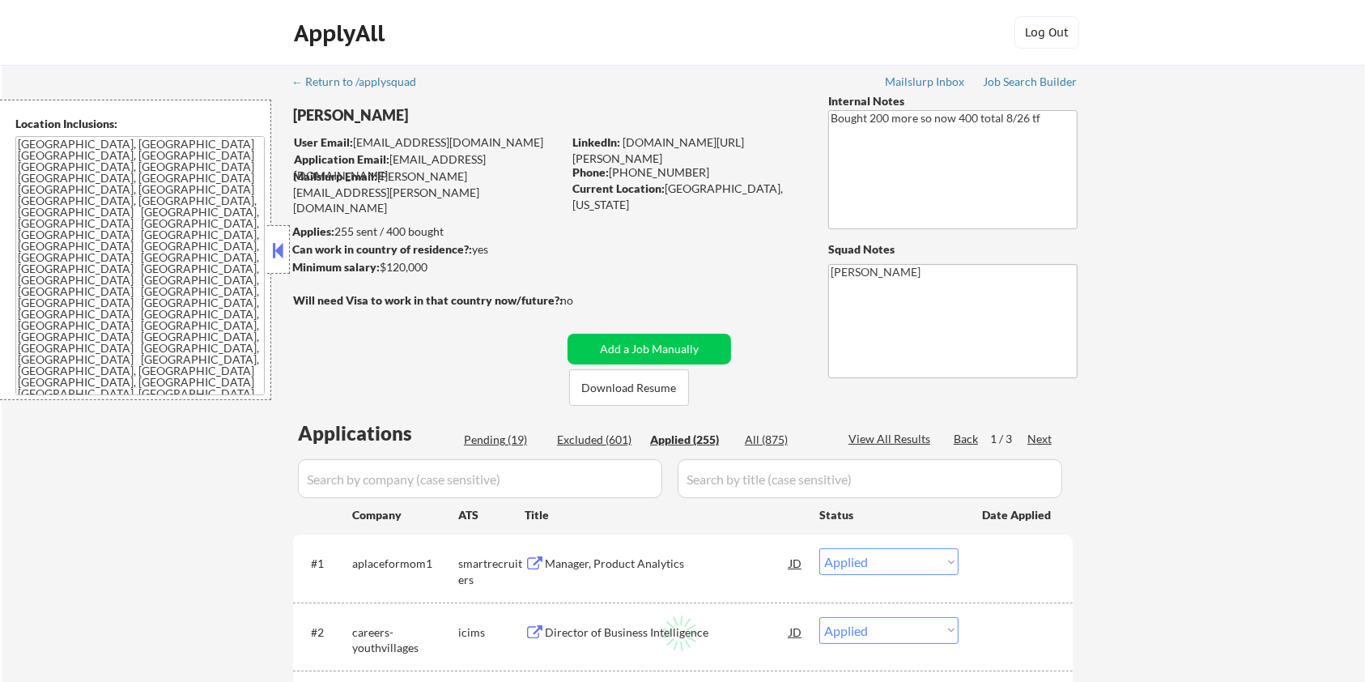
select select ""applied""
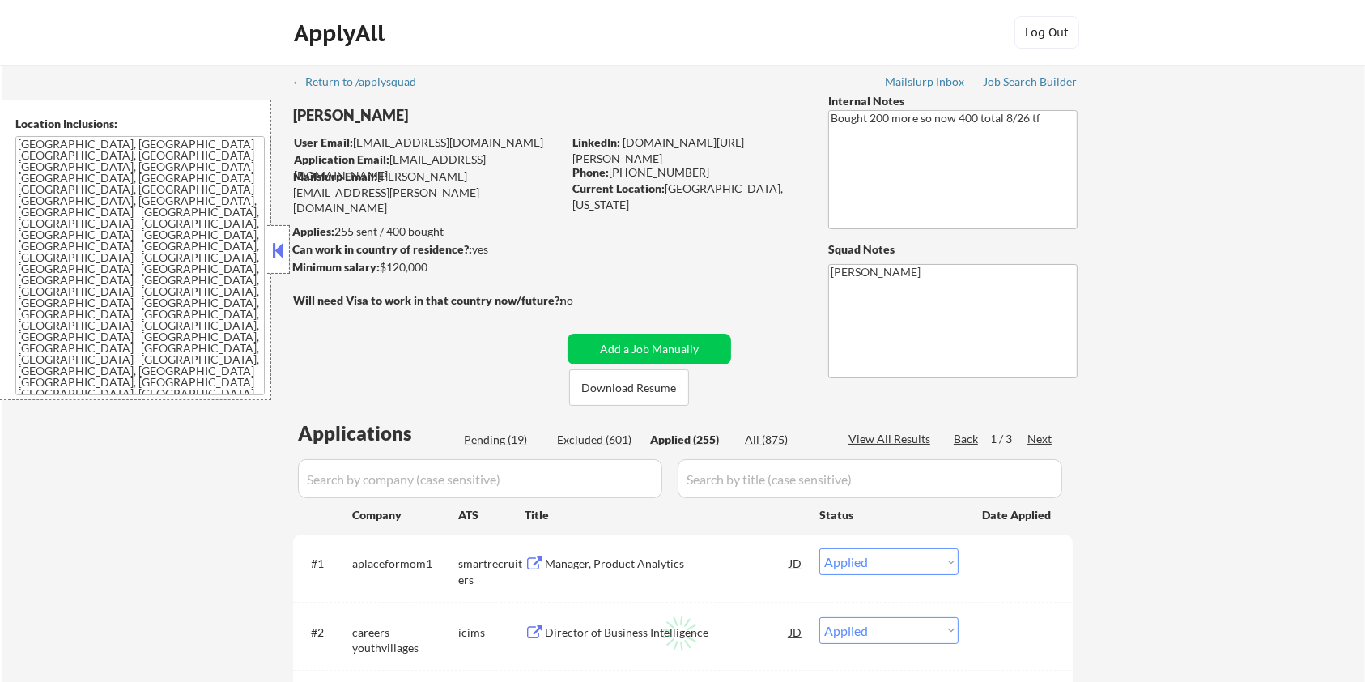
select select ""applied""
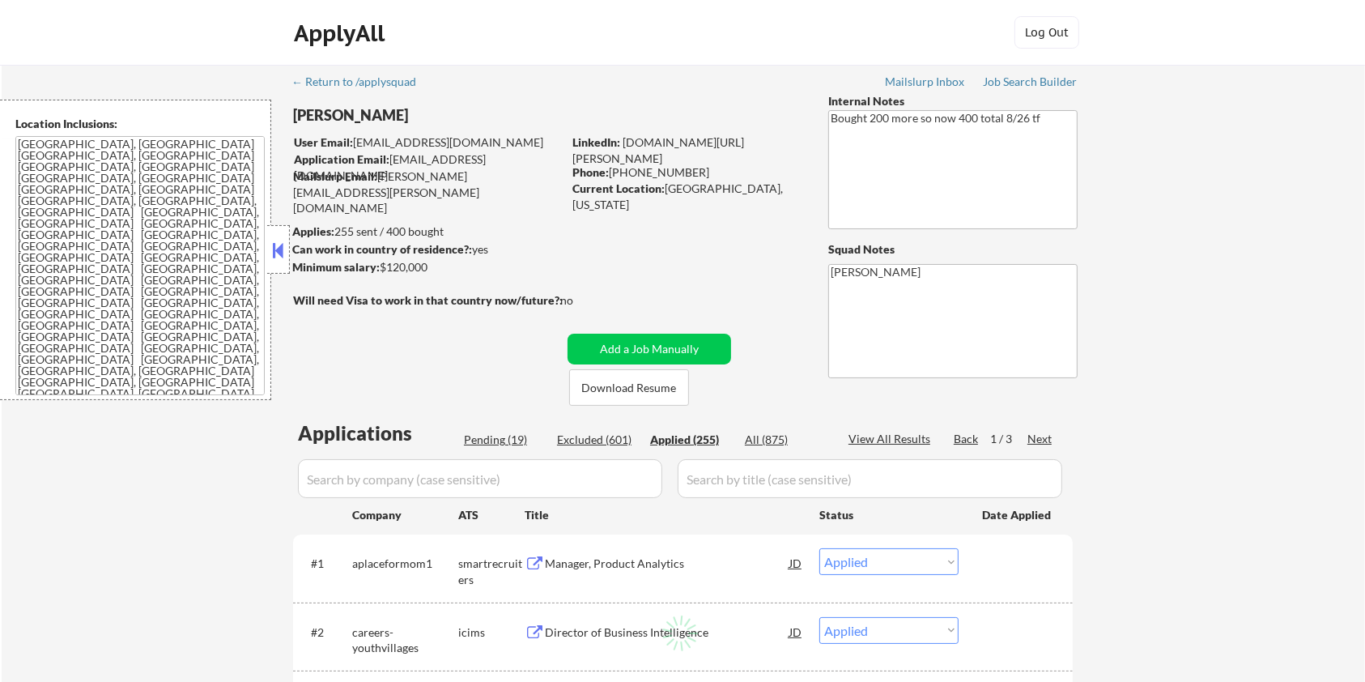
select select ""applied""
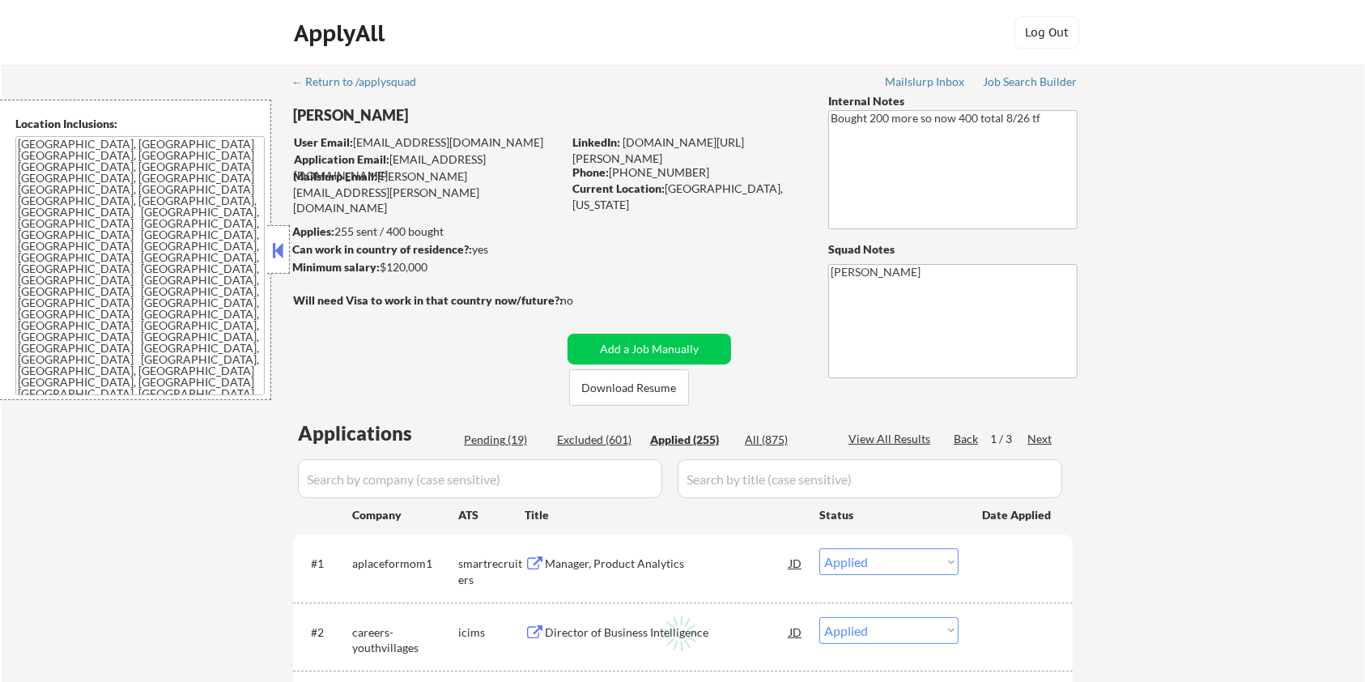
select select ""applied""
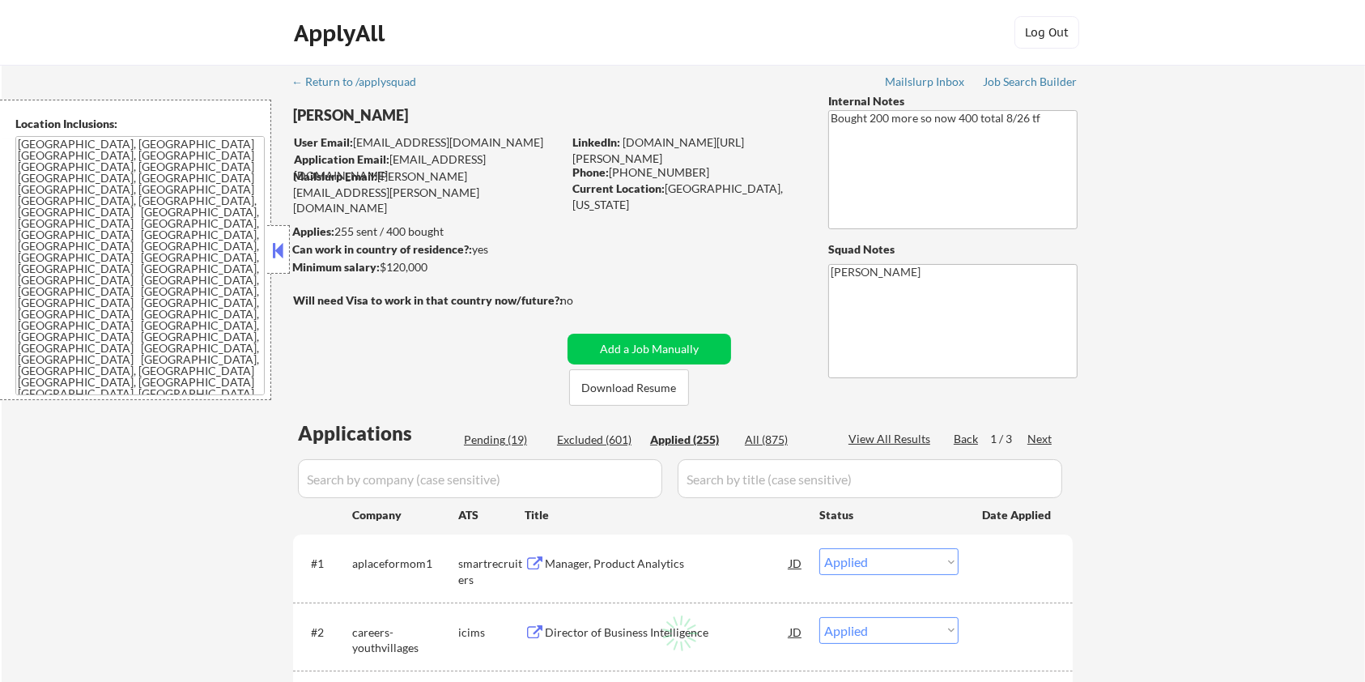
select select ""applied""
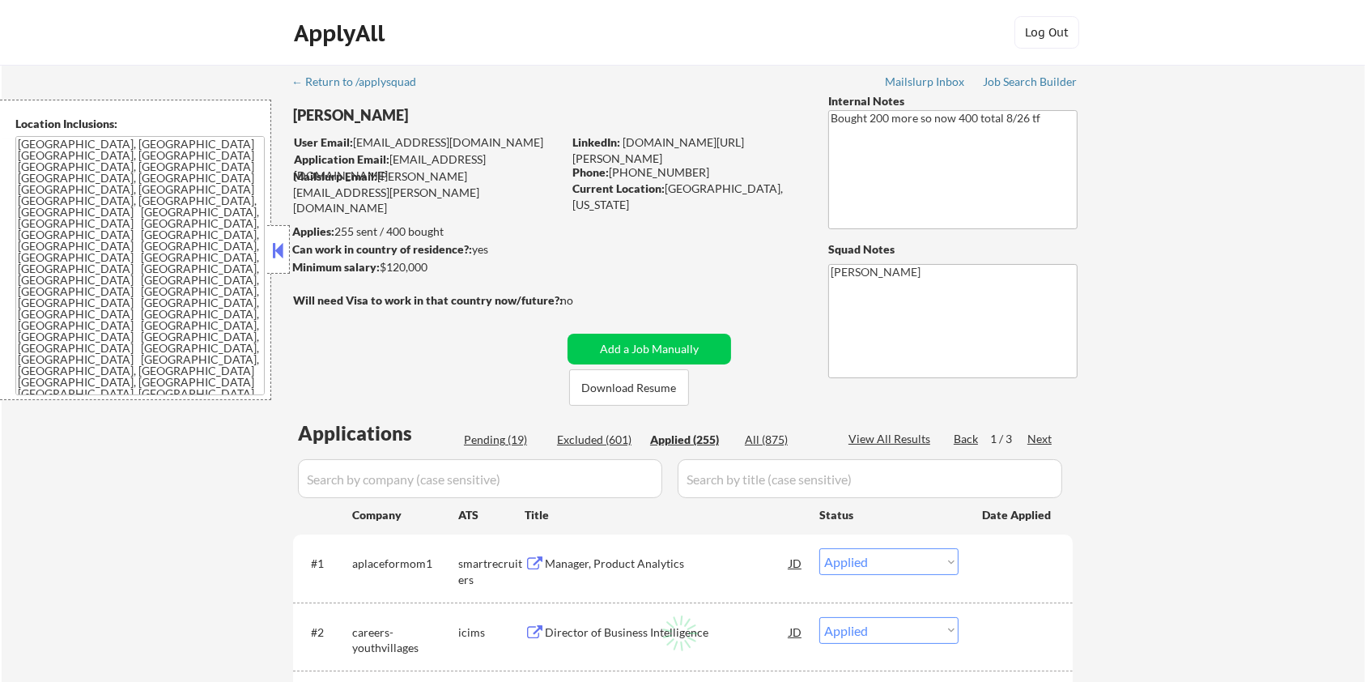
select select ""applied""
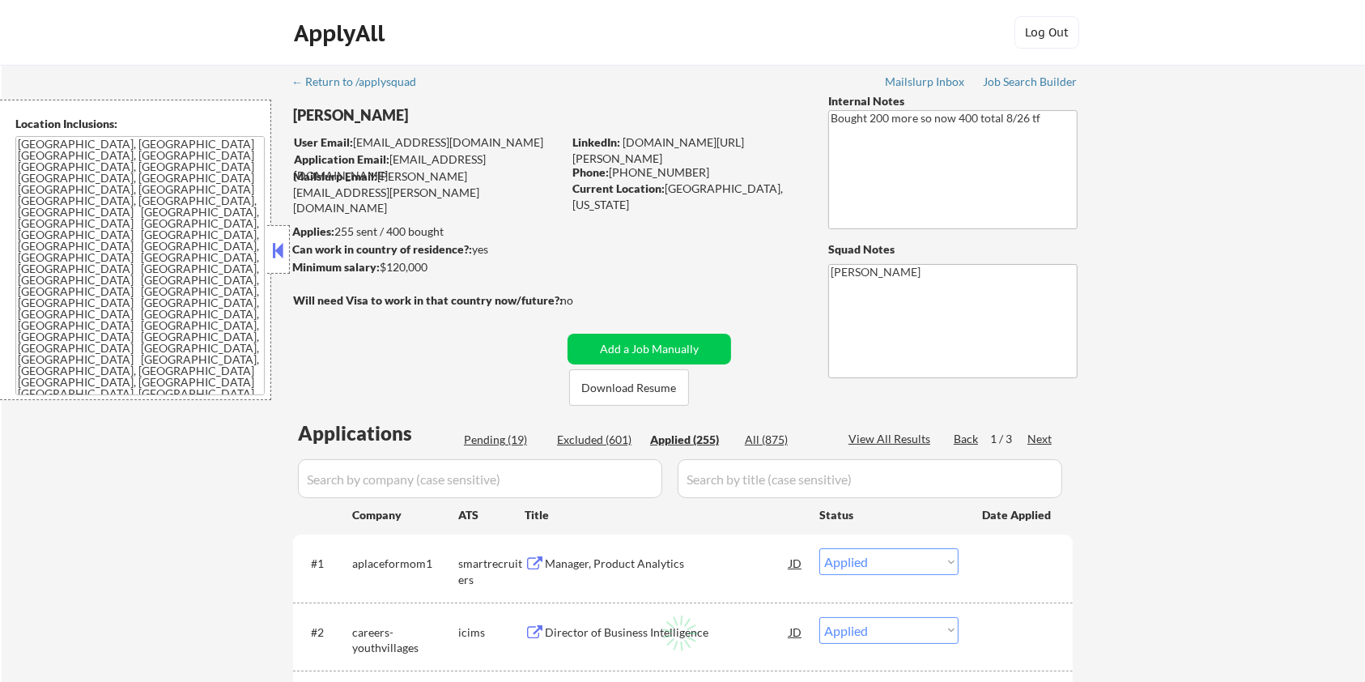
select select ""applied""
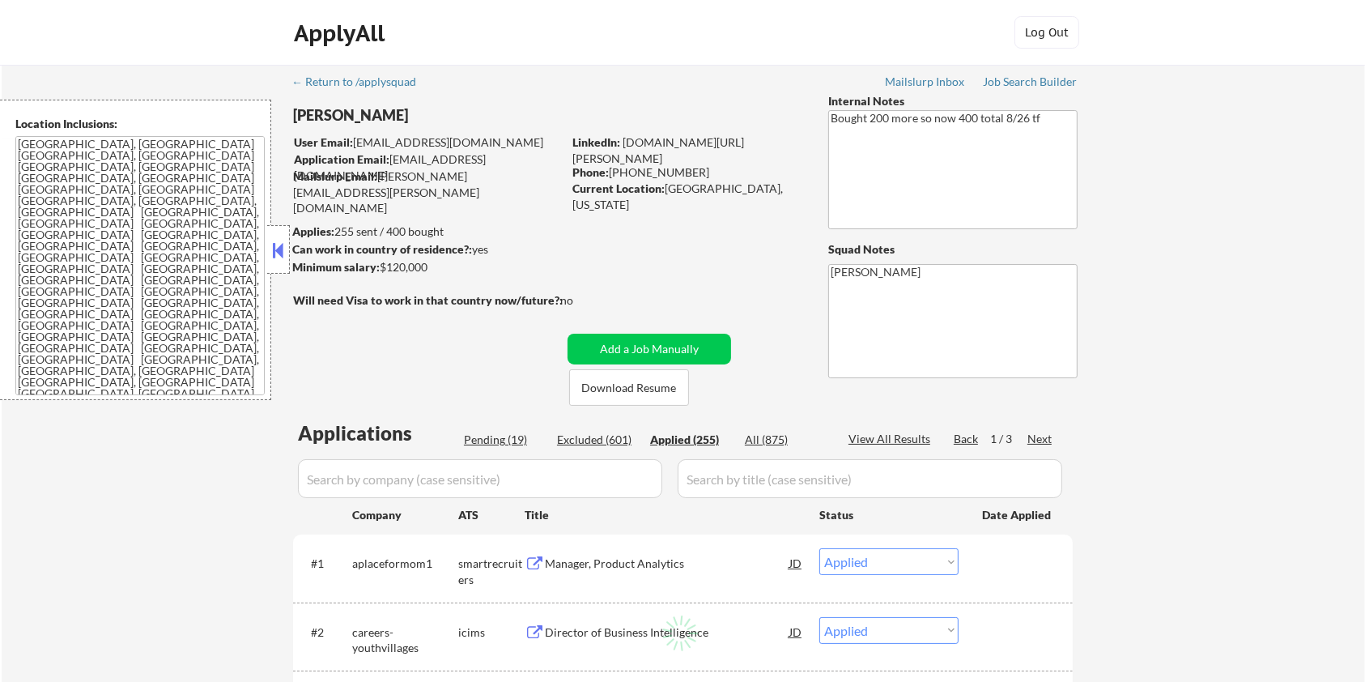
select select ""applied""
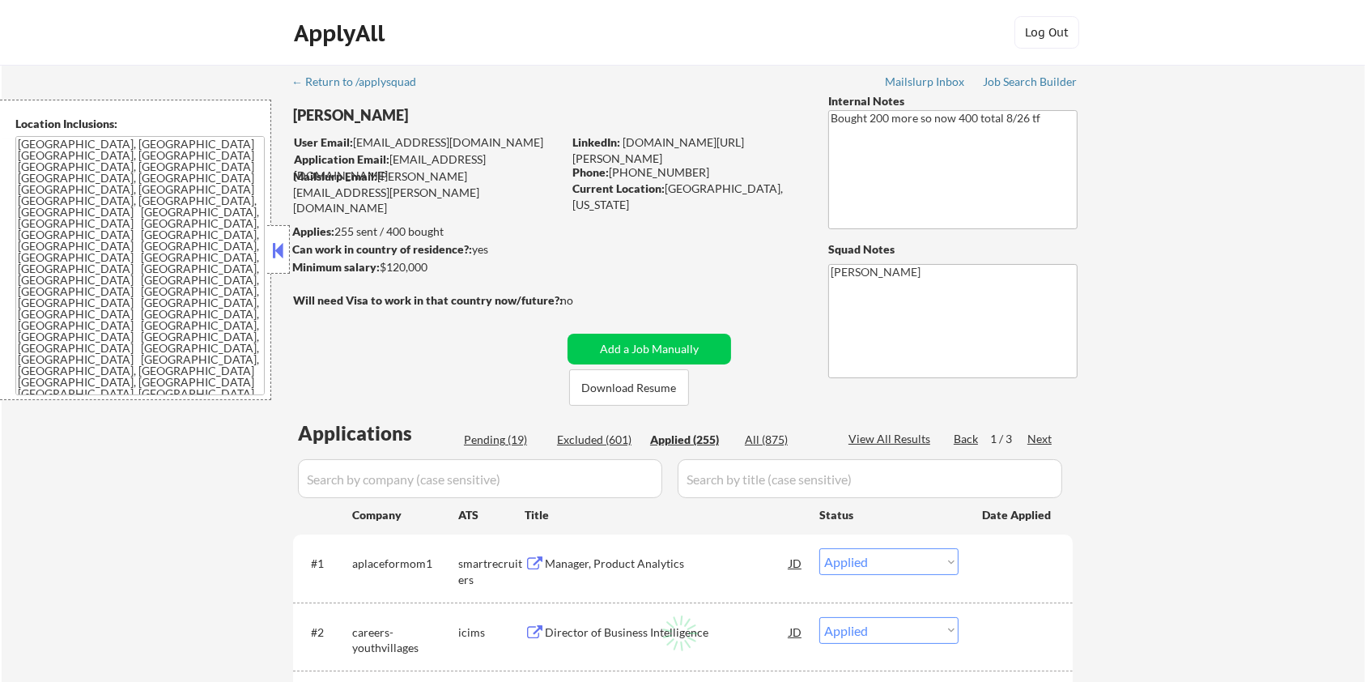
select select ""applied""
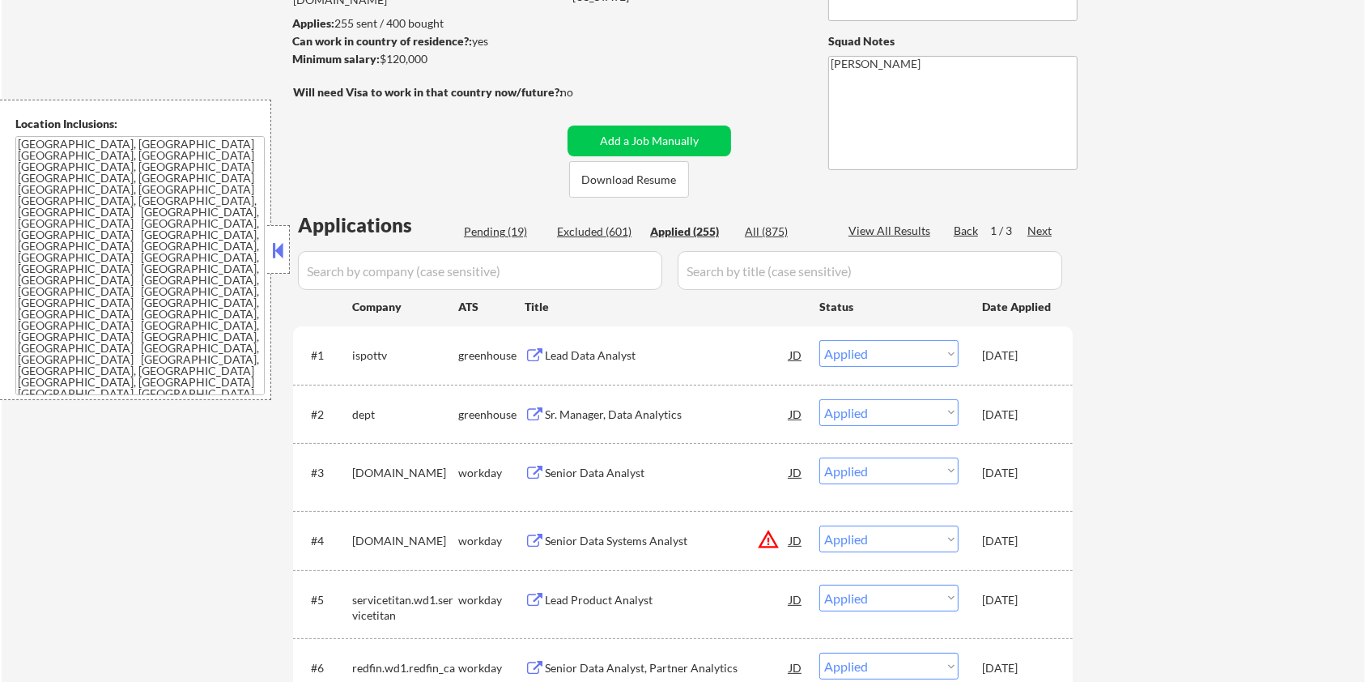
scroll to position [108, 0]
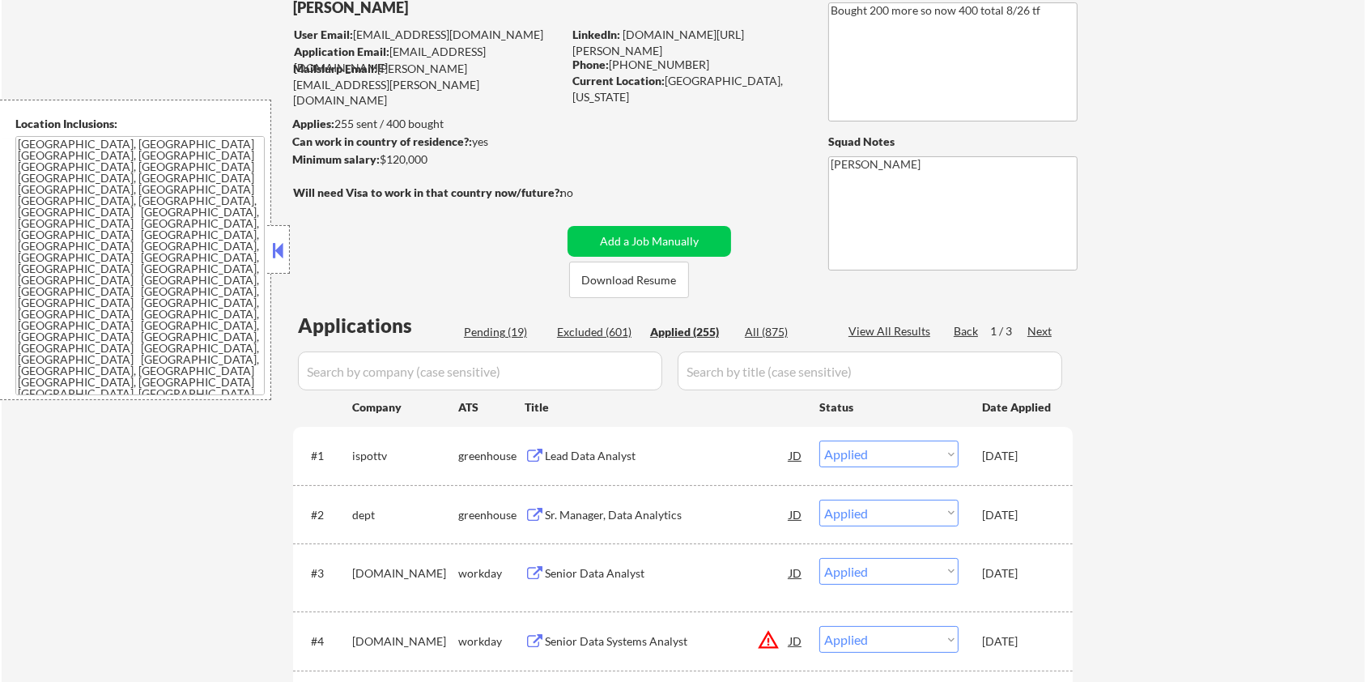
click at [507, 326] on div "Pending (19)" at bounding box center [504, 332] width 81 height 16
select select ""pending""
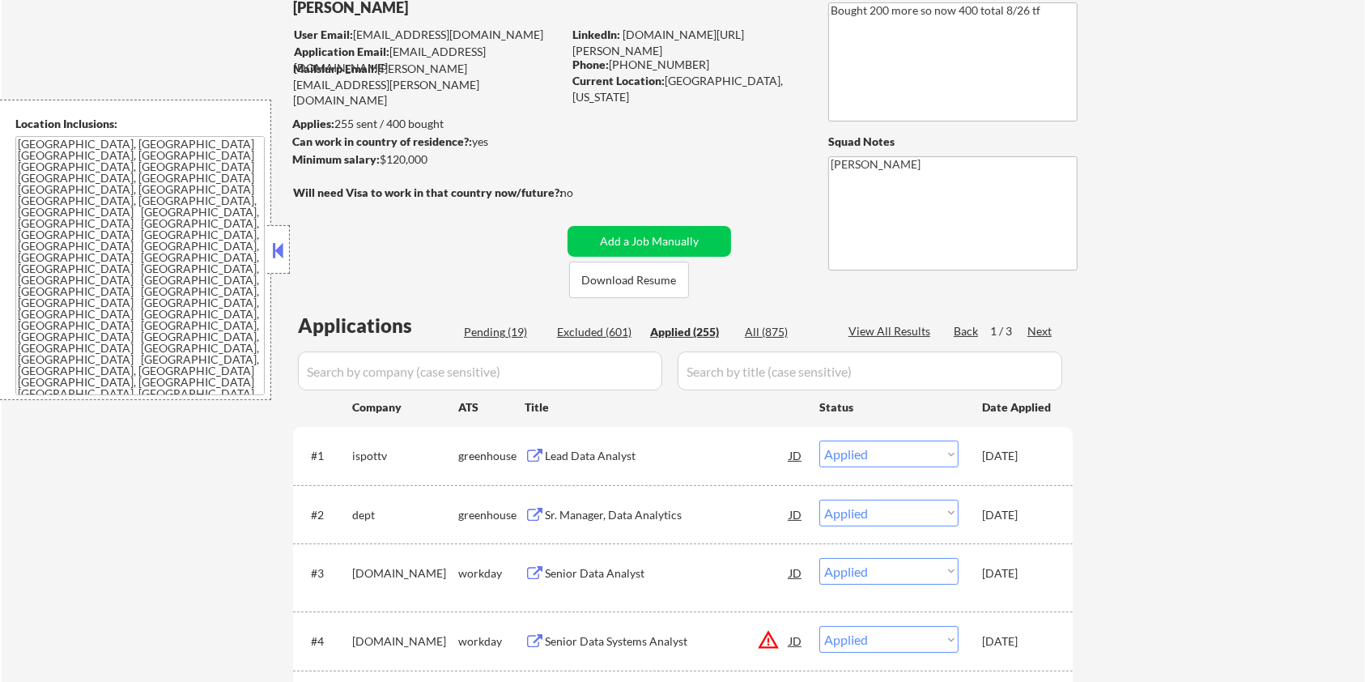
select select ""pending""
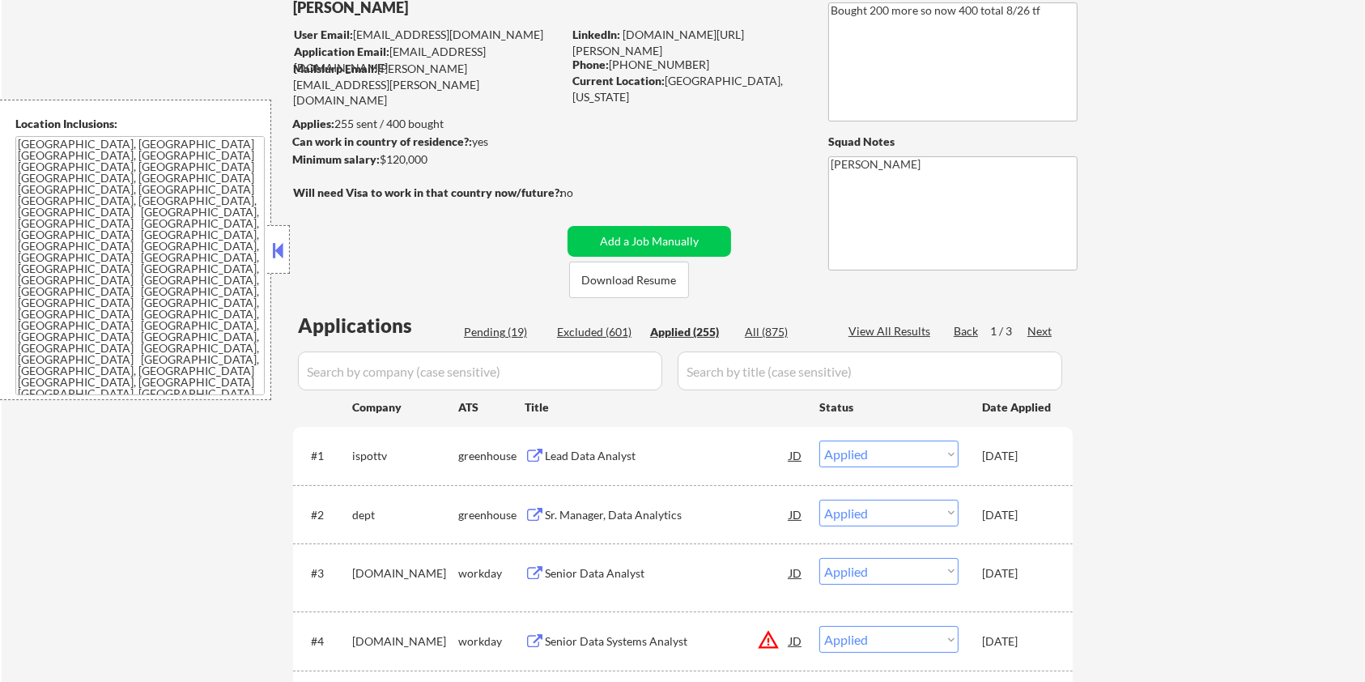
select select ""pending""
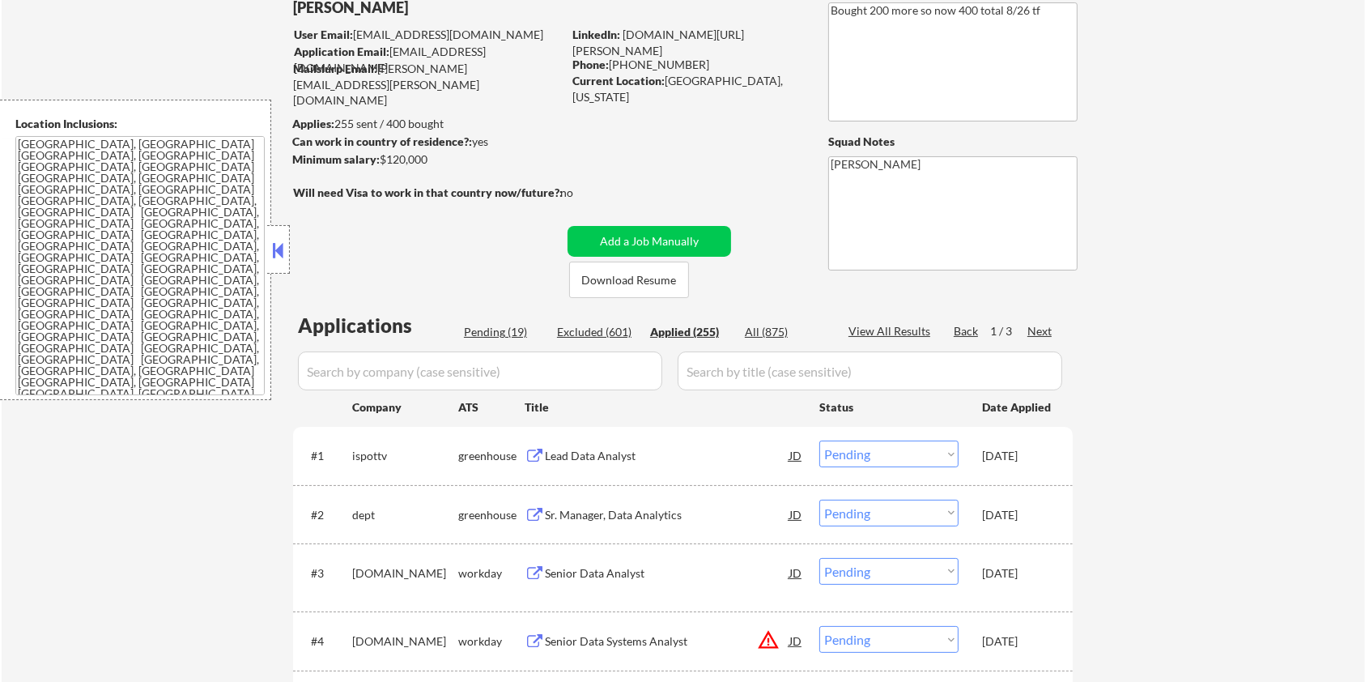
select select ""pending""
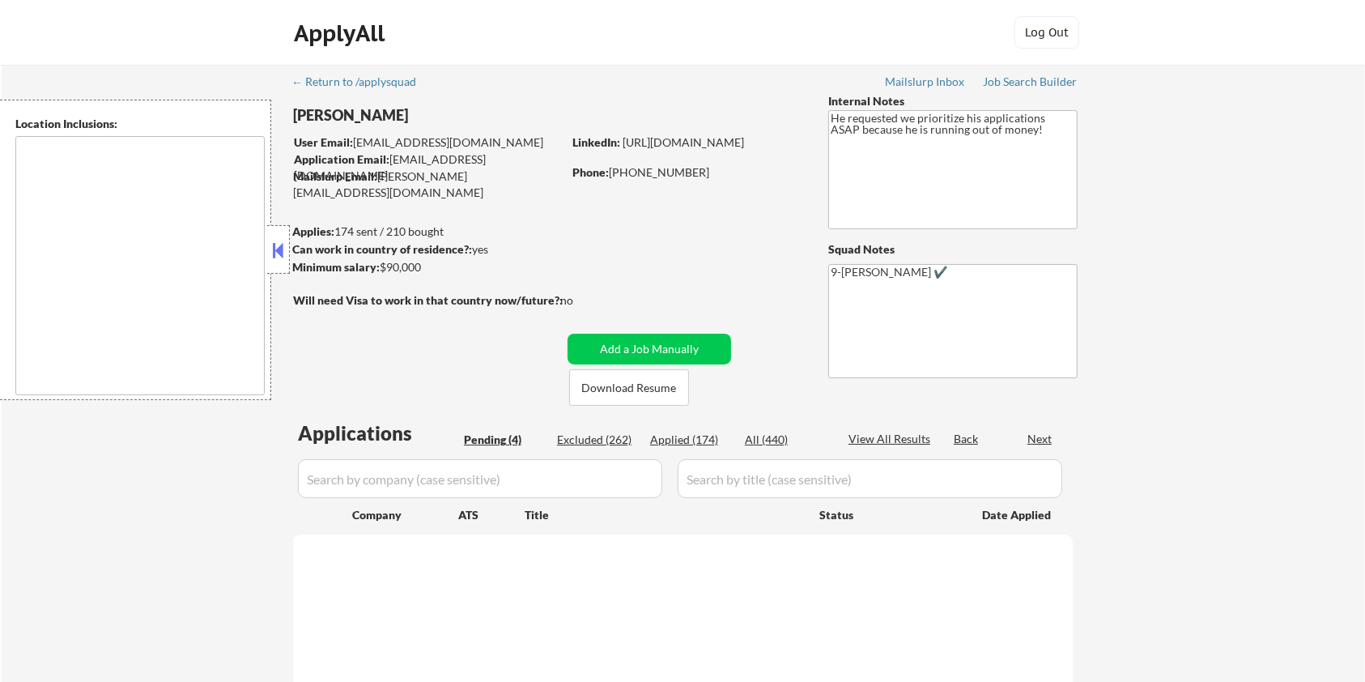
select select ""pending""
type textarea "[GEOGRAPHIC_DATA], [GEOGRAPHIC_DATA] [GEOGRAPHIC_DATA], [GEOGRAPHIC_DATA] [PERS…"
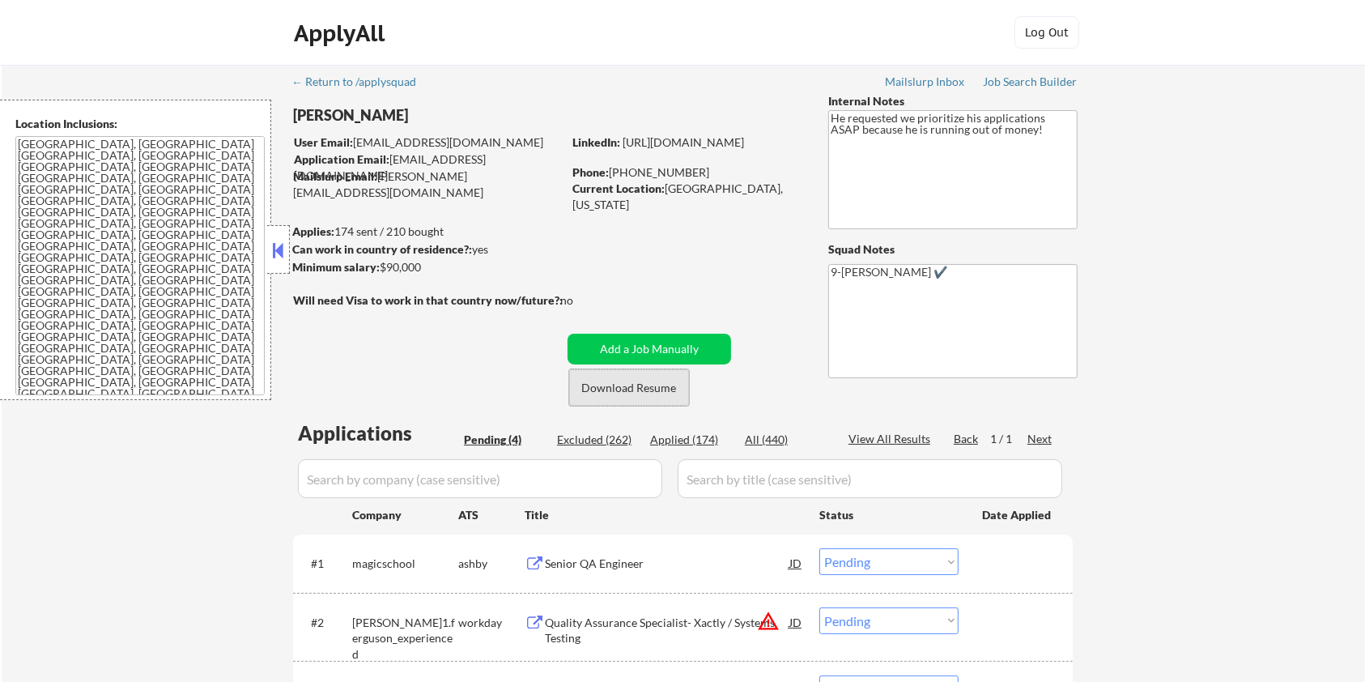
click at [620, 388] on button "Download Resume" at bounding box center [629, 387] width 120 height 36
click at [624, 363] on button "Add a Job Manually" at bounding box center [650, 349] width 164 height 31
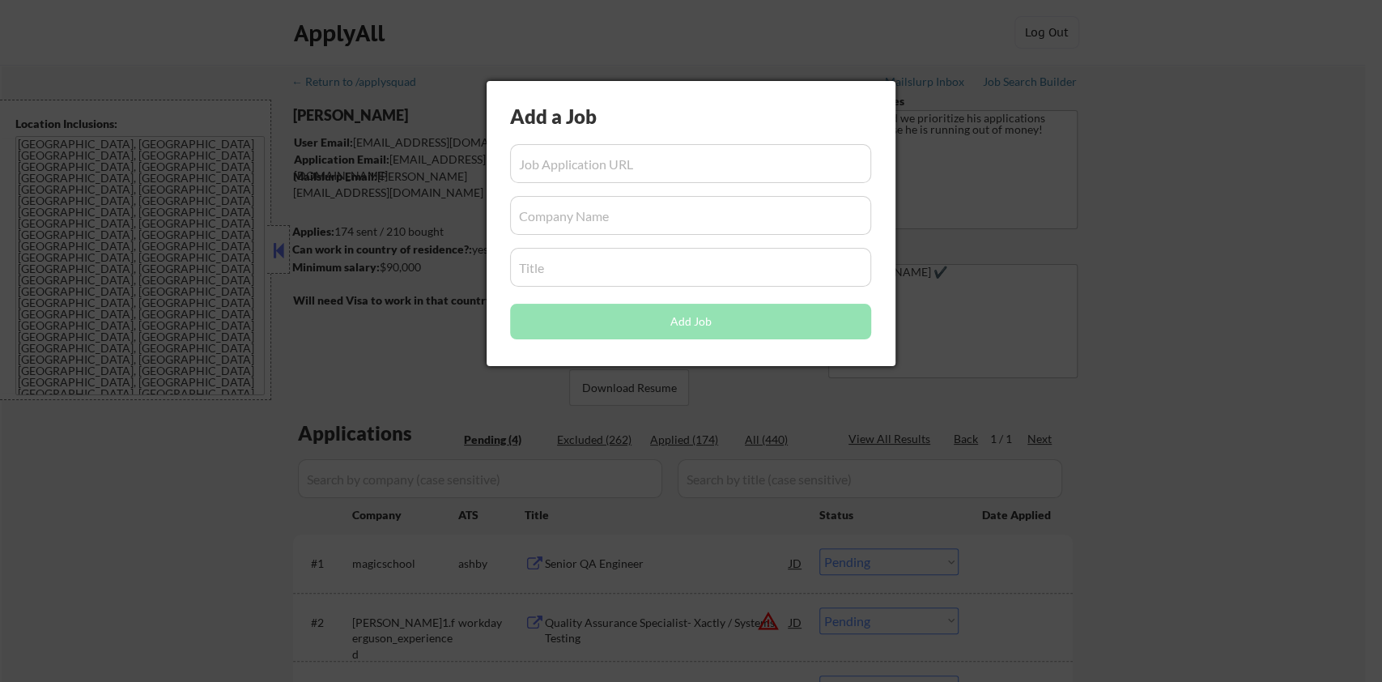
click at [1164, 328] on div at bounding box center [691, 341] width 1382 height 682
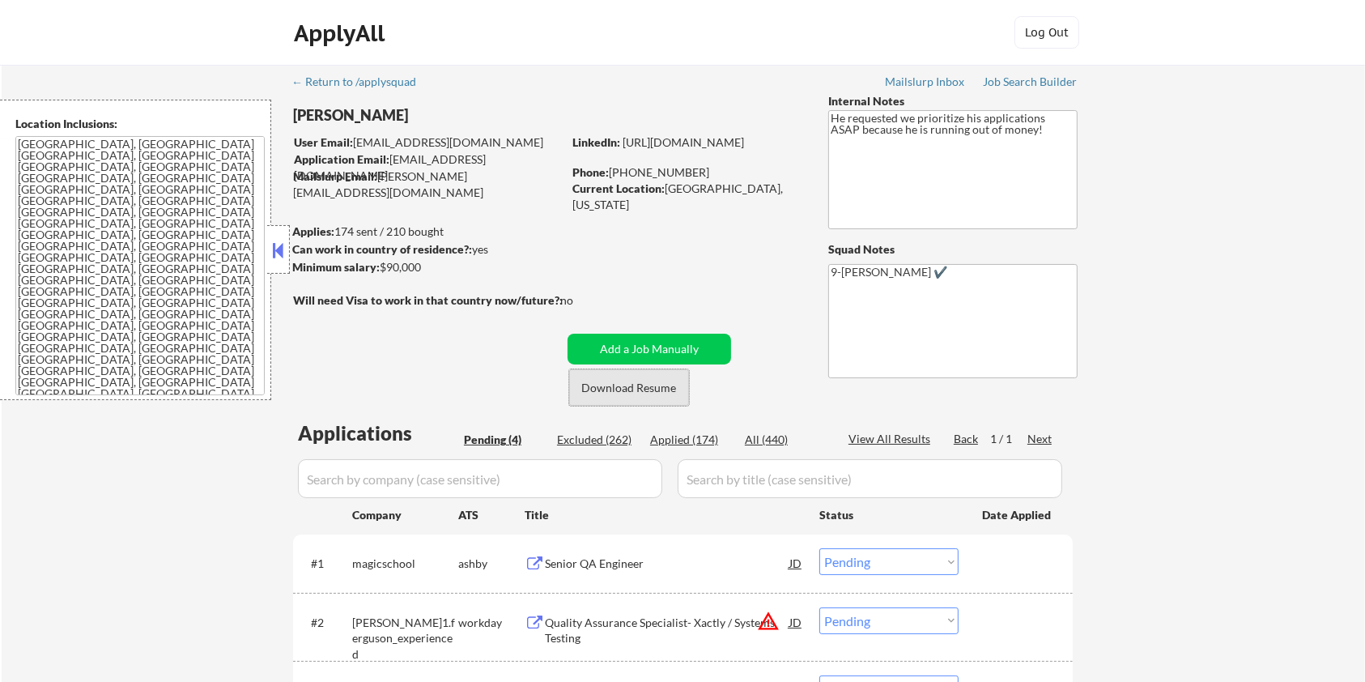
click at [633, 384] on button "Download Resume" at bounding box center [629, 387] width 120 height 36
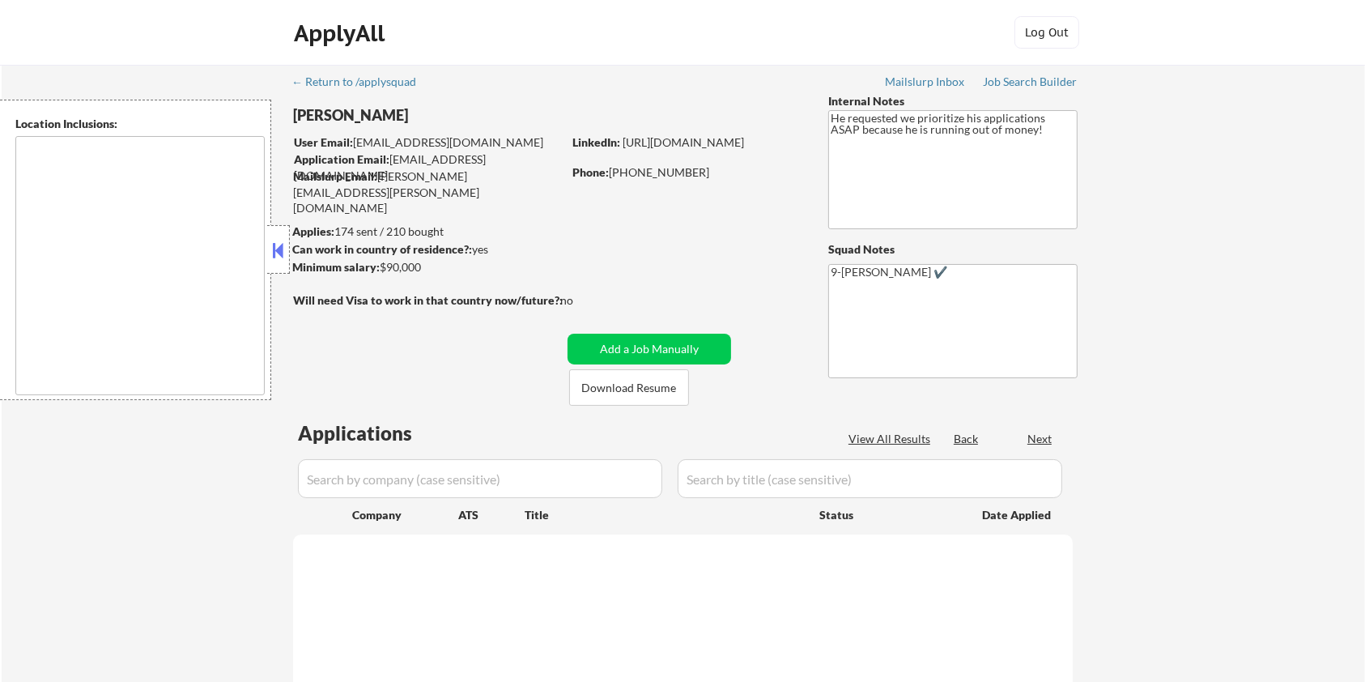
type textarea "[GEOGRAPHIC_DATA], [GEOGRAPHIC_DATA] [GEOGRAPHIC_DATA], [GEOGRAPHIC_DATA] [PERS…"
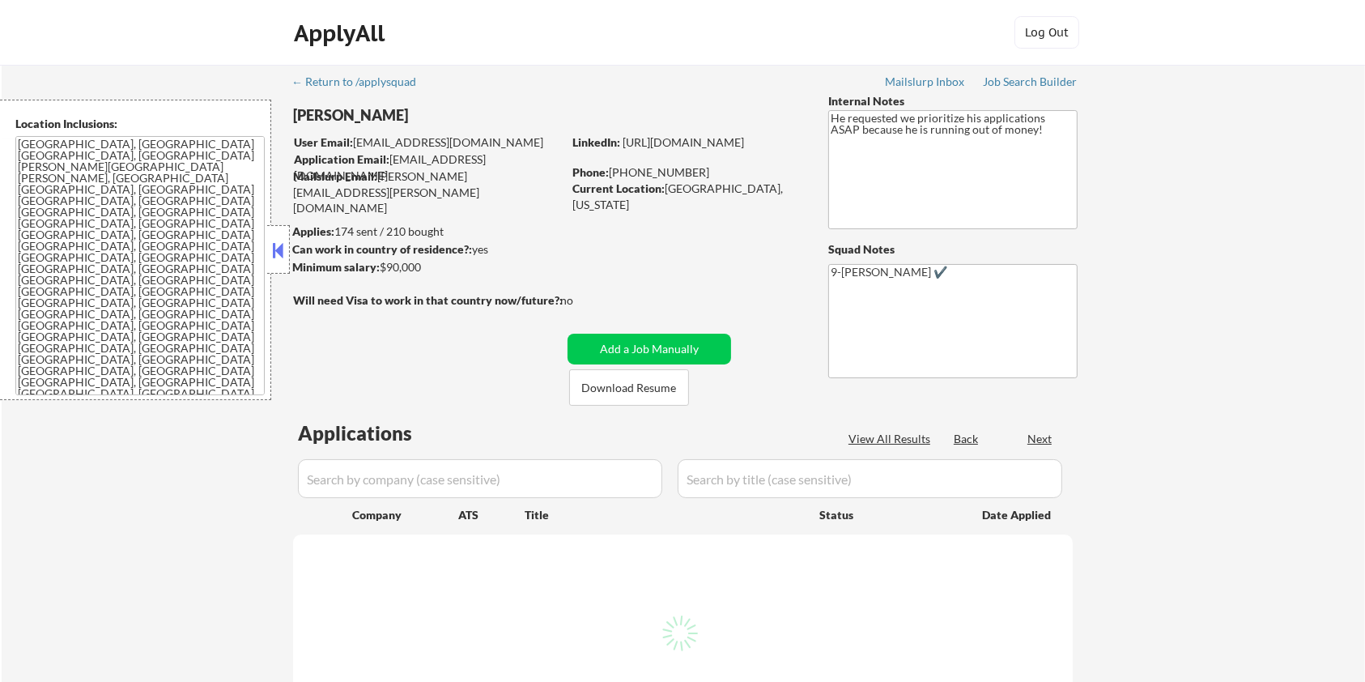
select select ""pending""
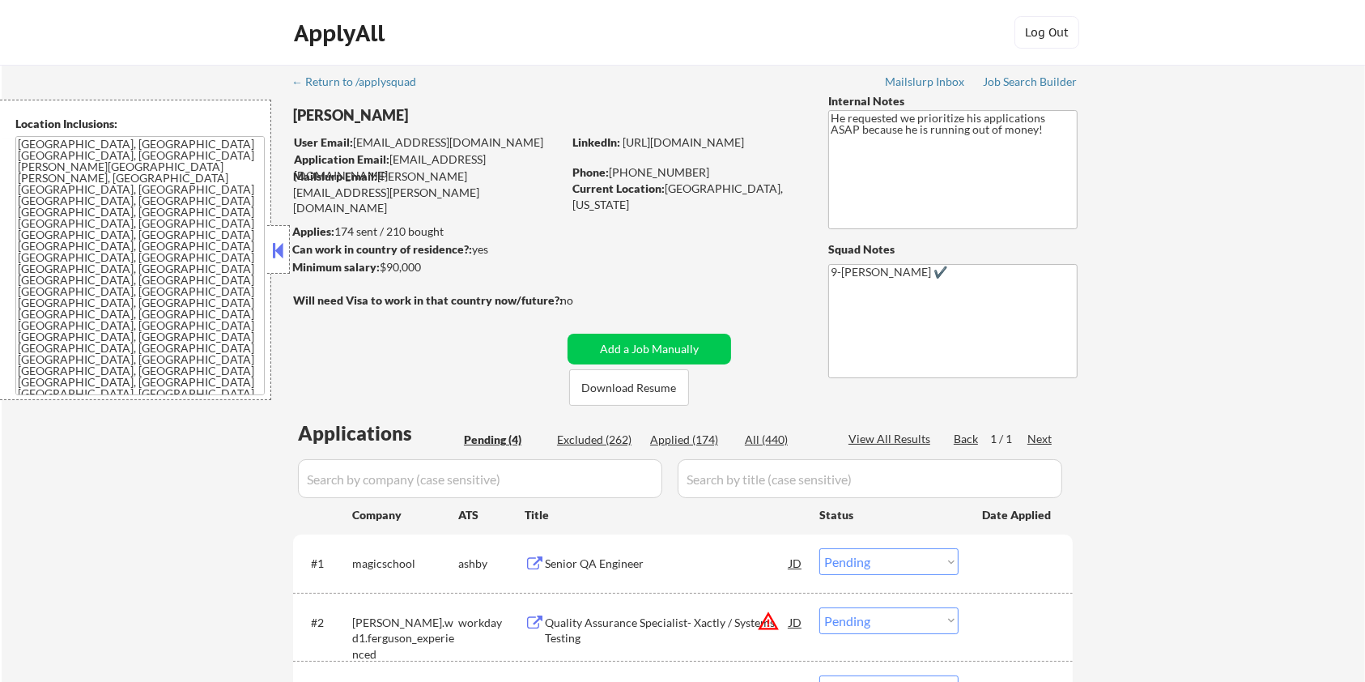
scroll to position [108, 0]
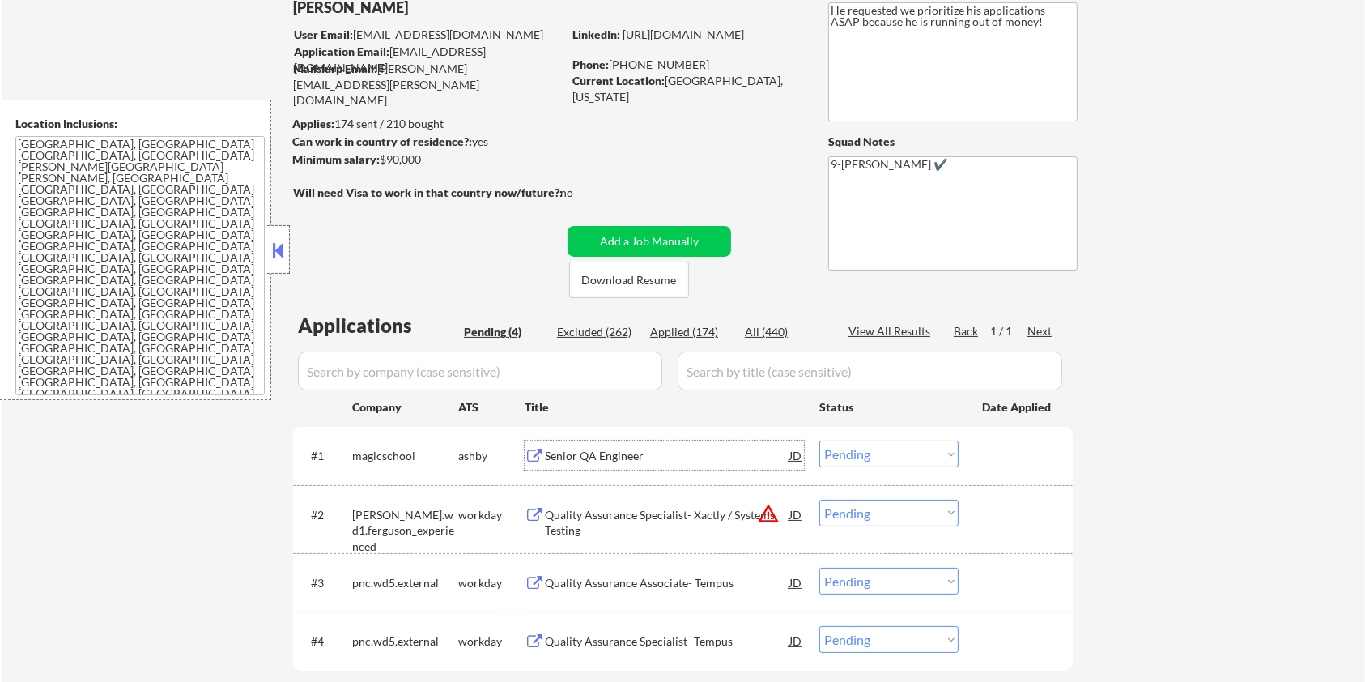
click at [569, 451] on div "Senior QA Engineer" at bounding box center [667, 456] width 245 height 16
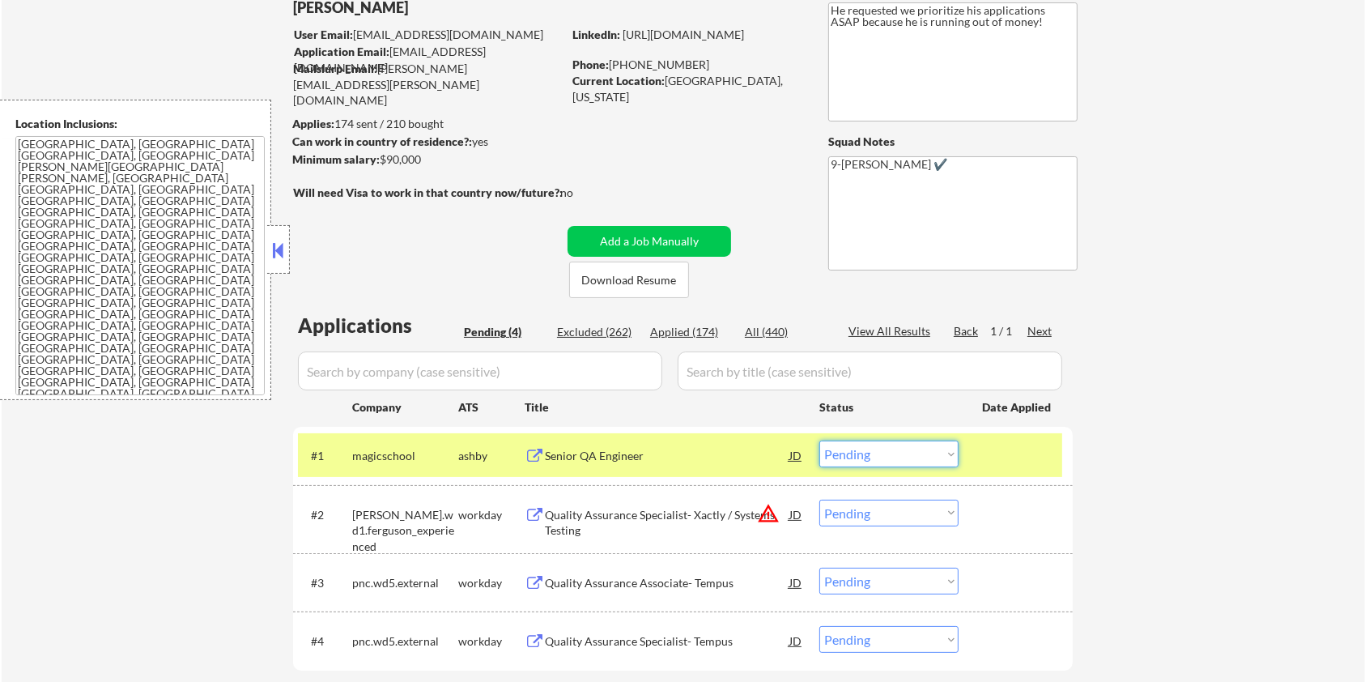
drag, startPoint x: 912, startPoint y: 456, endPoint x: 907, endPoint y: 470, distance: 14.6
click at [912, 456] on select "Choose an option... Pending Applied Excluded (Questions) Excluded (Expired) Exc…" at bounding box center [889, 454] width 139 height 27
click at [820, 441] on select "Choose an option... Pending Applied Excluded (Questions) Excluded (Expired) Exc…" at bounding box center [889, 454] width 139 height 27
select select ""pending""
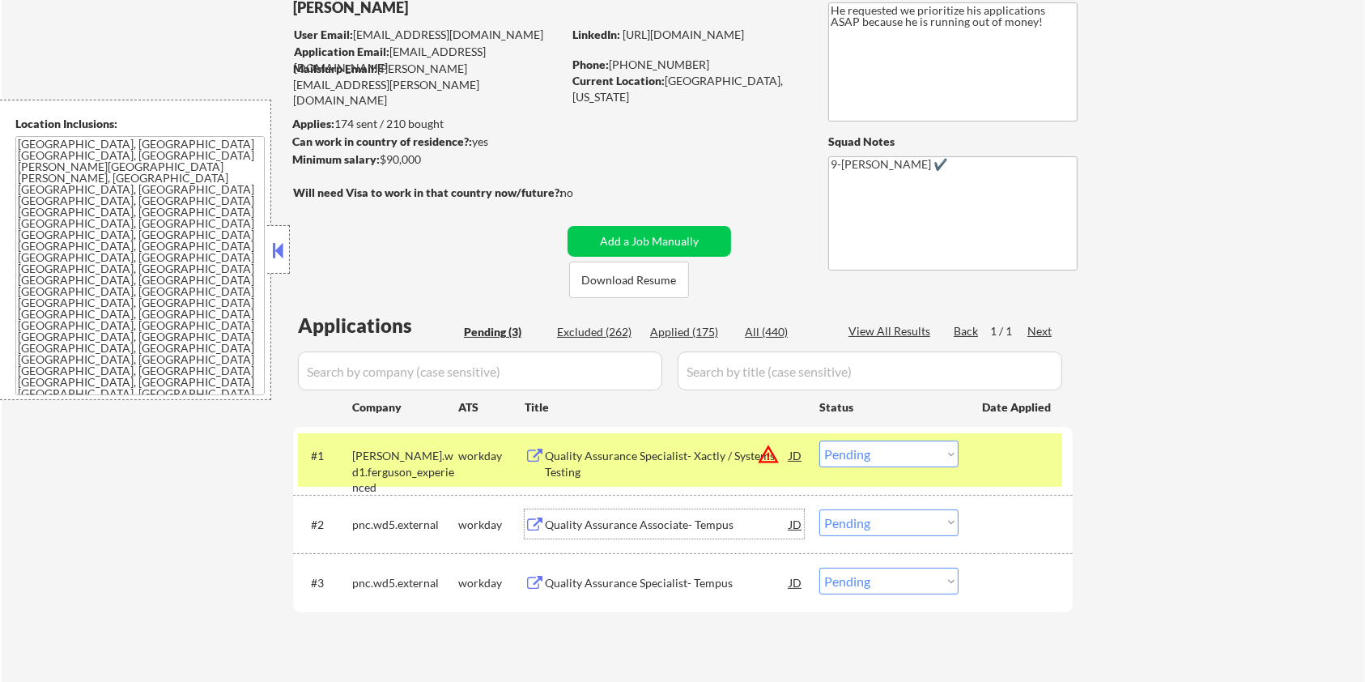
click at [607, 526] on div "Quality Assurance Associate- Tempus" at bounding box center [667, 525] width 245 height 16
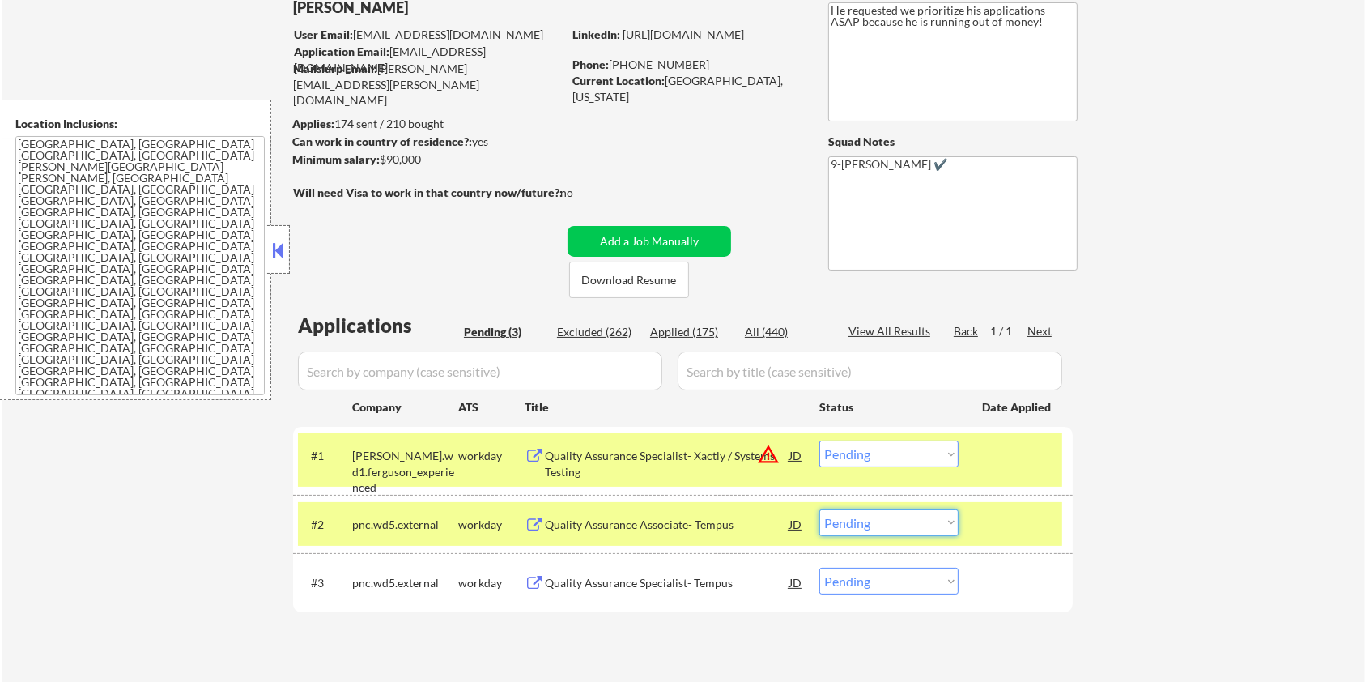
click at [901, 523] on select "Choose an option... Pending Applied Excluded (Questions) Excluded (Expired) Exc…" at bounding box center [889, 522] width 139 height 27
click at [820, 509] on select "Choose an option... Pending Applied Excluded (Questions) Excluded (Expired) Exc…" at bounding box center [889, 522] width 139 height 27
select select ""pending""
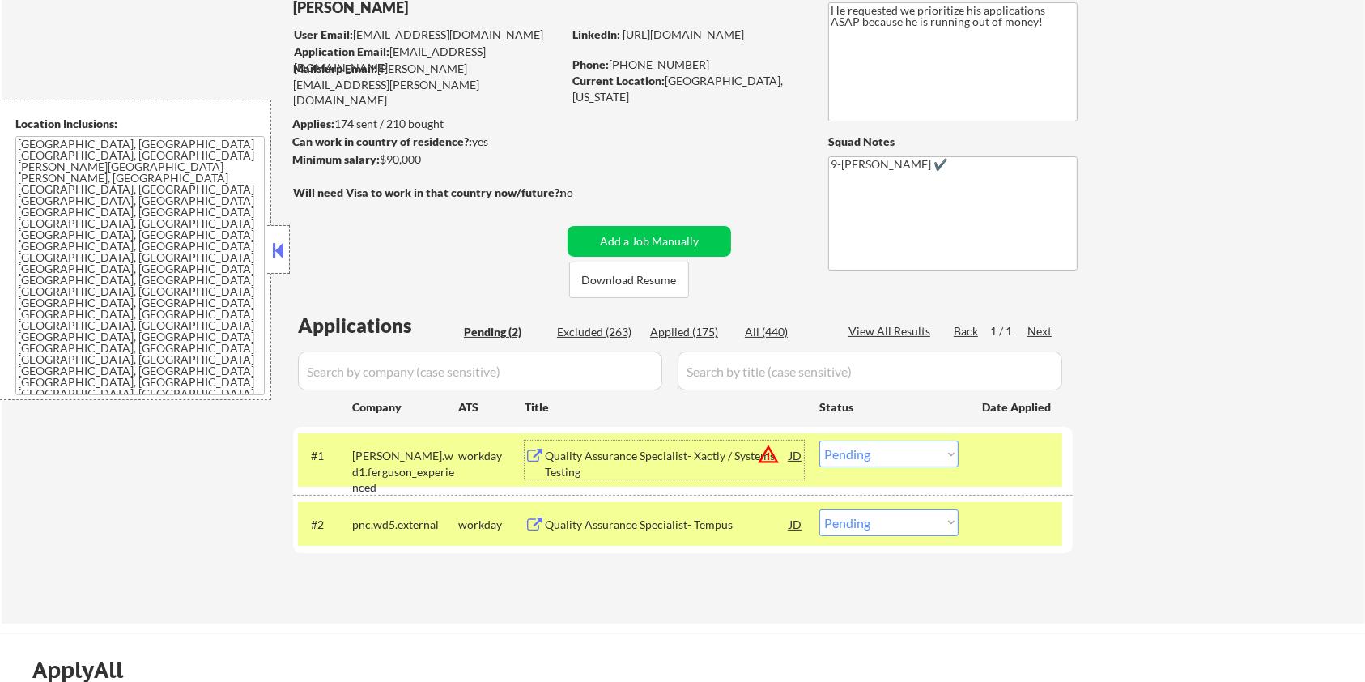
click at [667, 451] on div "Quality Assurance Specialist- Xactly / Systems Testing" at bounding box center [667, 464] width 245 height 32
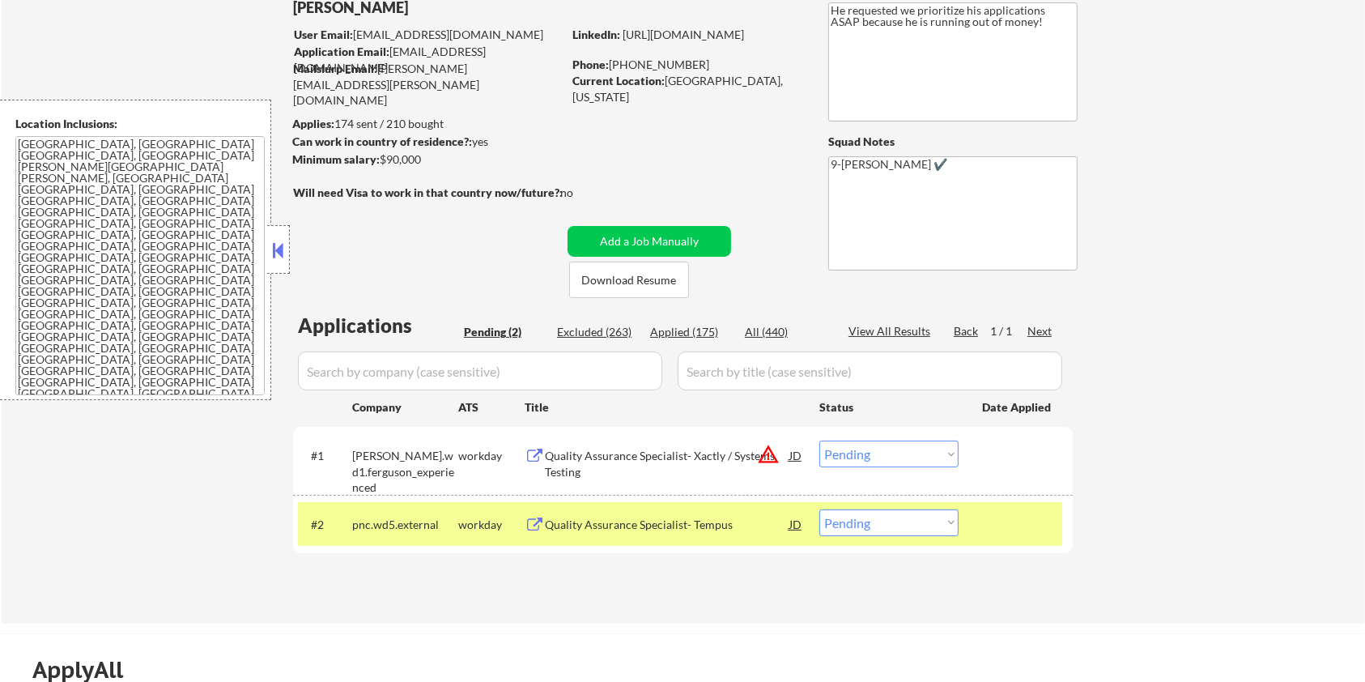
drag, startPoint x: 450, startPoint y: 164, endPoint x: 383, endPoint y: 162, distance: 67.2
click at [383, 162] on div "Minimum salary: $90,000" at bounding box center [427, 159] width 270 height 16
copy div "$90,000"
click at [920, 454] on select "Choose an option... Pending Applied Excluded (Questions) Excluded (Expired) Exc…" at bounding box center [889, 454] width 139 height 27
click at [820, 441] on select "Choose an option... Pending Applied Excluded (Questions) Excluded (Expired) Exc…" at bounding box center [889, 454] width 139 height 27
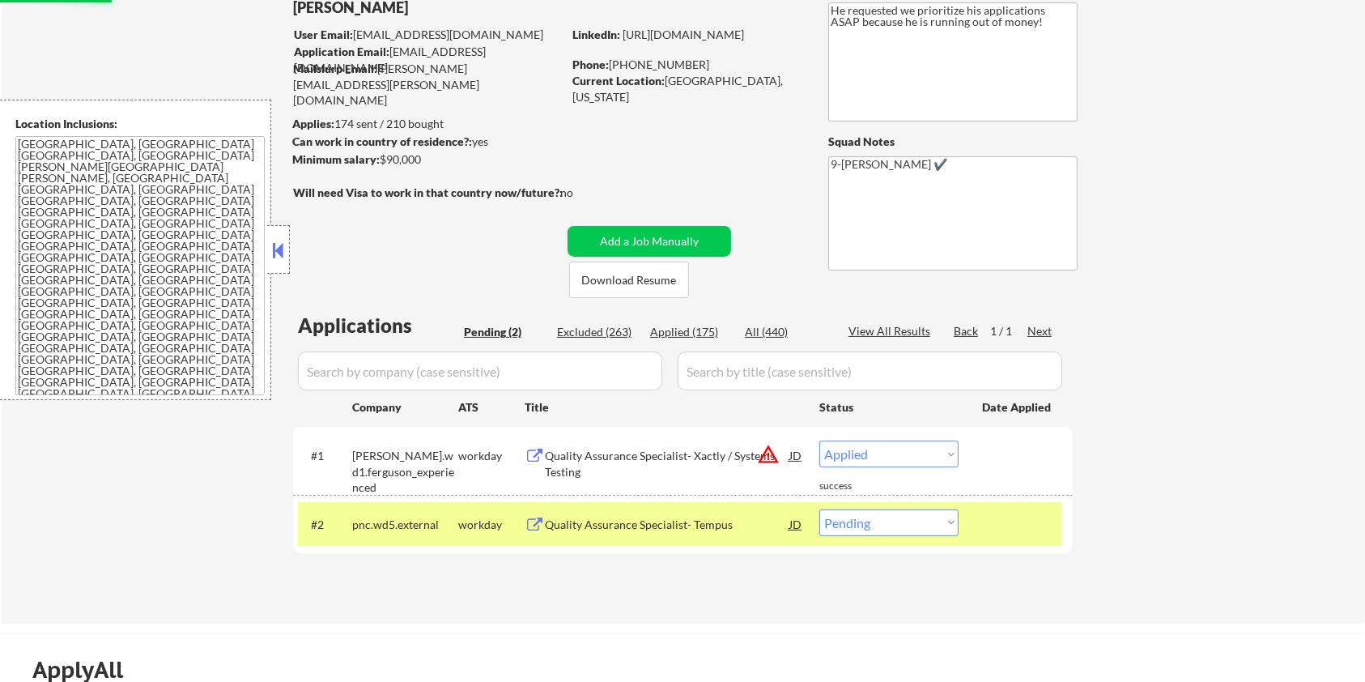
select select ""pending""
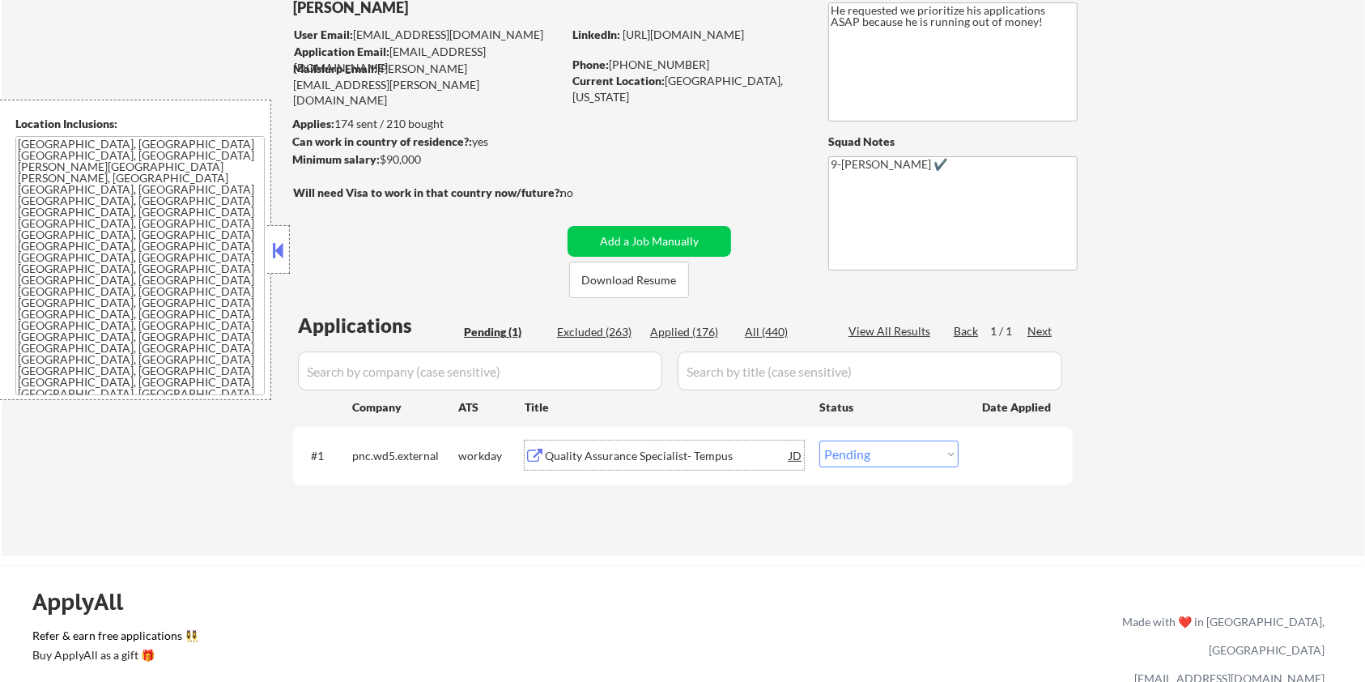
click at [624, 456] on div "Quality Assurance Specialist- Tempus" at bounding box center [667, 456] width 245 height 16
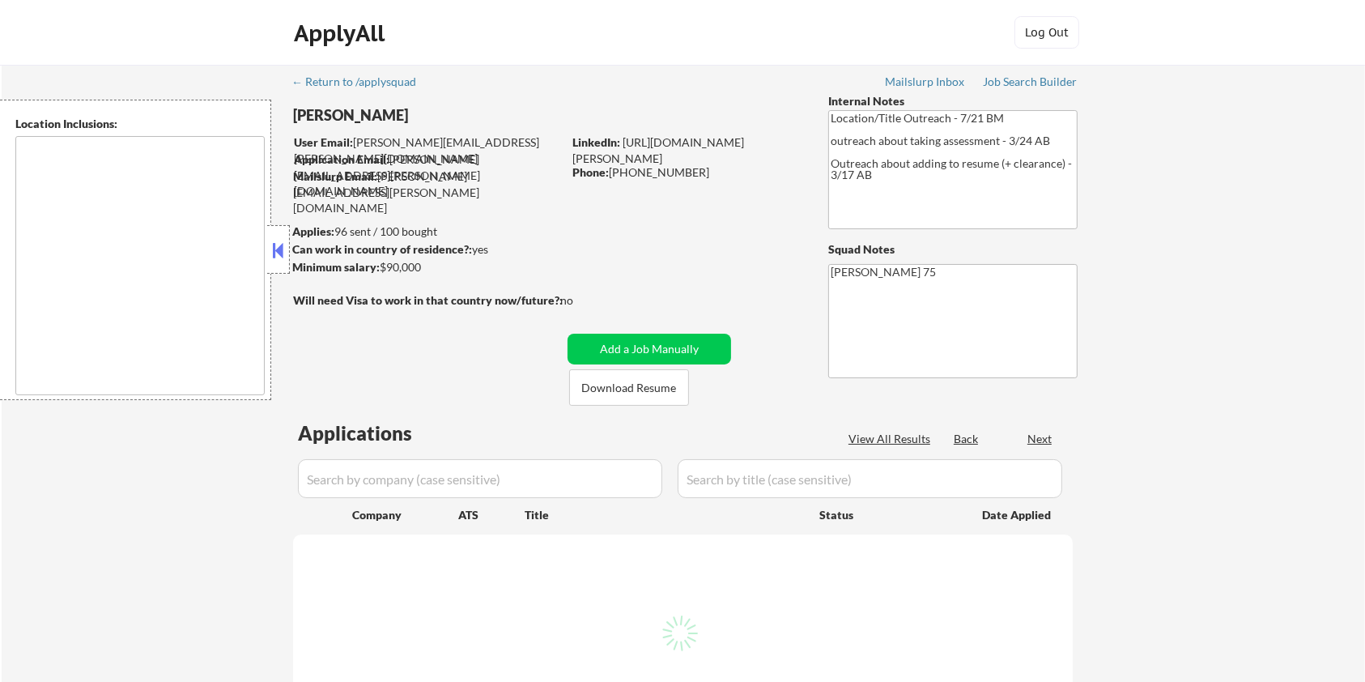
type textarea "remote"
select select ""pending""
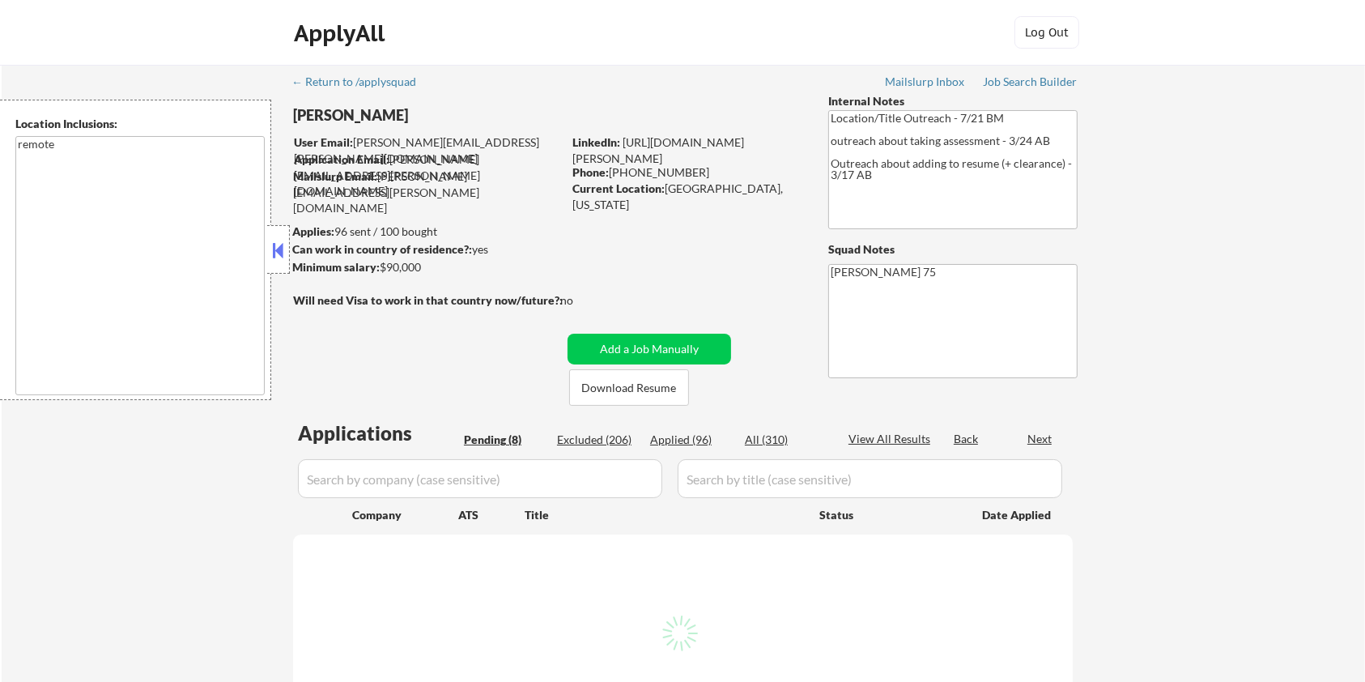
select select ""pending""
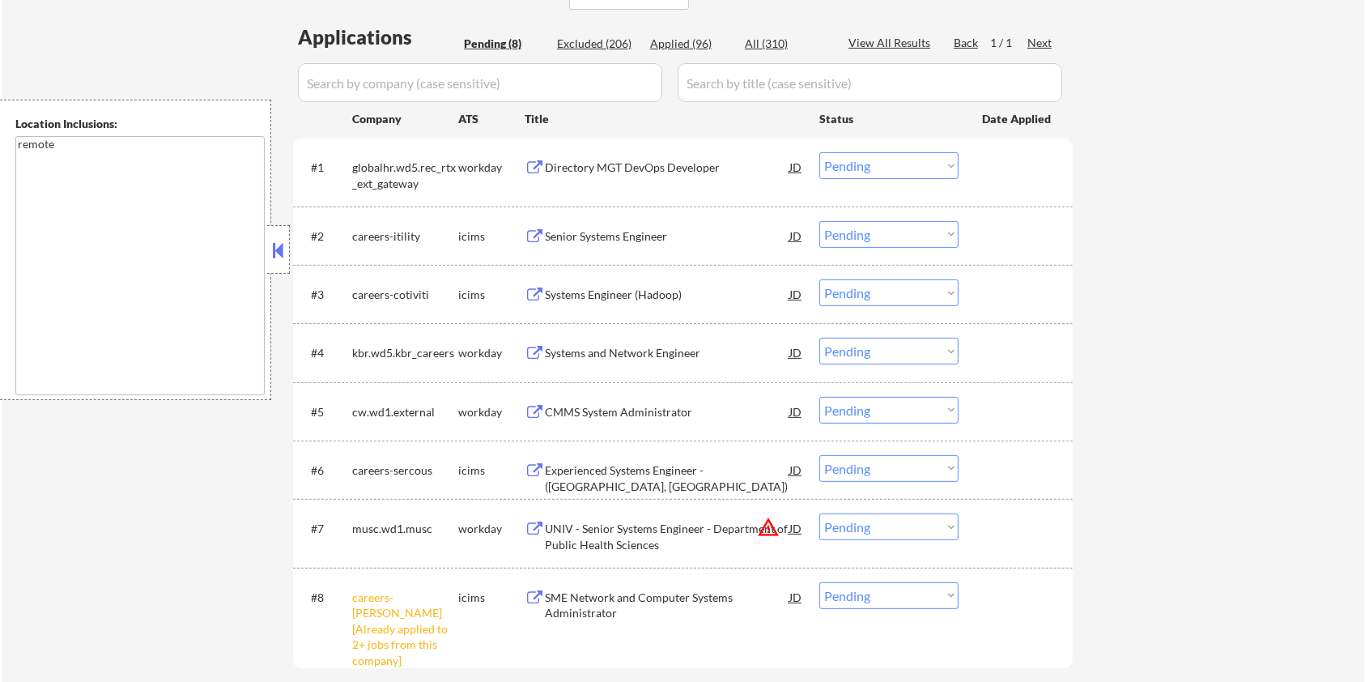
scroll to position [432, 0]
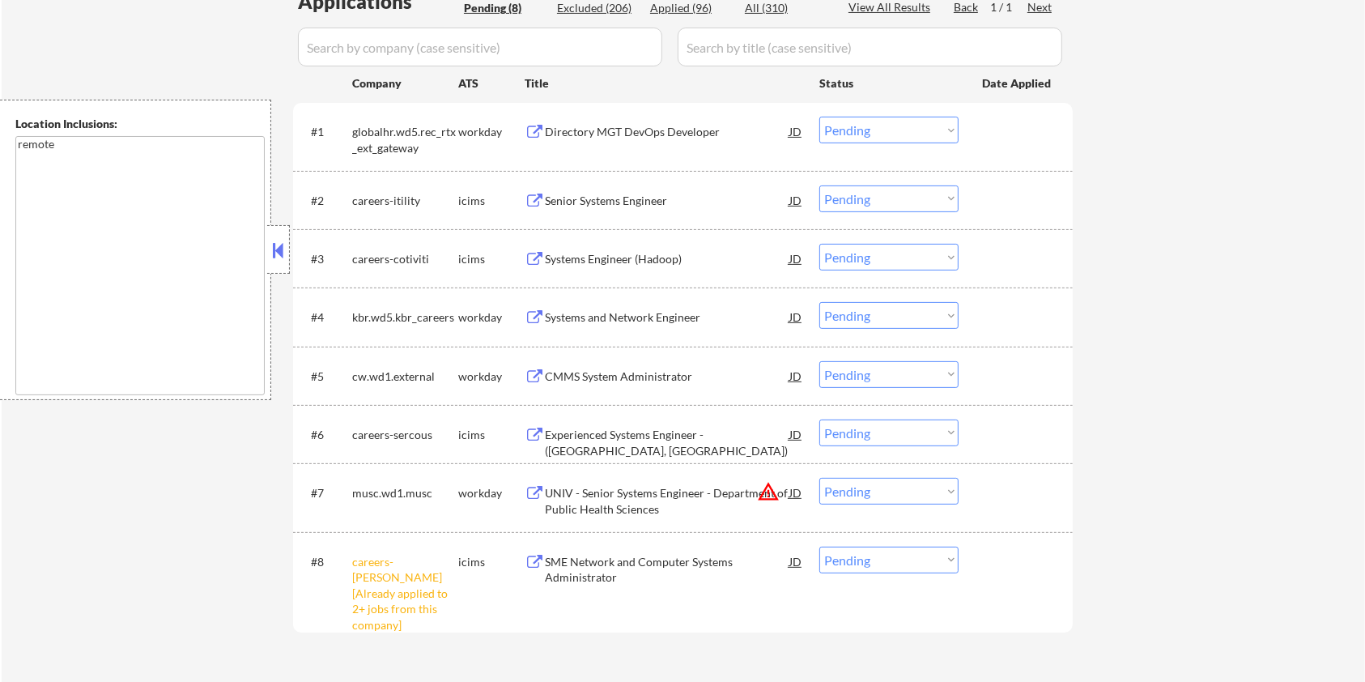
click at [586, 194] on div "Senior Systems Engineer" at bounding box center [667, 201] width 245 height 16
